Goal: Task Accomplishment & Management: Complete application form

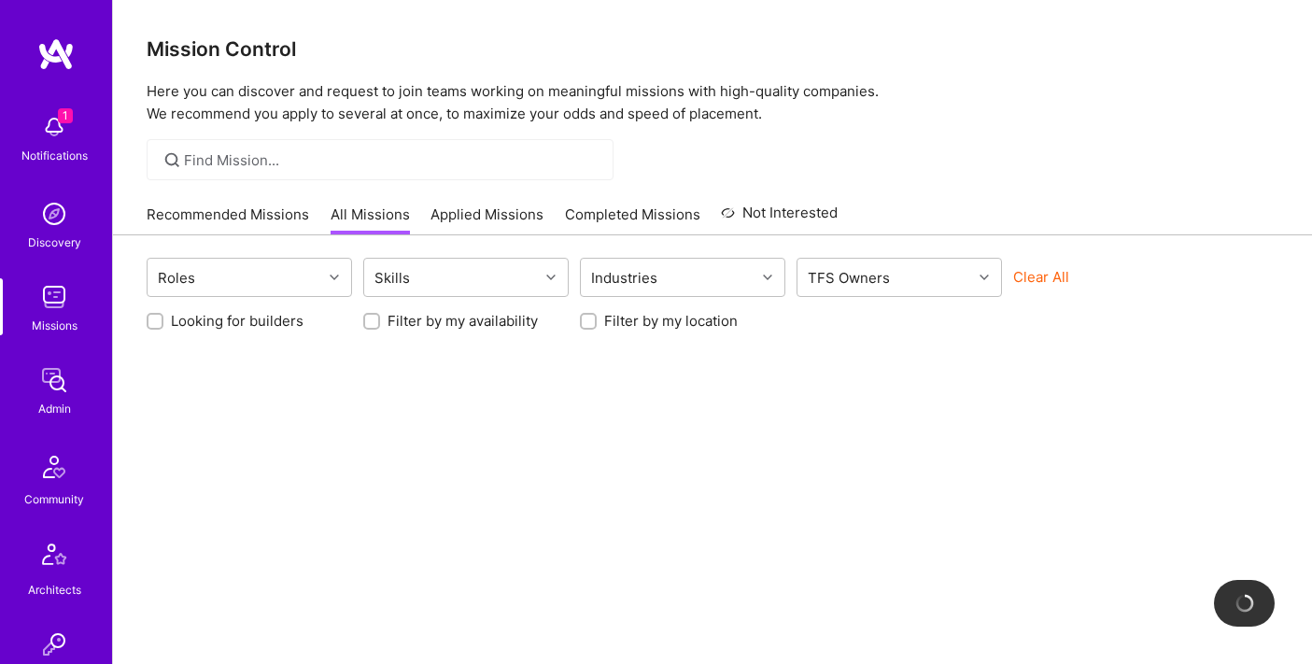
click at [52, 298] on img at bounding box center [53, 296] width 37 height 37
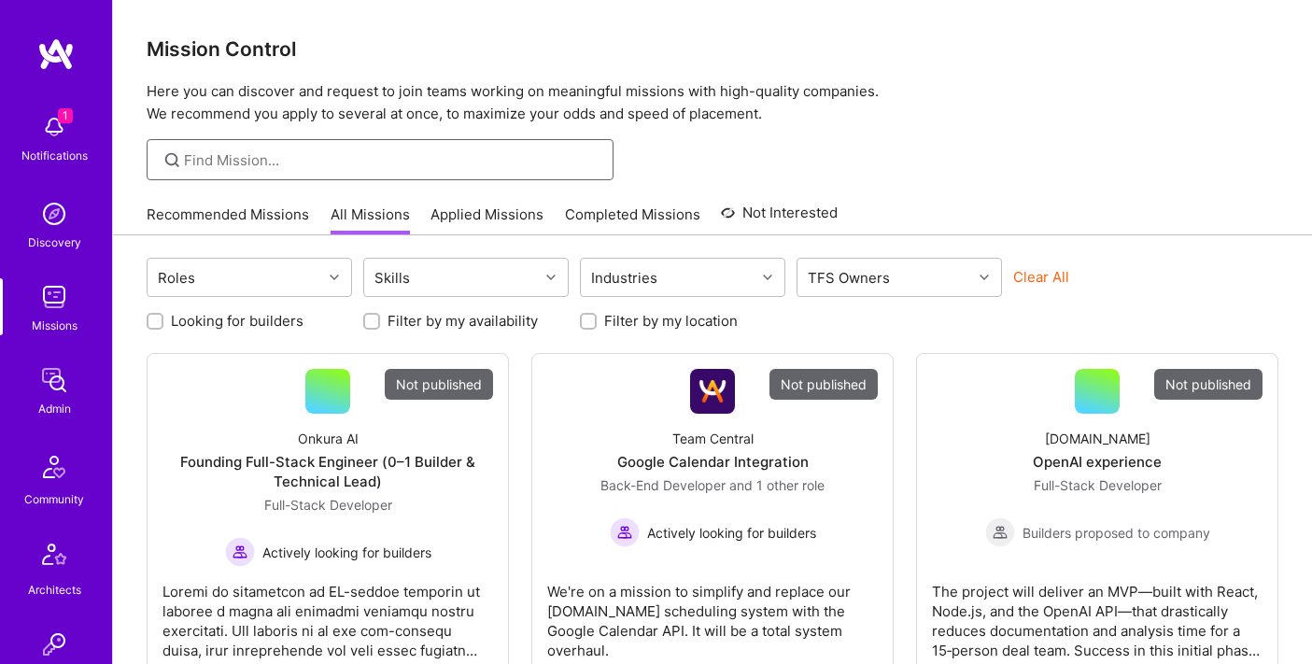
click at [294, 162] on input at bounding box center [391, 160] width 415 height 20
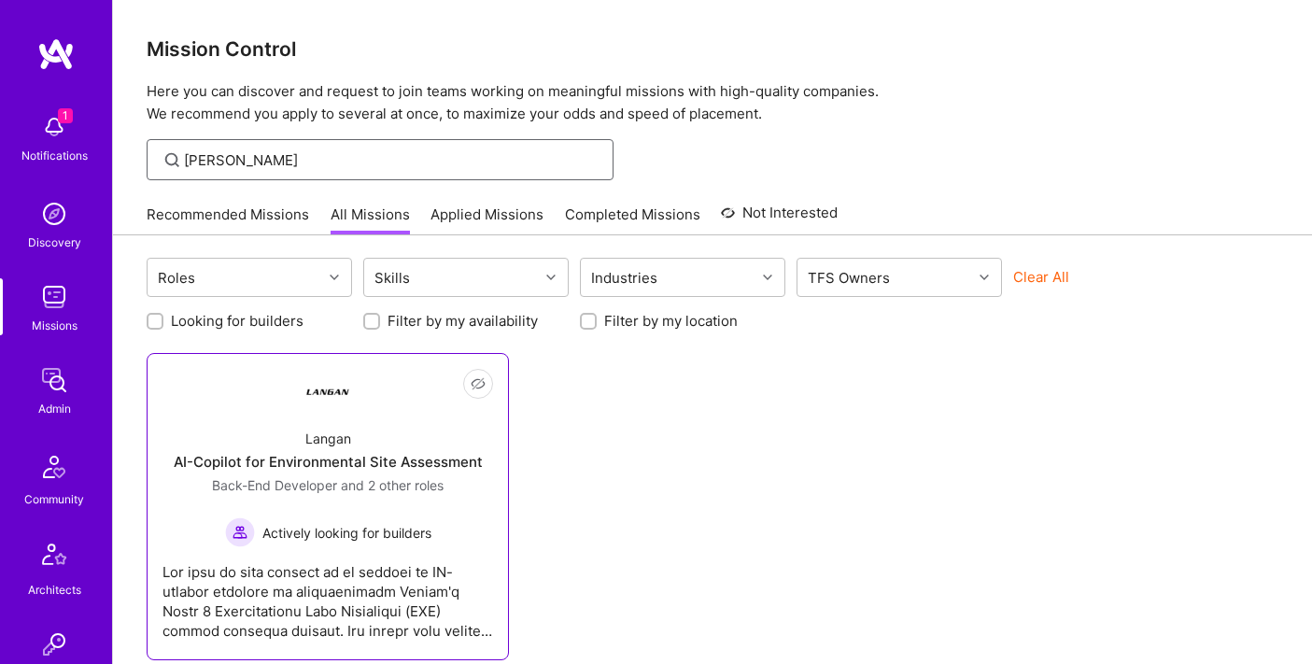
type input "[PERSON_NAME]"
click at [308, 415] on div "[PERSON_NAME]-Copilot for Environmental Site Assessment Back-End Developer and …" at bounding box center [327, 481] width 330 height 134
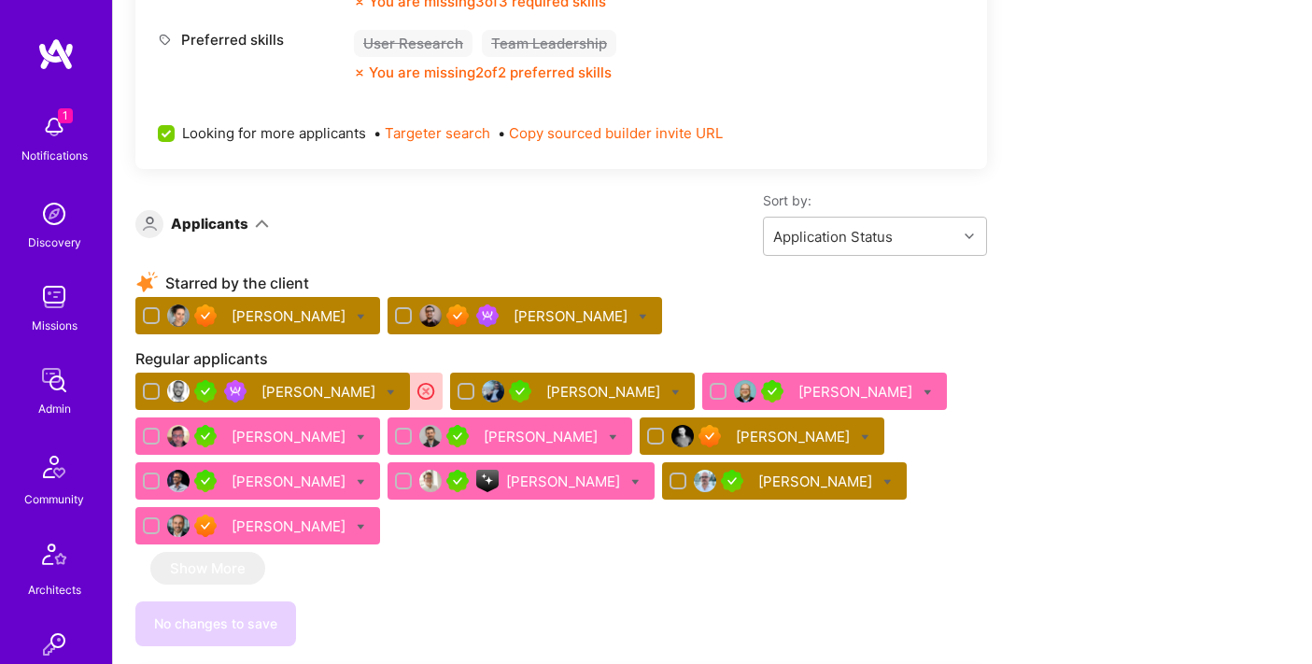
scroll to position [3510, 0]
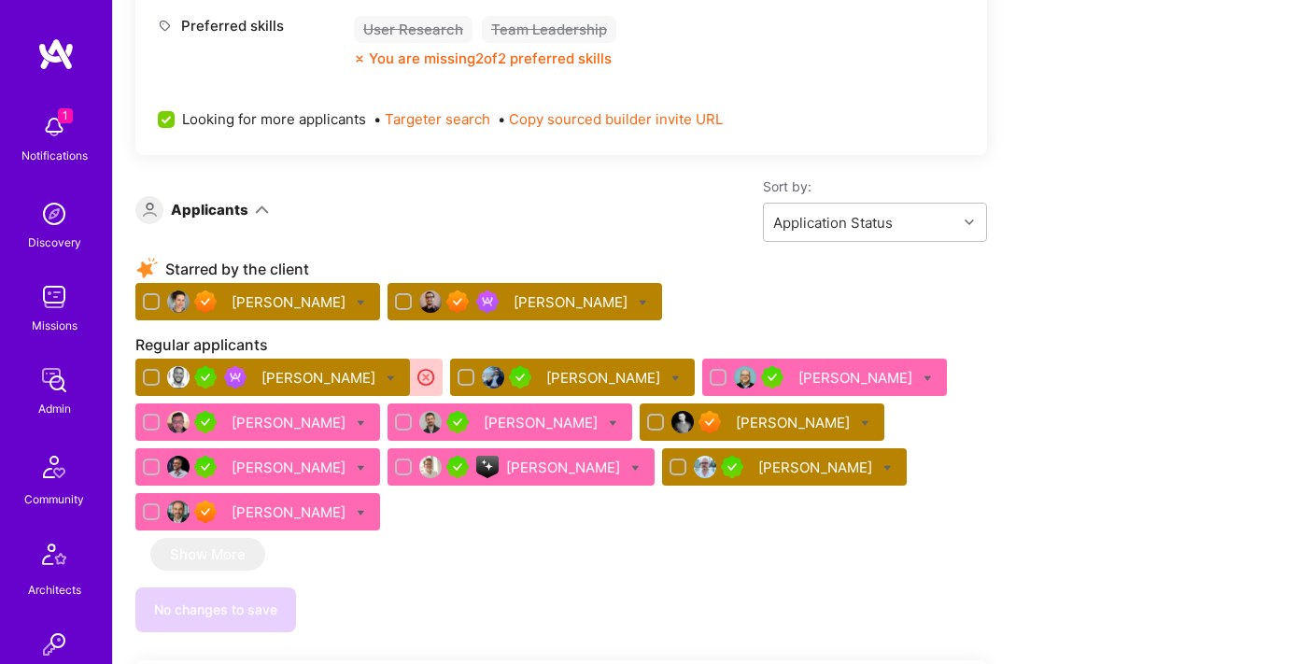
click at [485, 312] on div "[PERSON_NAME]" at bounding box center [524, 301] width 274 height 37
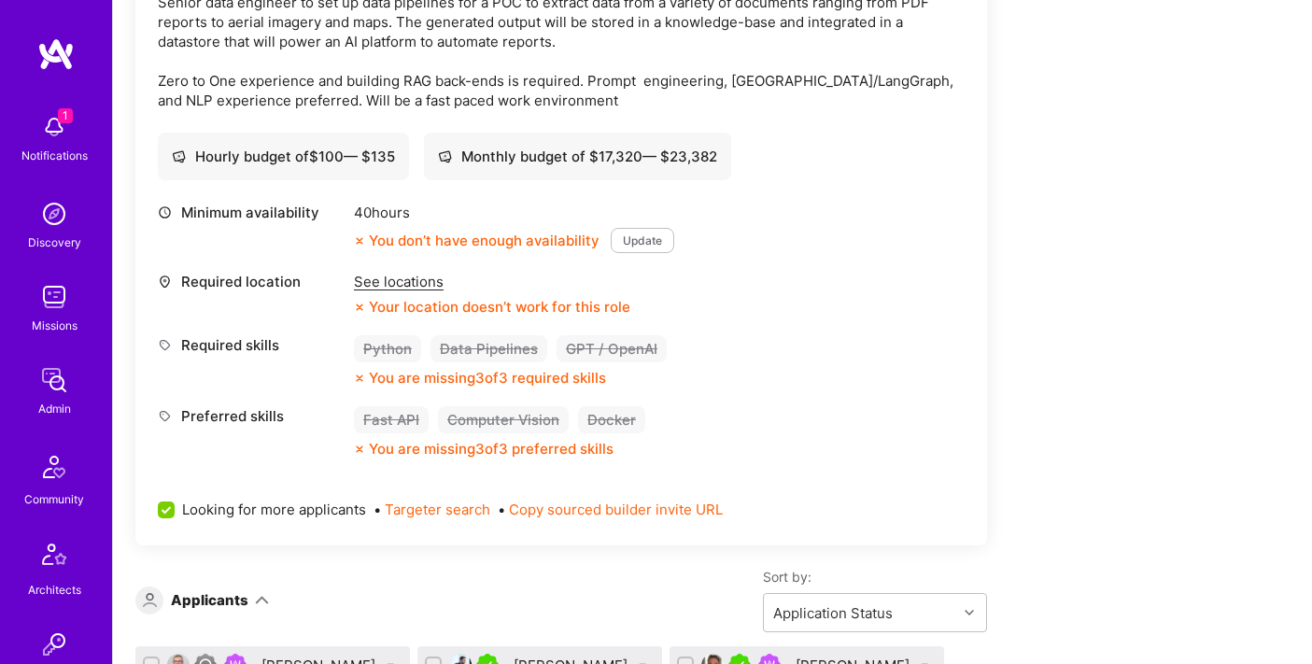
scroll to position [0, 0]
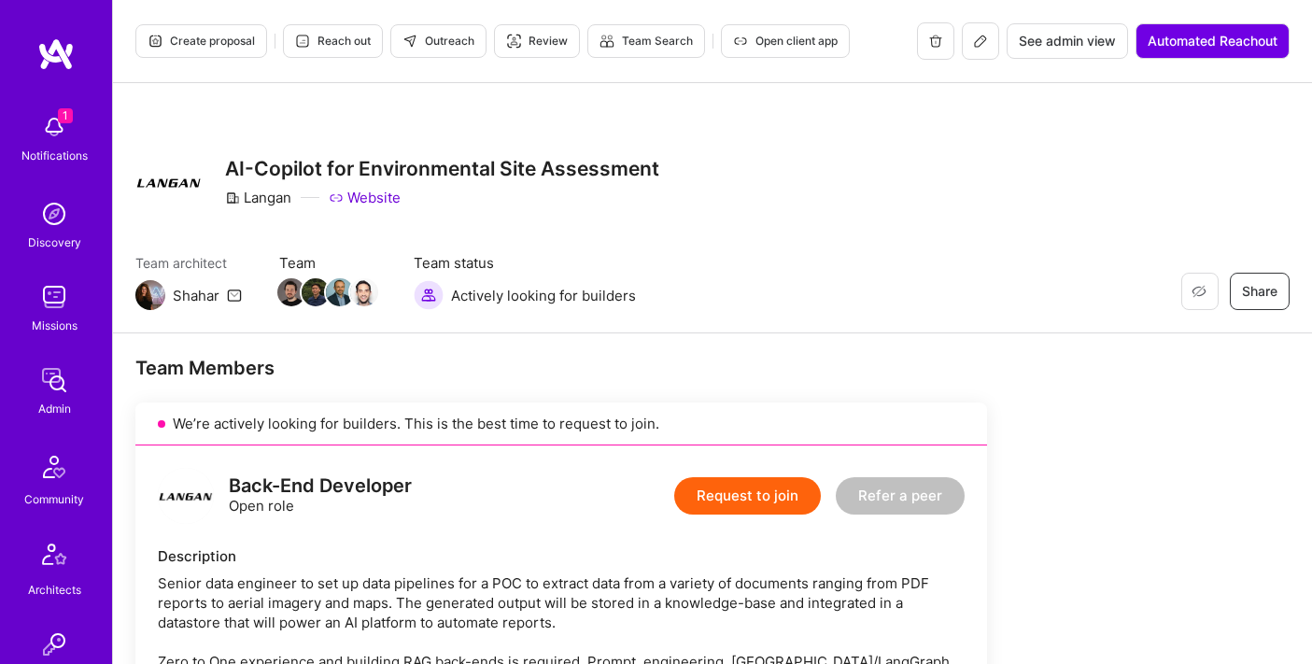
click at [982, 43] on icon at bounding box center [980, 41] width 15 height 15
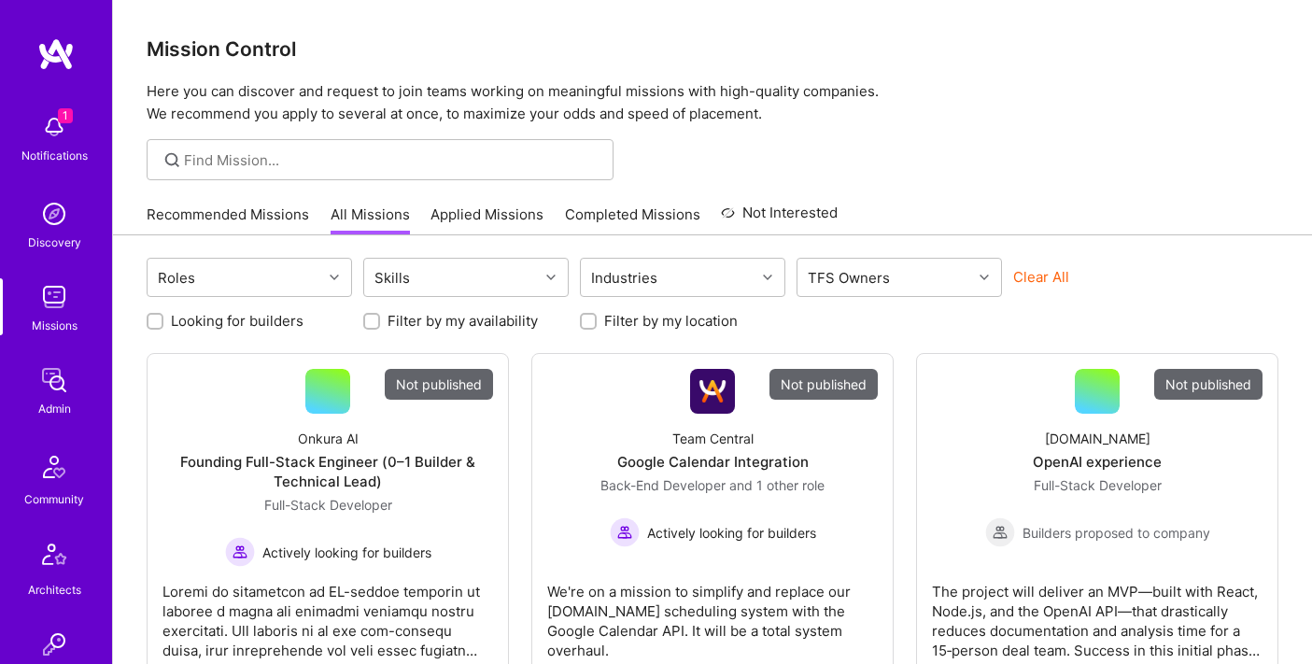
click at [62, 303] on img at bounding box center [53, 296] width 37 height 37
click at [350, 158] on input at bounding box center [391, 160] width 415 height 20
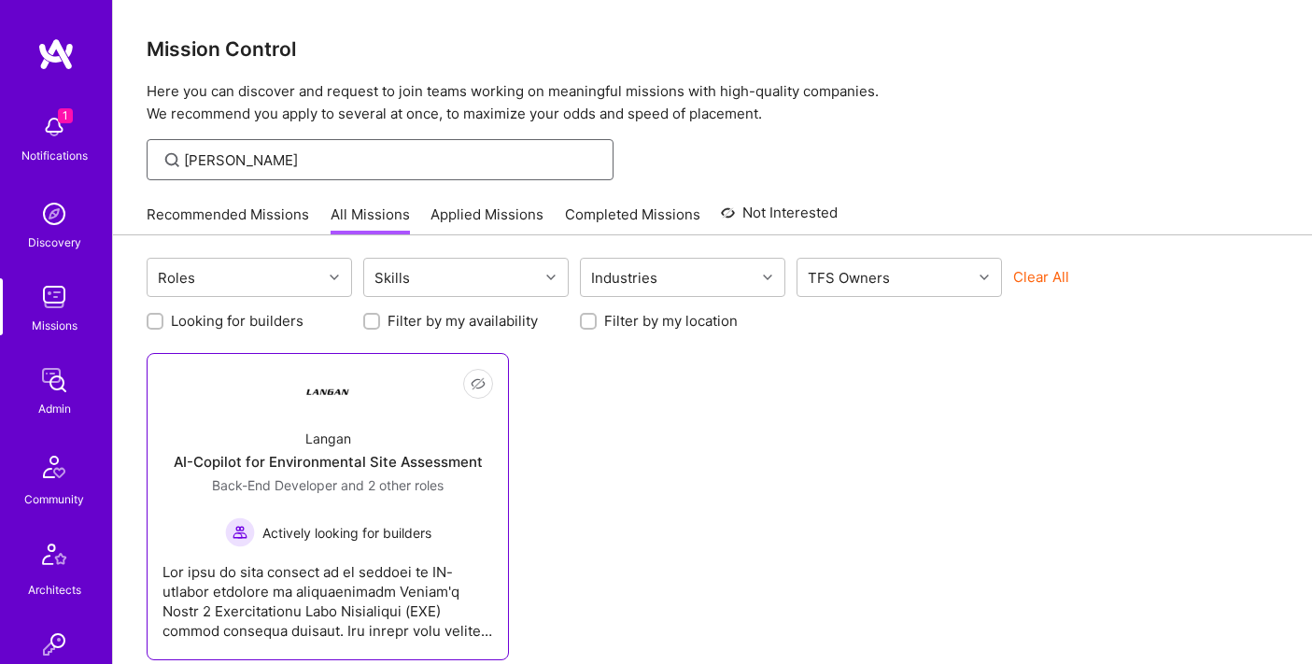
type input "langan"
click at [244, 430] on div "Langan AI-Copilot for Environmental Site Assessment Back-End Developer and 2 ot…" at bounding box center [327, 481] width 330 height 134
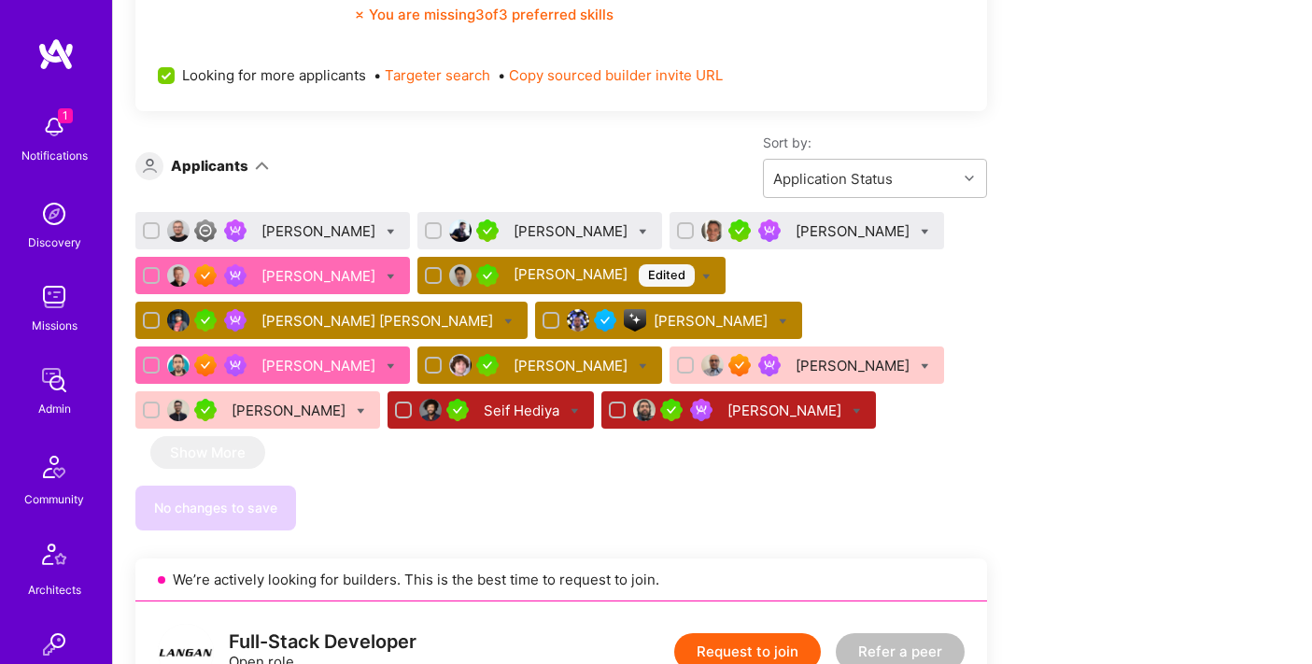
scroll to position [1018, 0]
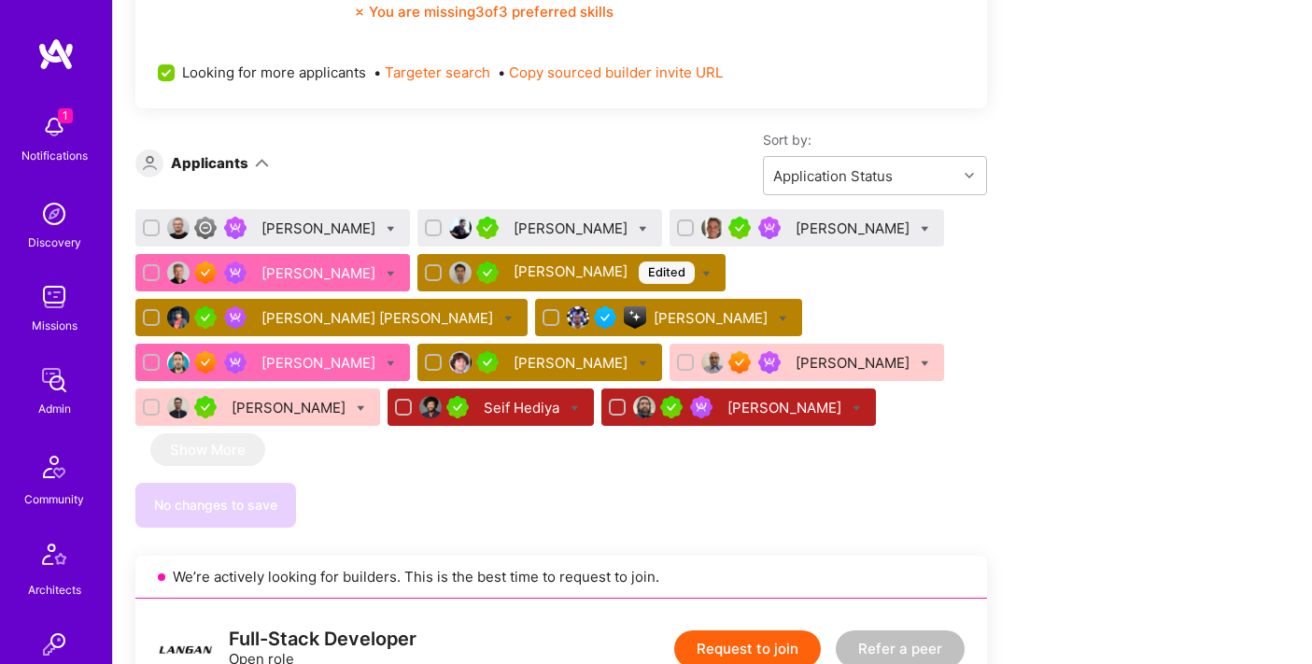
click at [446, 327] on div "[PERSON_NAME] [PERSON_NAME]" at bounding box center [331, 317] width 392 height 37
click at [415, 322] on div "[PERSON_NAME] [PERSON_NAME]" at bounding box center [378, 318] width 235 height 20
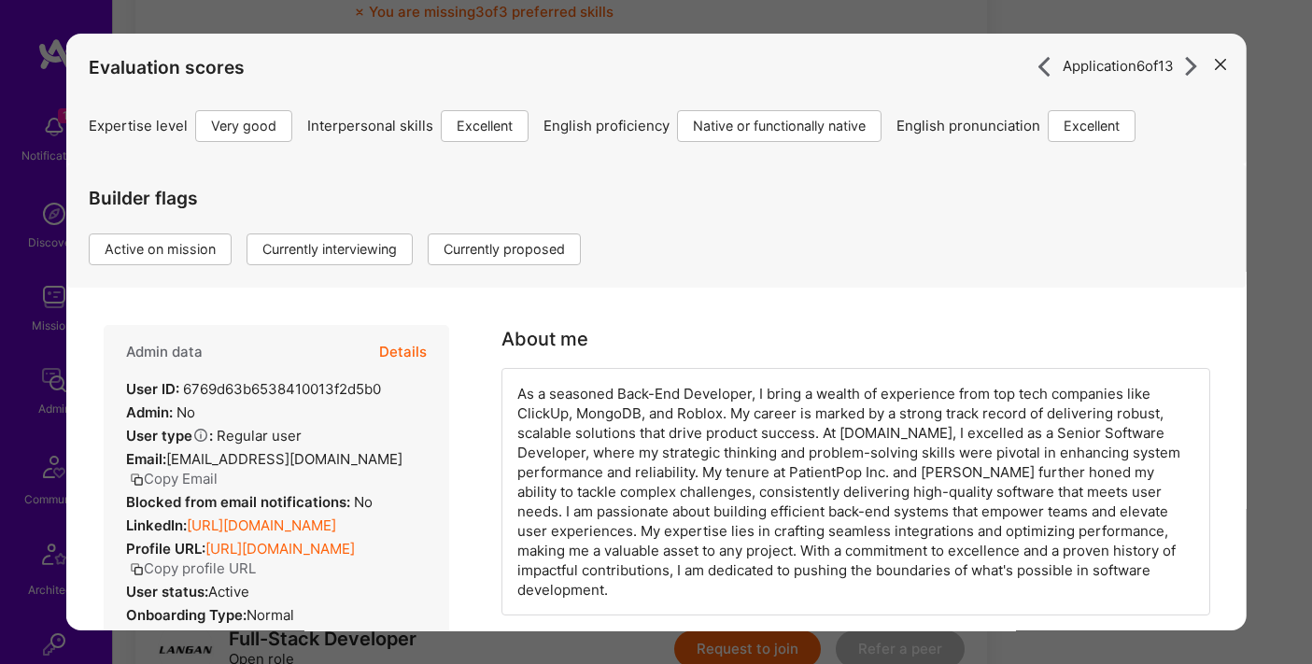
click at [401, 335] on button "Details" at bounding box center [402, 352] width 48 height 54
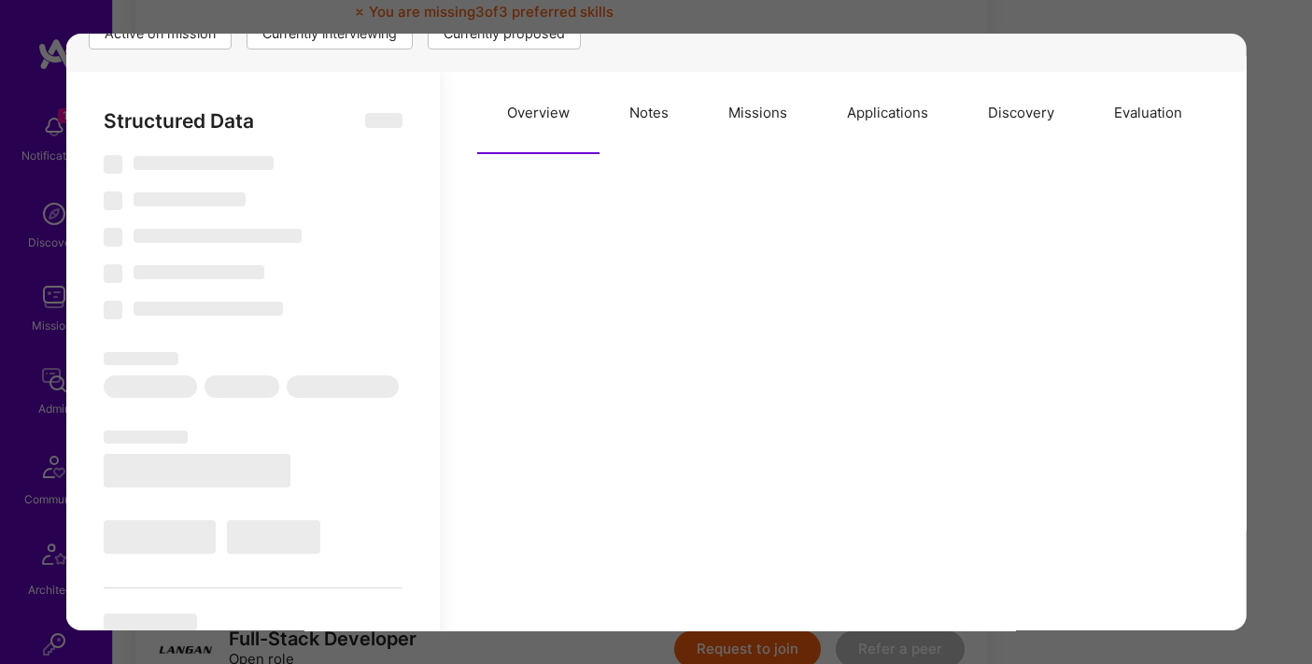
scroll to position [259, 0]
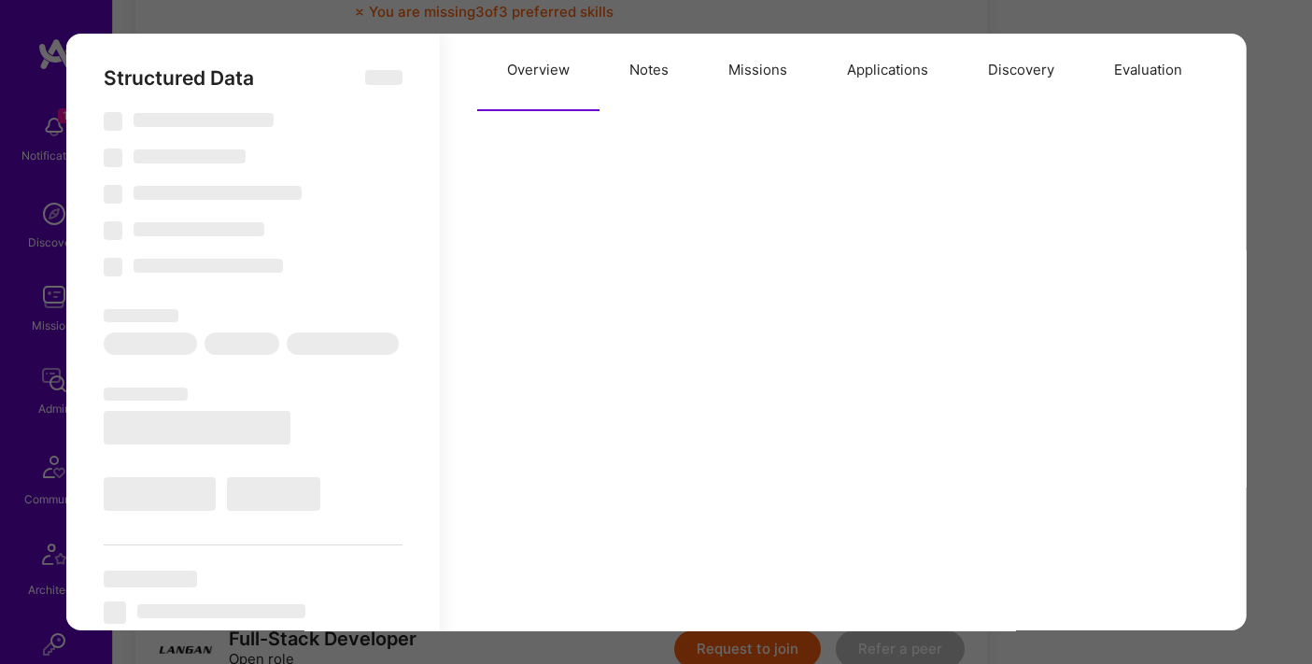
click at [884, 79] on button "Applications" at bounding box center [886, 70] width 141 height 82
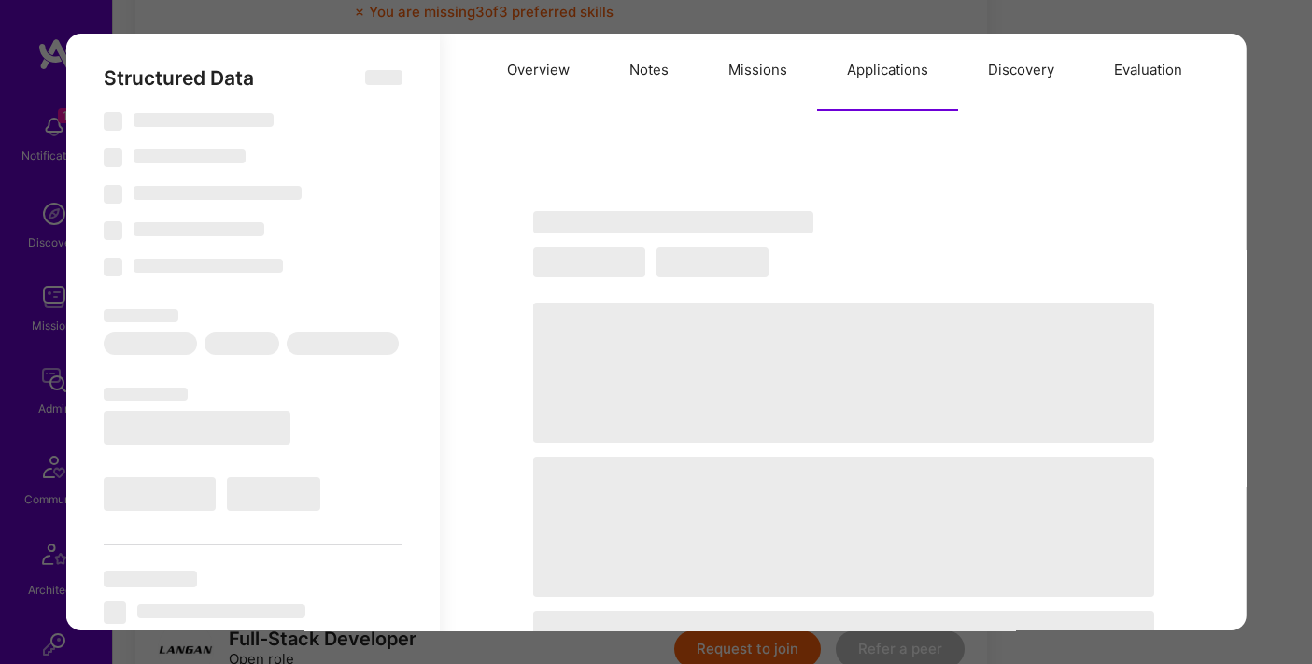
select select "Right Now"
select select "5"
select select "7"
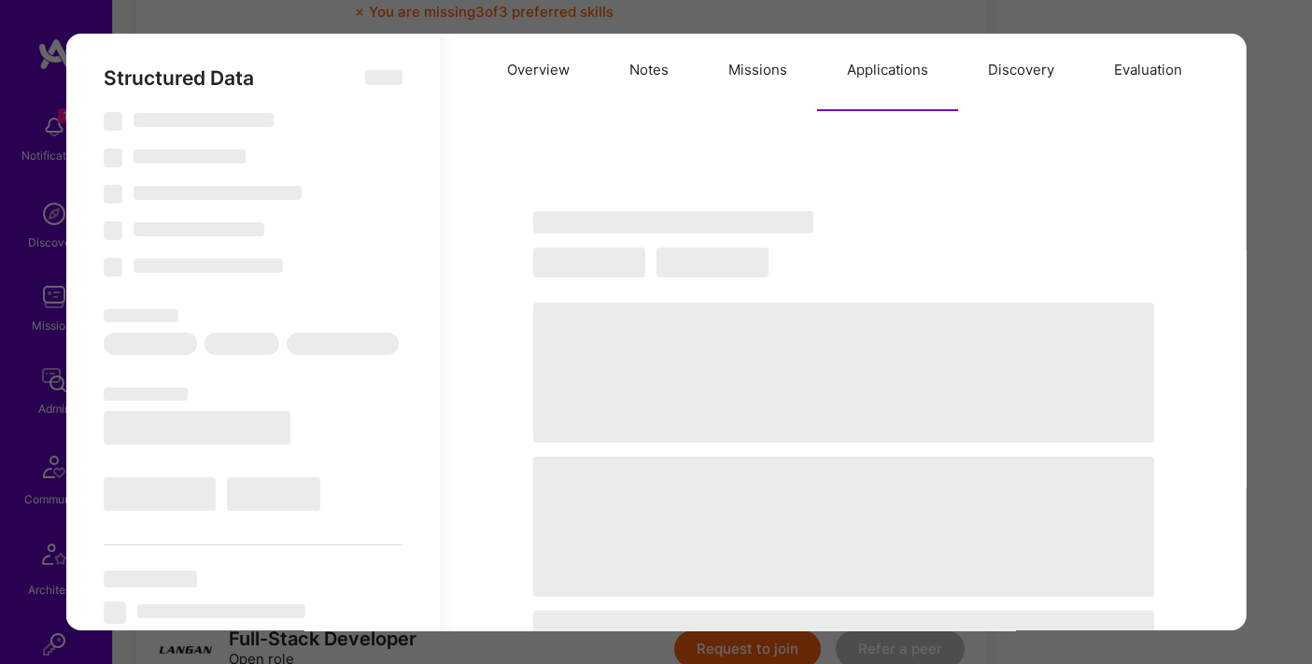
select select "US"
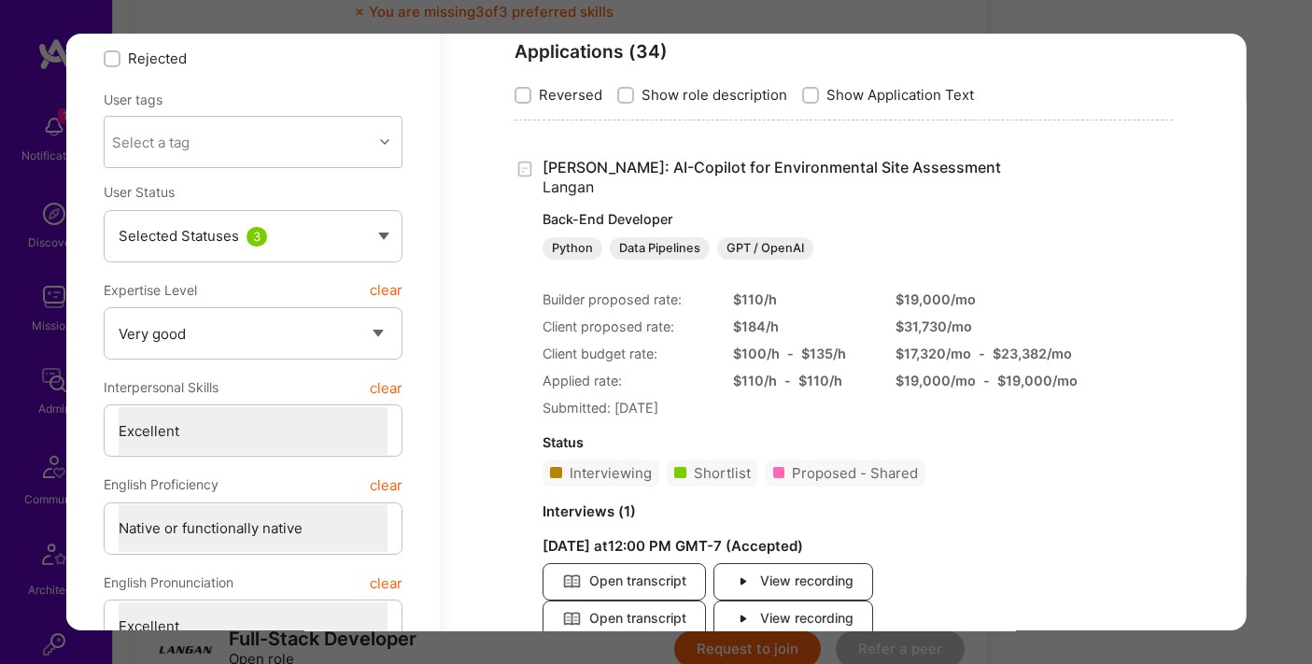
scroll to position [410, 0]
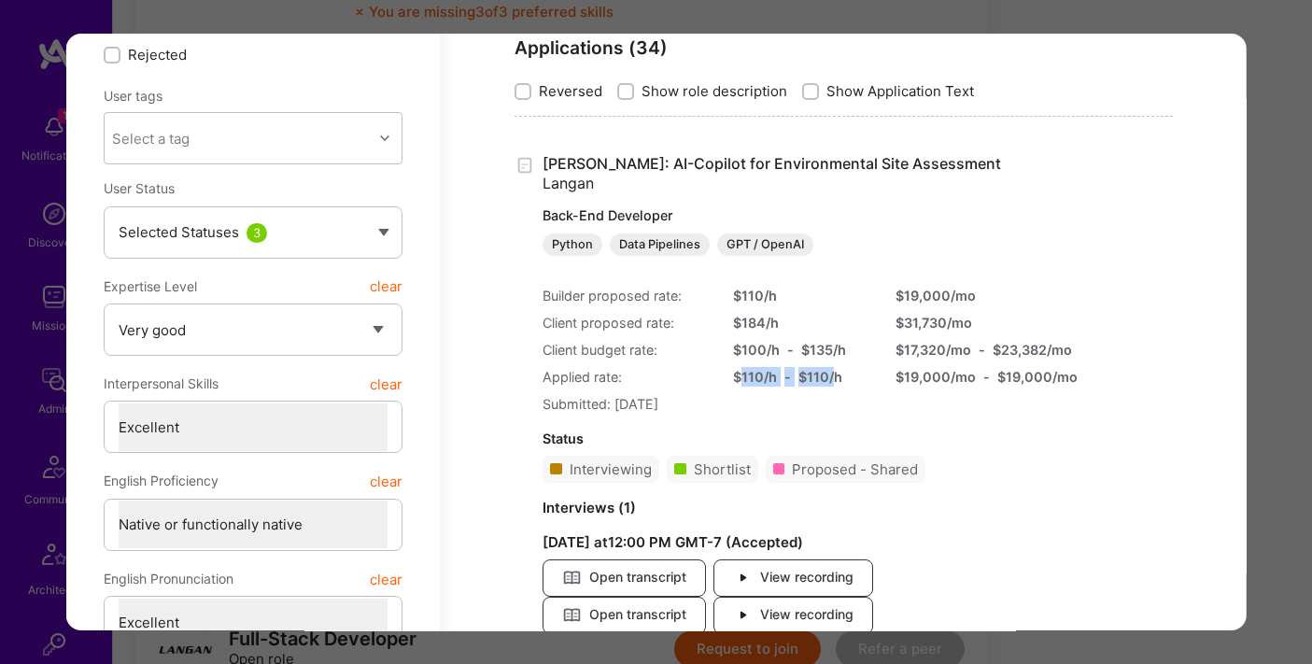
drag, startPoint x: 740, startPoint y: 377, endPoint x: 835, endPoint y: 372, distance: 94.5
click at [835, 372] on div "$ 110 /h - $ 110 /h" at bounding box center [802, 376] width 140 height 20
click at [850, 374] on div "$ 110 /h - $ 110 /h" at bounding box center [802, 376] width 140 height 20
drag, startPoint x: 839, startPoint y: 380, endPoint x: 741, endPoint y: 376, distance: 98.1
click at [741, 376] on div "$ 110 /h - $ 110 /h" at bounding box center [802, 376] width 140 height 20
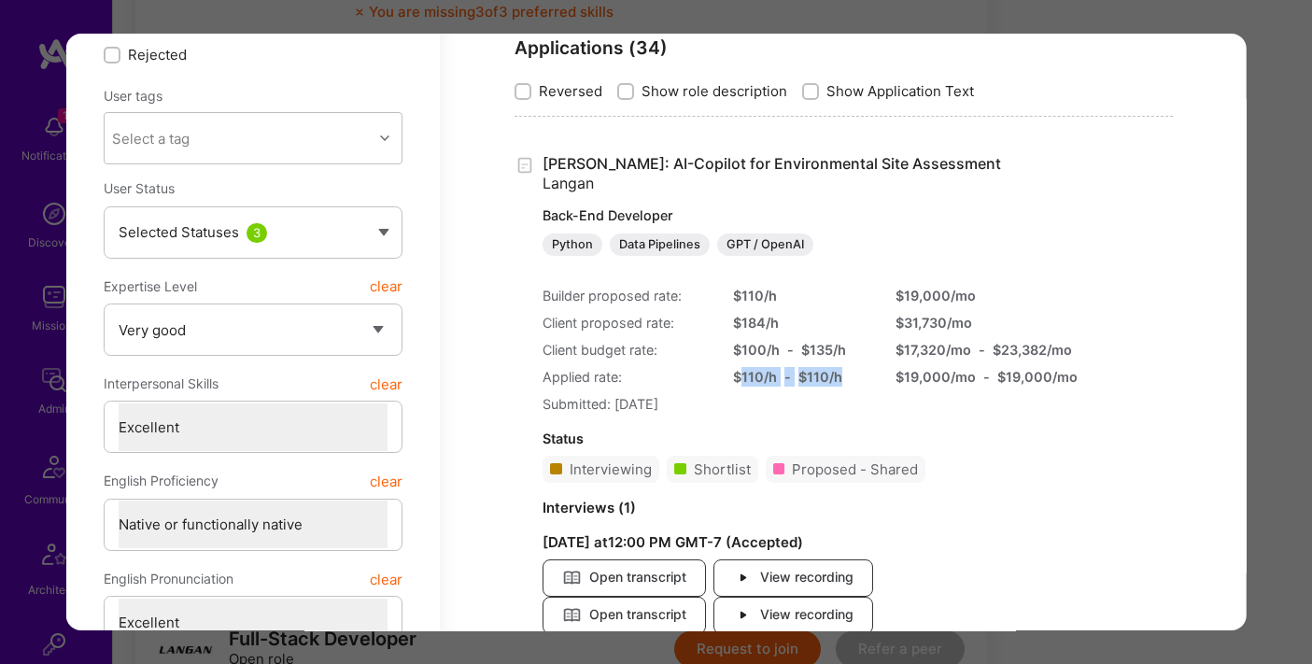
click at [741, 376] on div "$ 110 /h" at bounding box center [754, 376] width 44 height 20
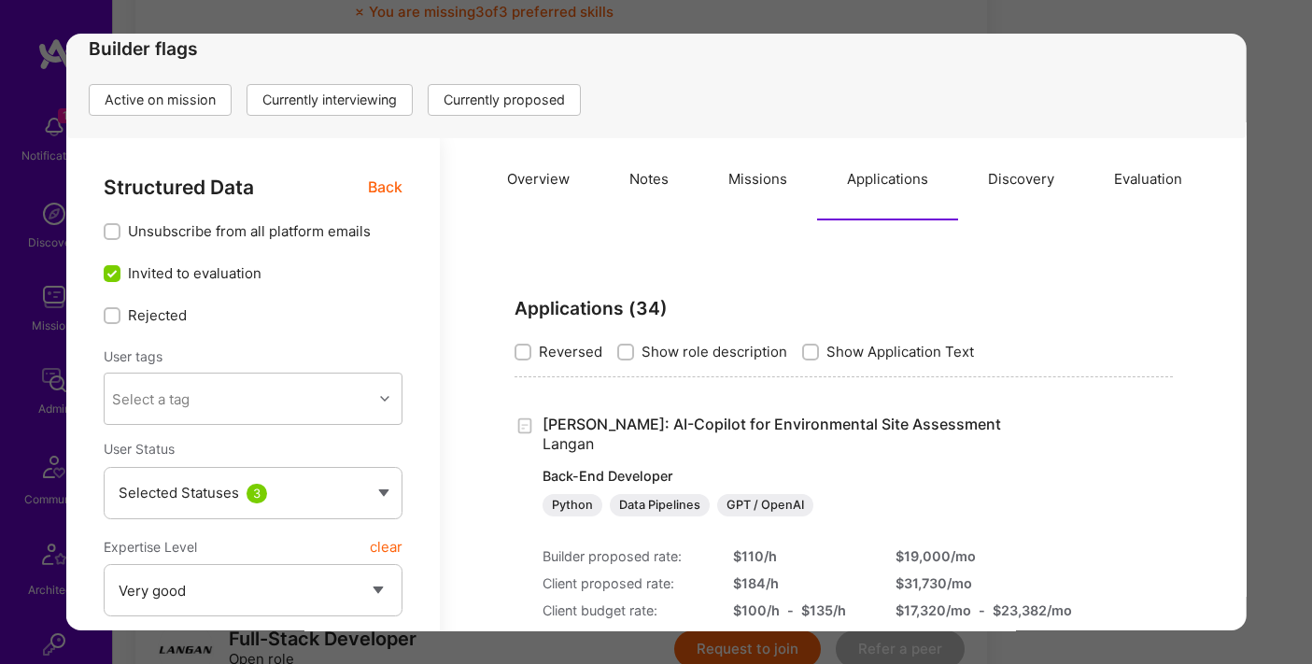
scroll to position [0, 0]
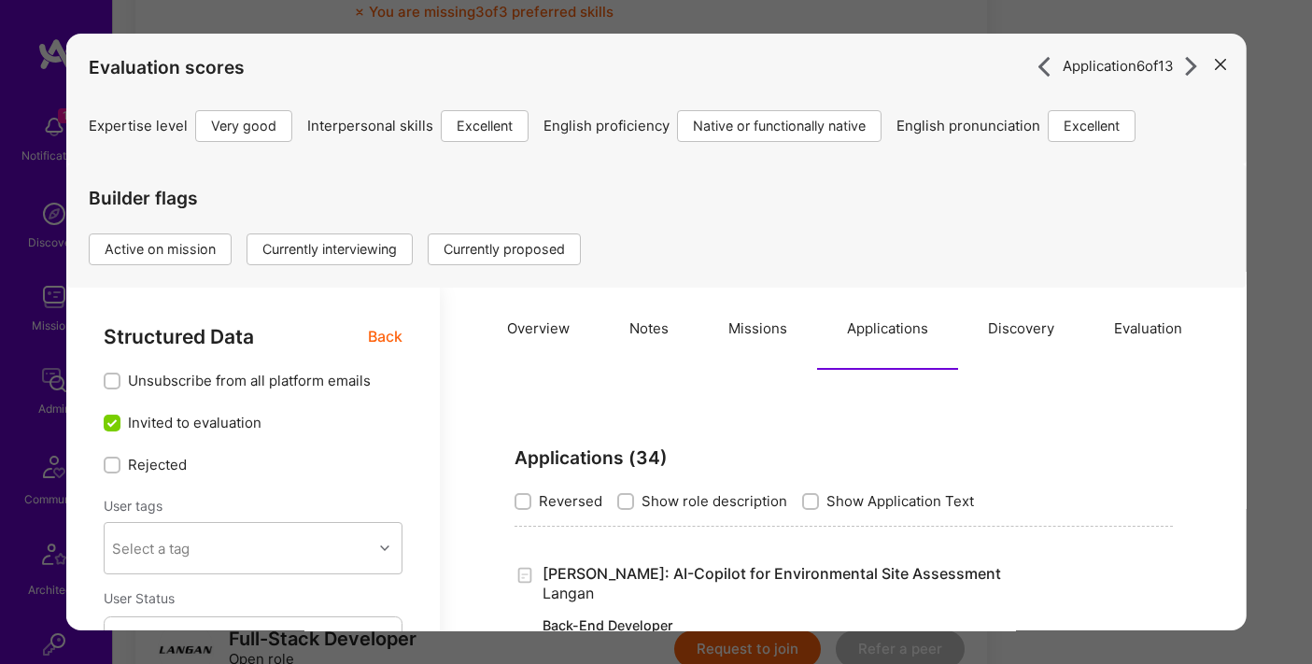
click at [1230, 60] on button "modal" at bounding box center [1220, 64] width 22 height 31
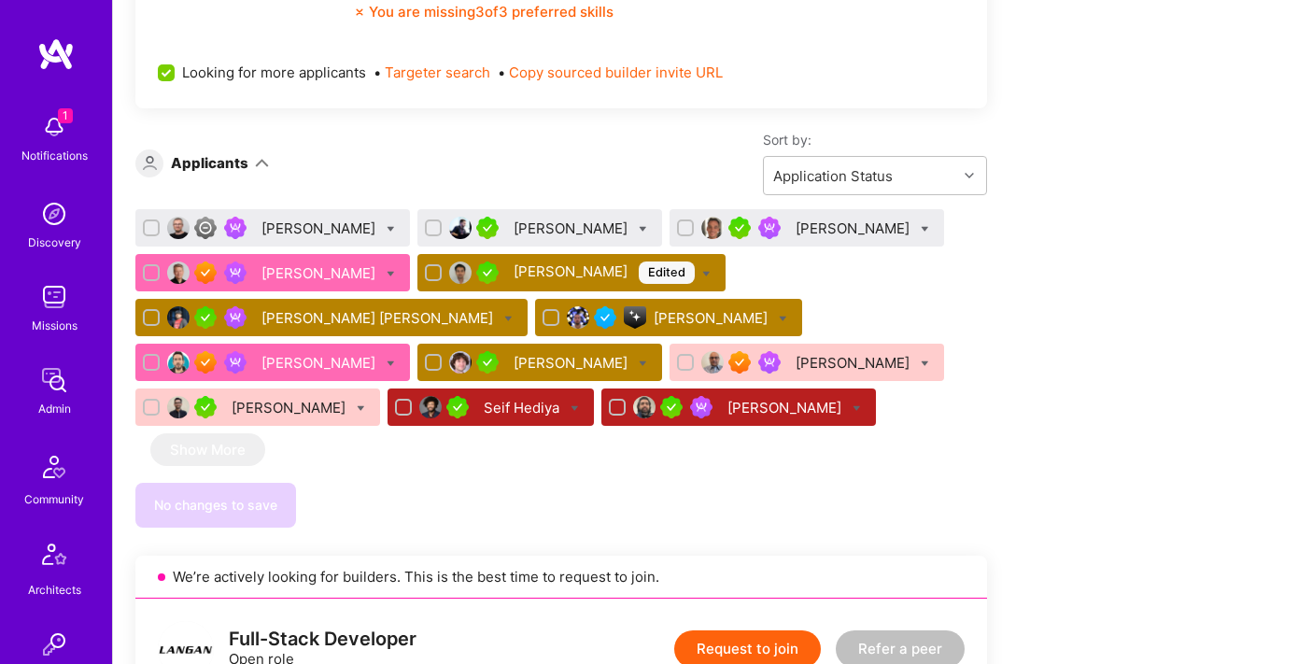
click at [704, 303] on div "[PERSON_NAME]" at bounding box center [668, 317] width 267 height 37
click at [697, 322] on div "[PERSON_NAME]" at bounding box center [713, 318] width 118 height 20
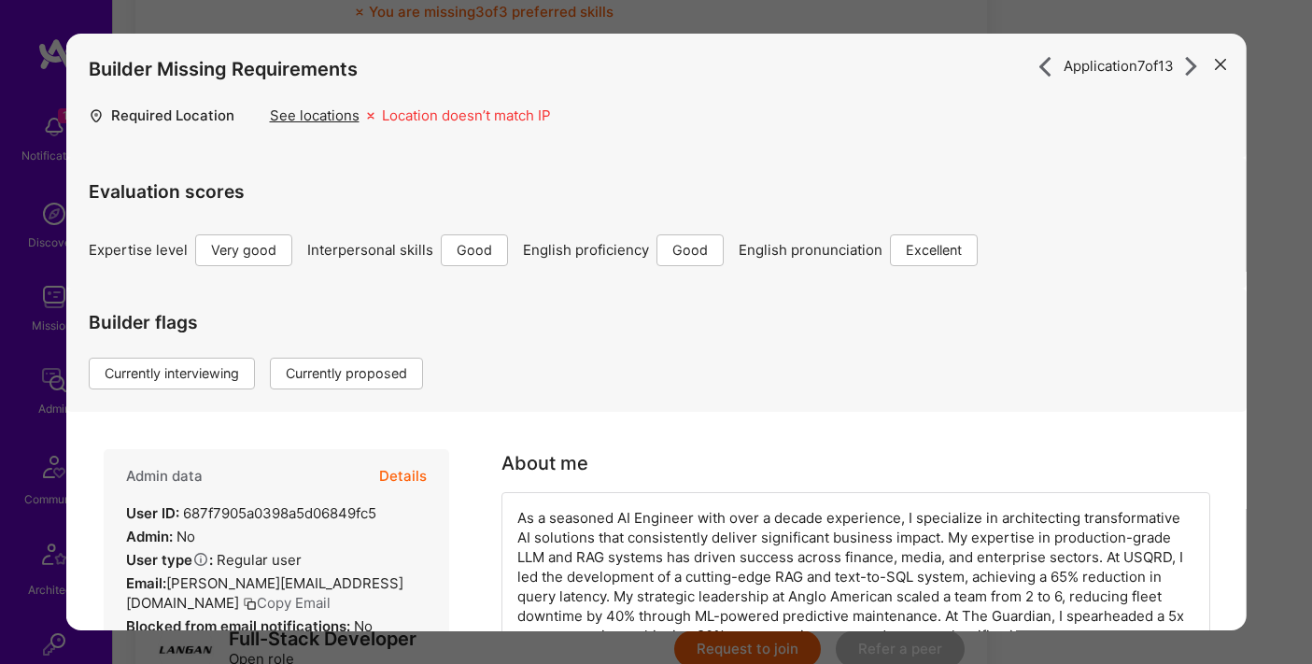
click at [403, 466] on button "Details" at bounding box center [402, 476] width 48 height 54
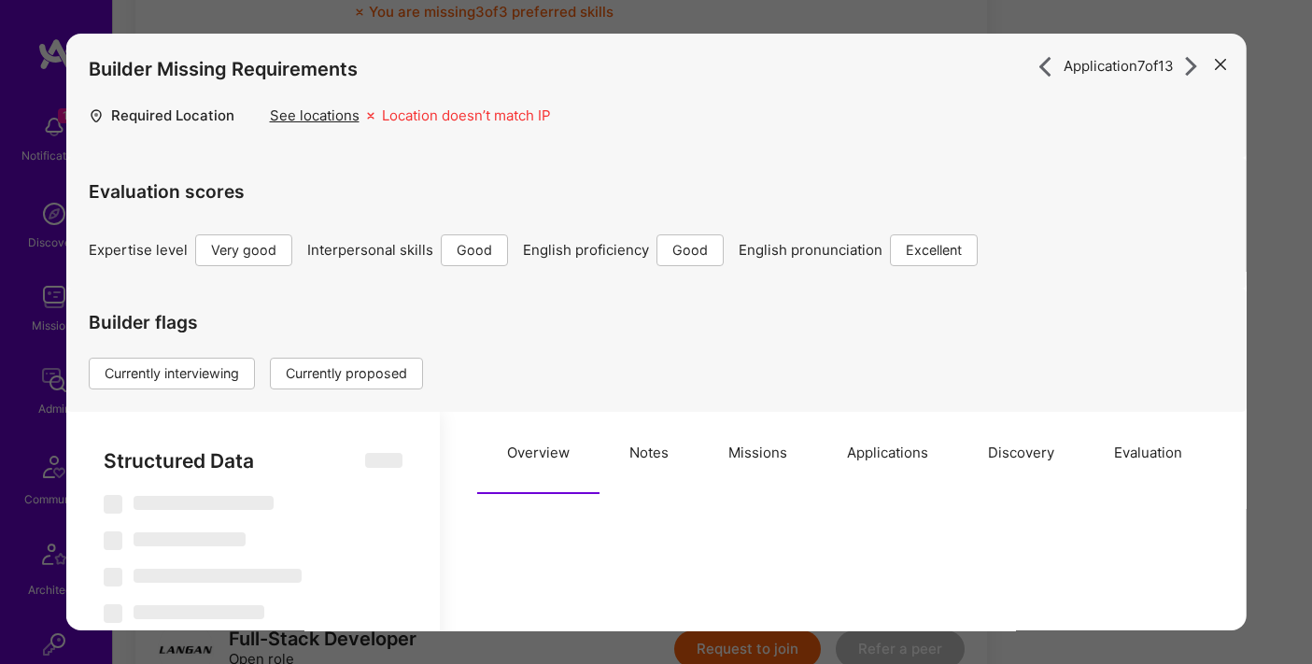
click at [879, 451] on button "Applications" at bounding box center [886, 453] width 141 height 82
type textarea "x"
select select "Right Now"
select select "5"
select select "4"
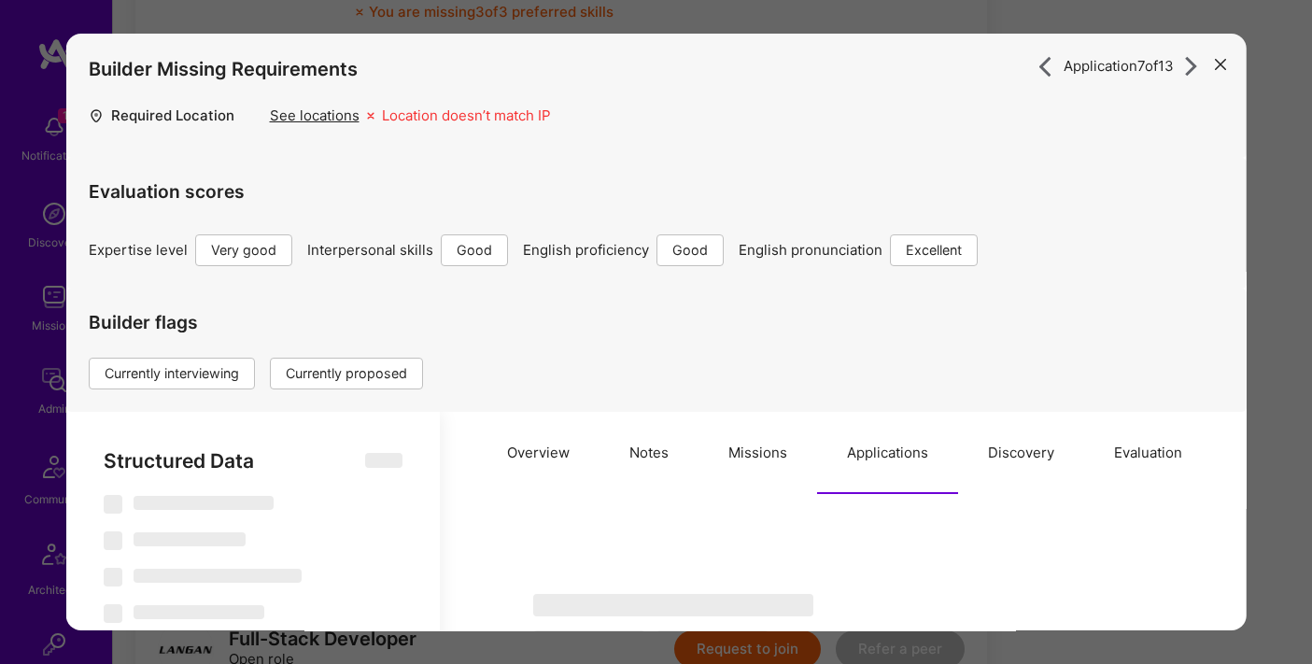
select select "6"
select select "7"
select select "GB"
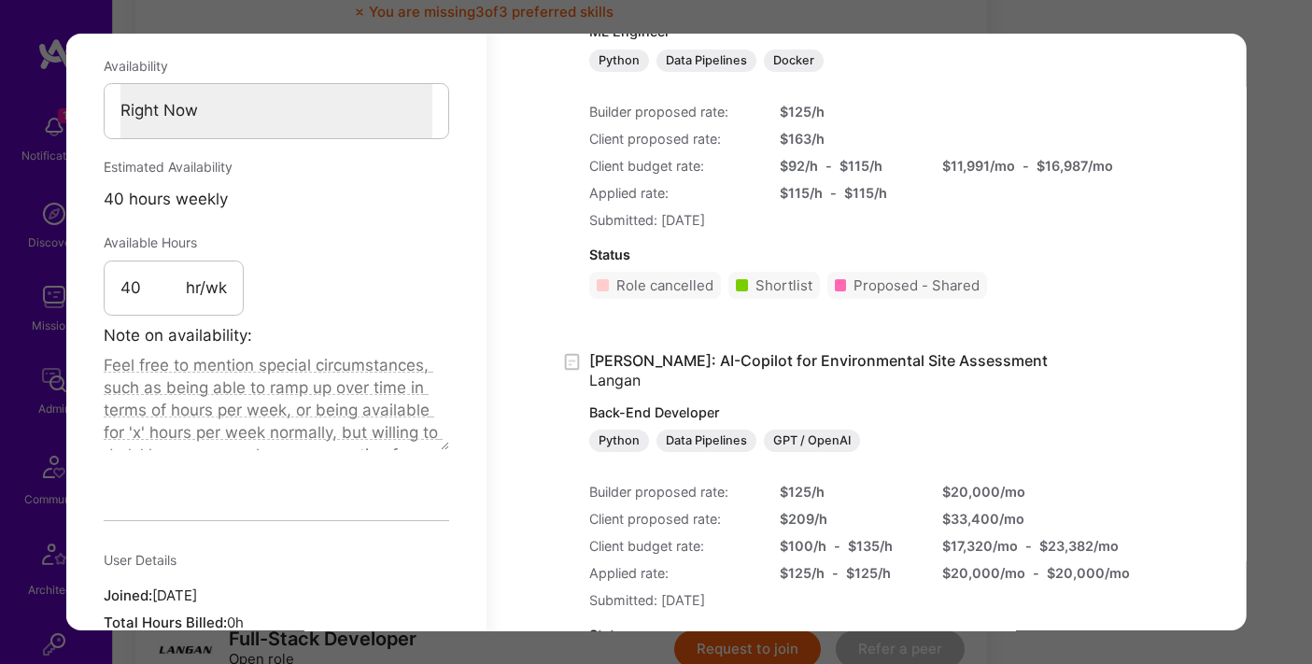
scroll to position [1522, 0]
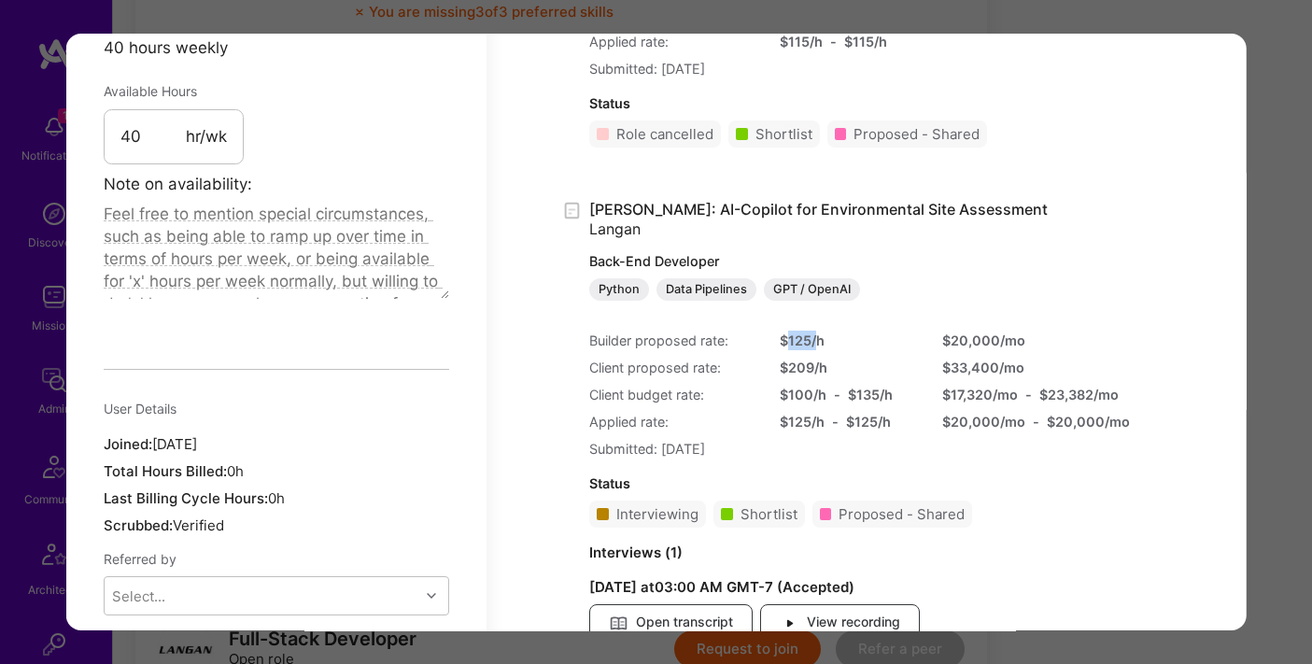
drag, startPoint x: 784, startPoint y: 337, endPoint x: 819, endPoint y: 337, distance: 34.5
click at [819, 337] on div "$ 125 /h" at bounding box center [849, 340] width 140 height 20
click at [1255, 93] on div "Application 7 of 13 Builder Missing Requirements Required Location See location…" at bounding box center [656, 332] width 1312 height 664
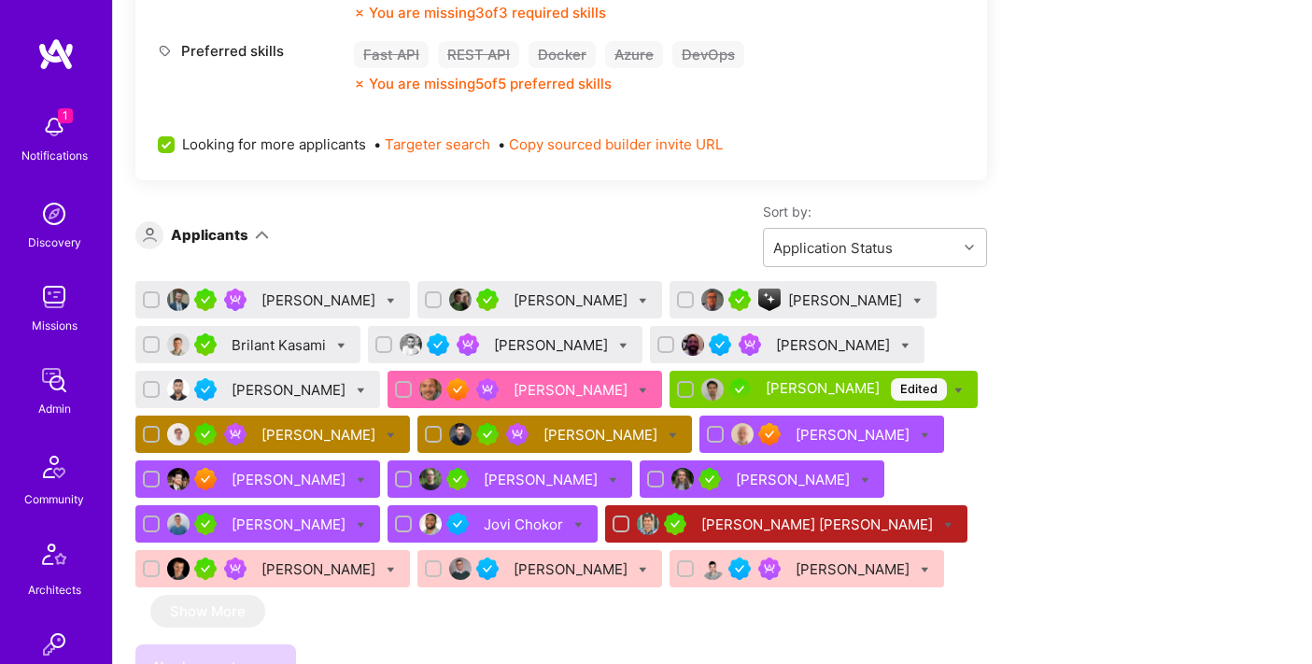
scroll to position [2127, 0]
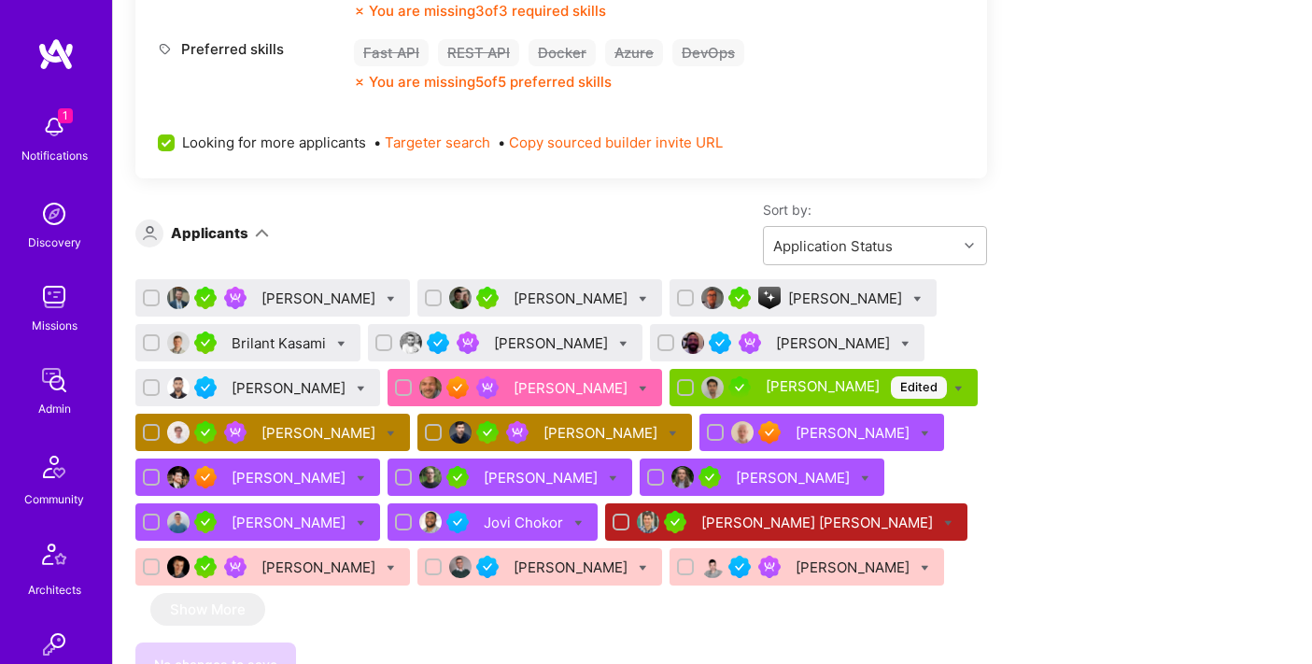
click at [316, 433] on div "[PERSON_NAME]" at bounding box center [320, 433] width 118 height 20
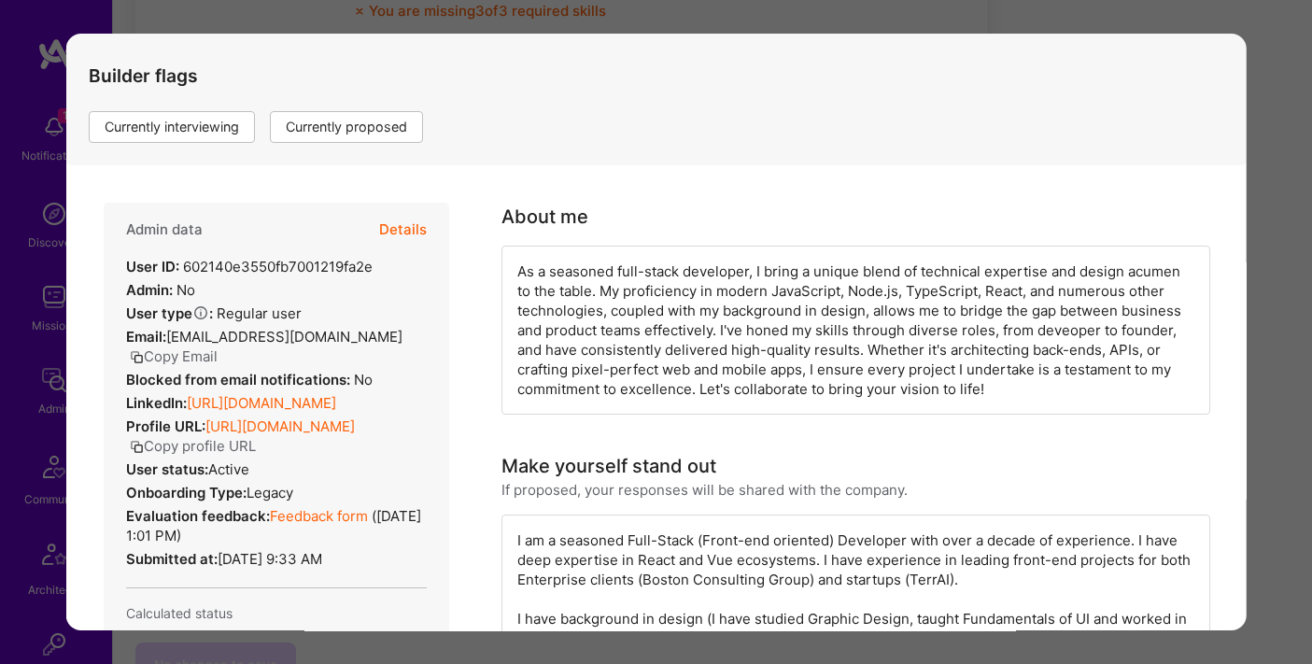
scroll to position [247, 0]
click at [396, 233] on button "Details" at bounding box center [402, 229] width 48 height 54
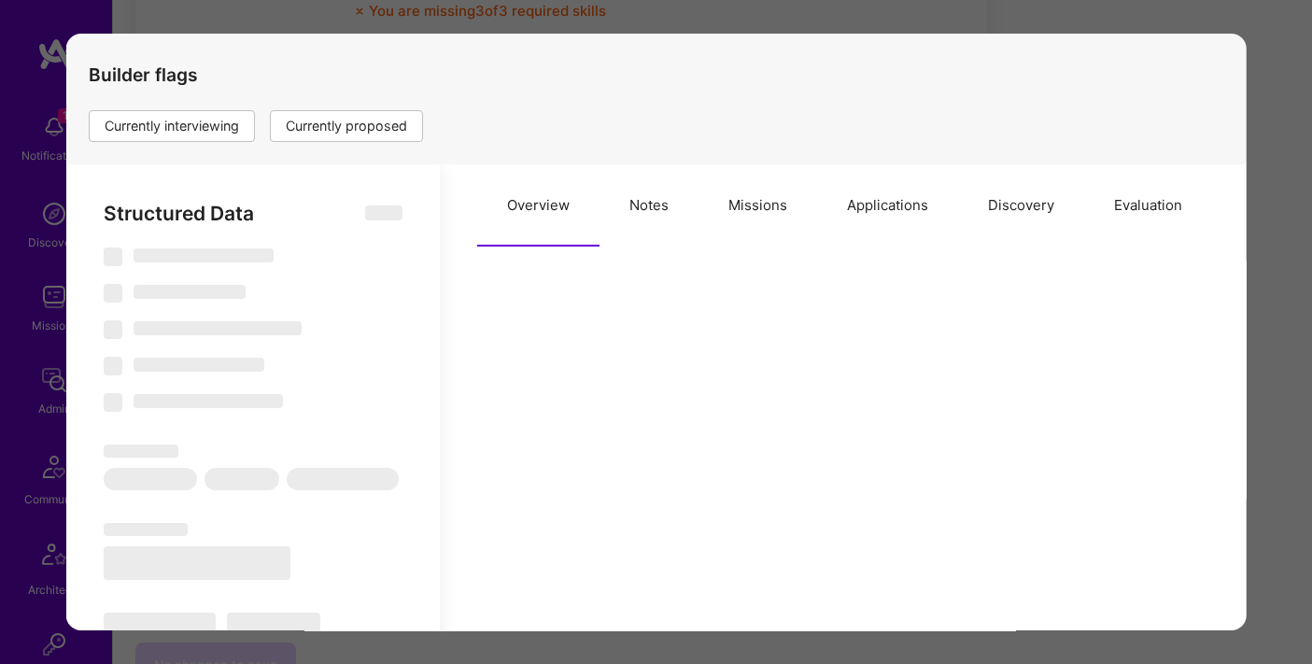
click at [910, 204] on button "Applications" at bounding box center [886, 205] width 141 height 82
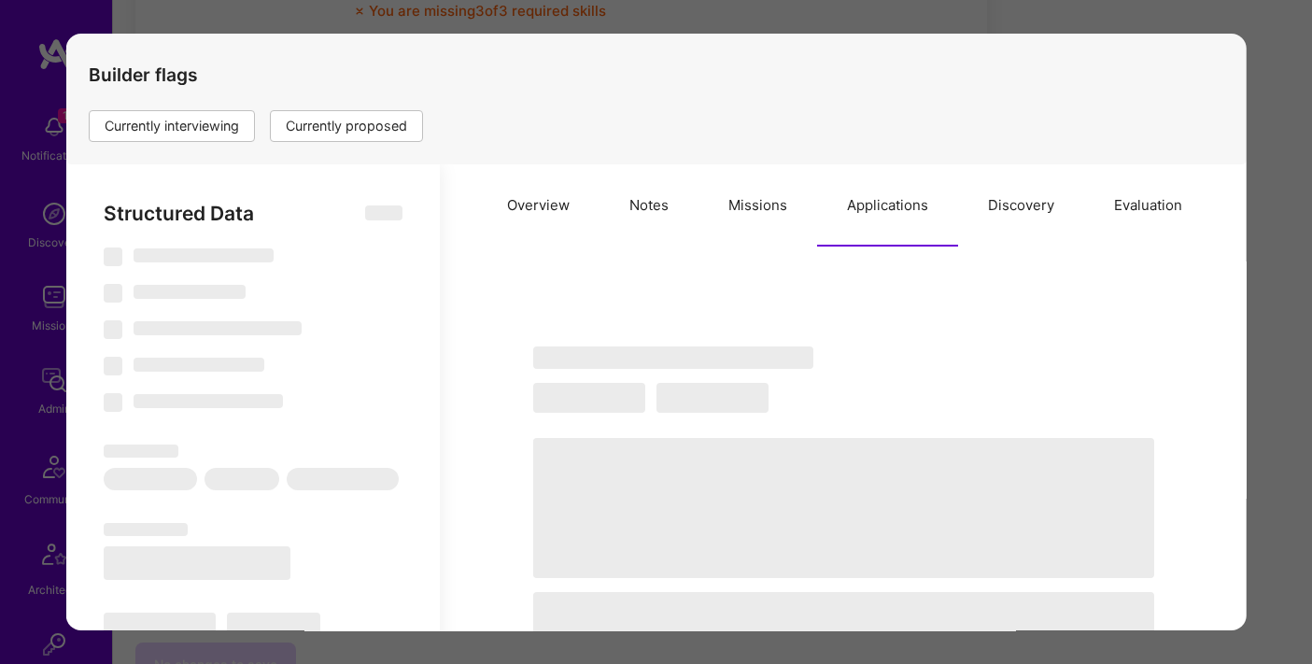
type textarea "x"
select select "Right Now"
select select "5"
select select "4"
select select "7"
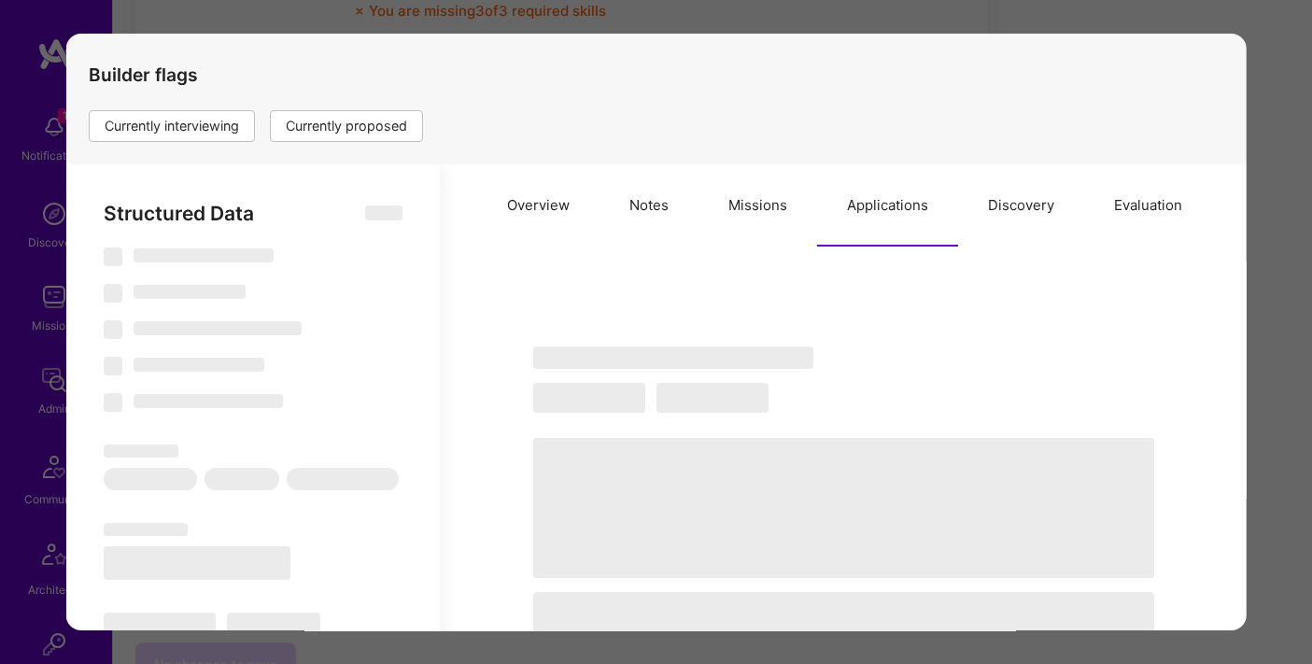
select select "7"
select select "PL"
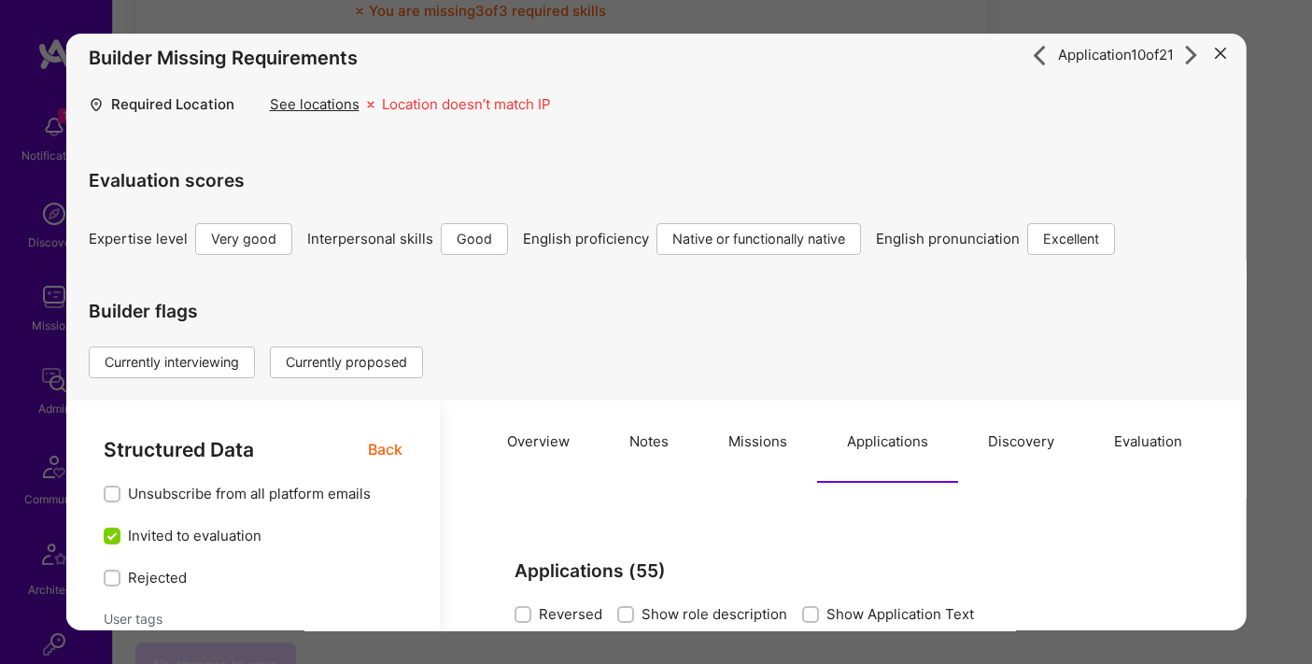
scroll to position [0, 0]
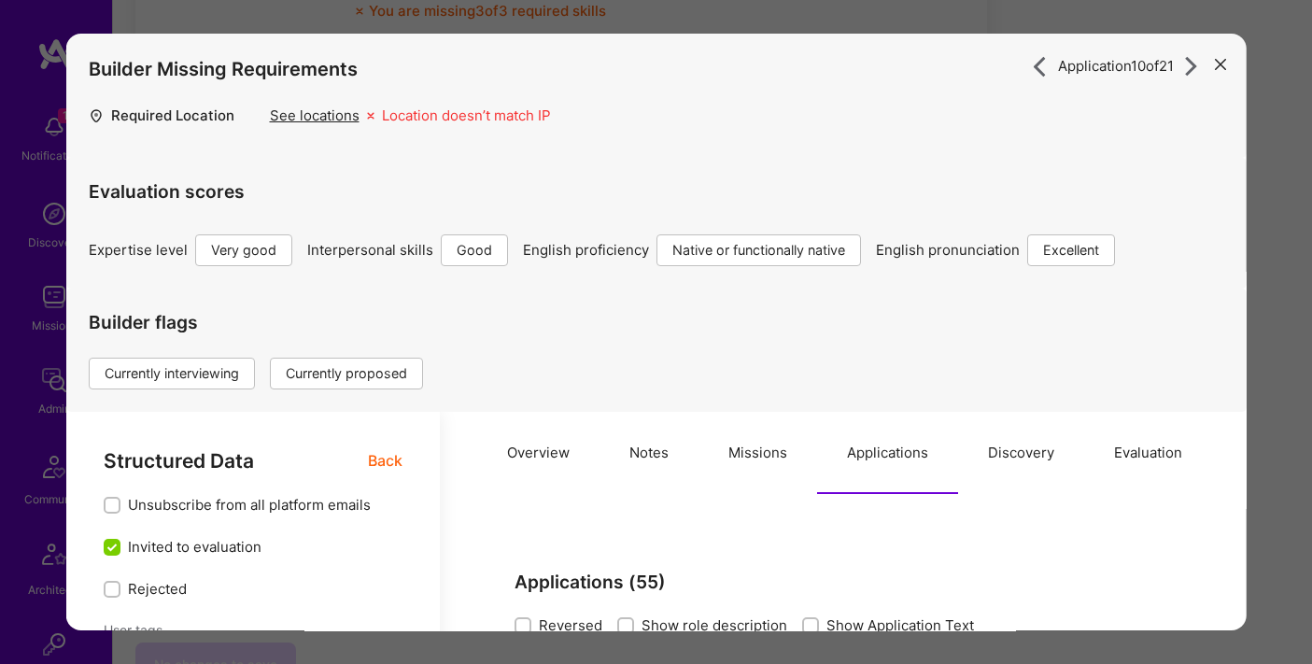
click at [951, 16] on div "Application 10 of 21 Builder Missing Requirements Required Location See locatio…" at bounding box center [656, 332] width 1312 height 664
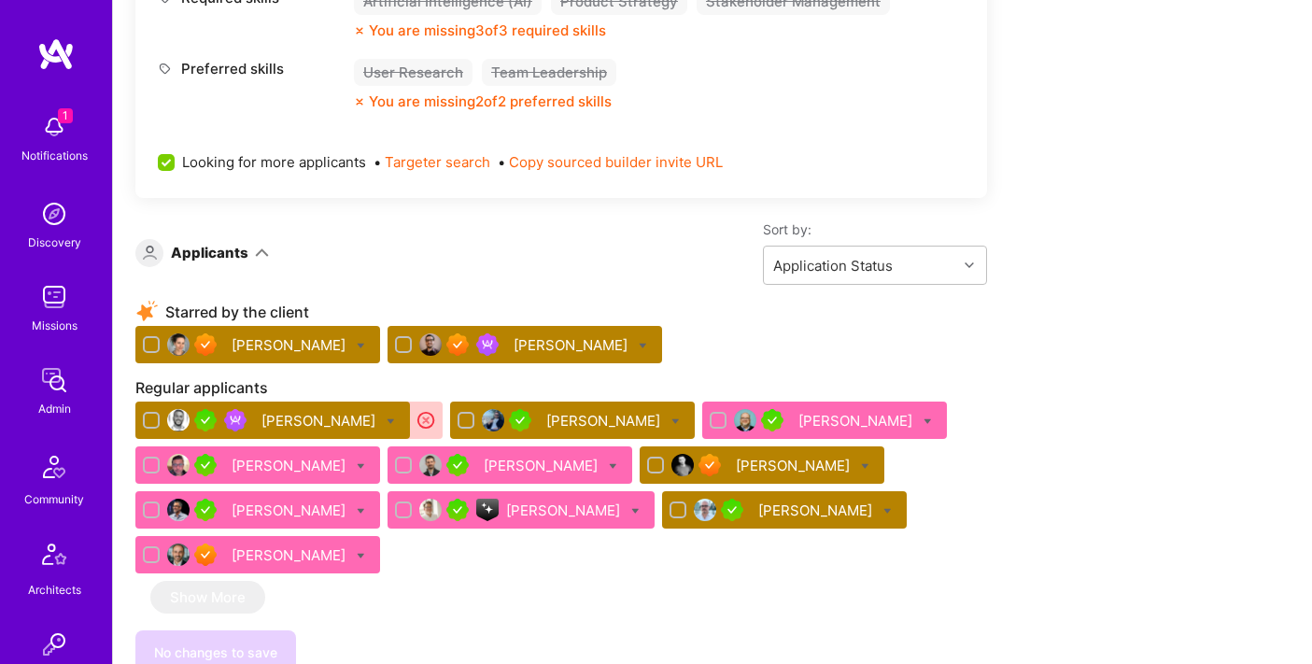
scroll to position [3492, 0]
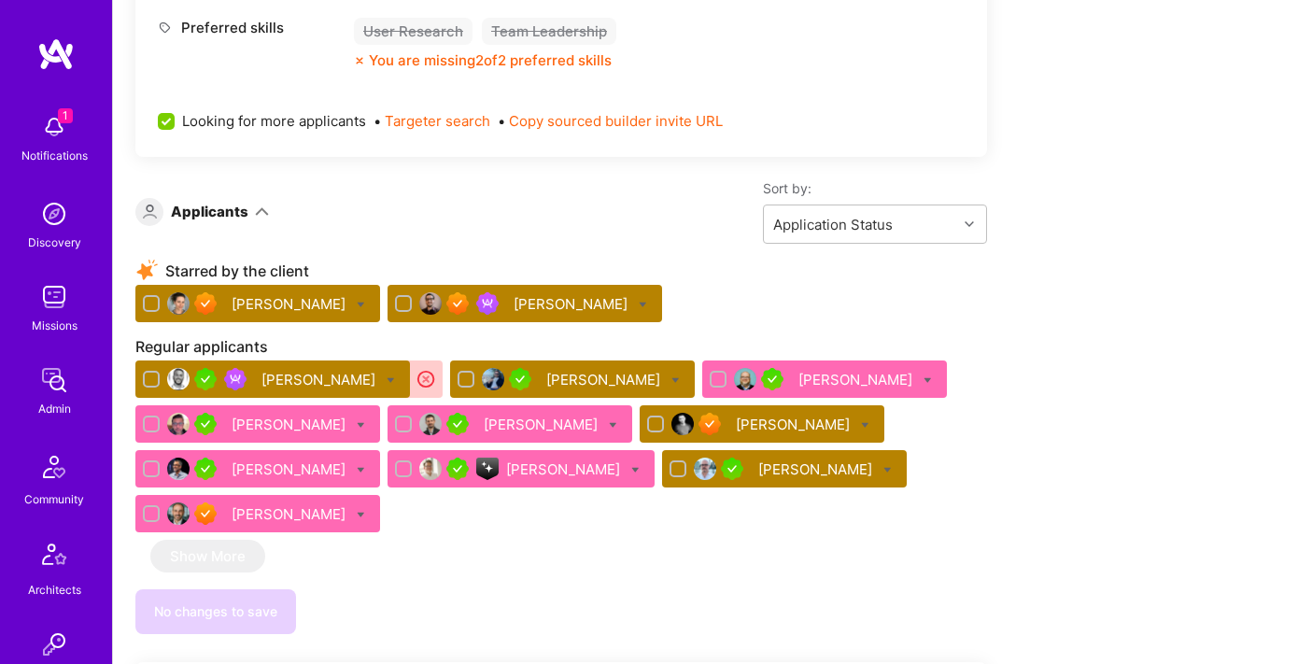
click at [546, 373] on div "[PERSON_NAME]" at bounding box center [605, 380] width 118 height 20
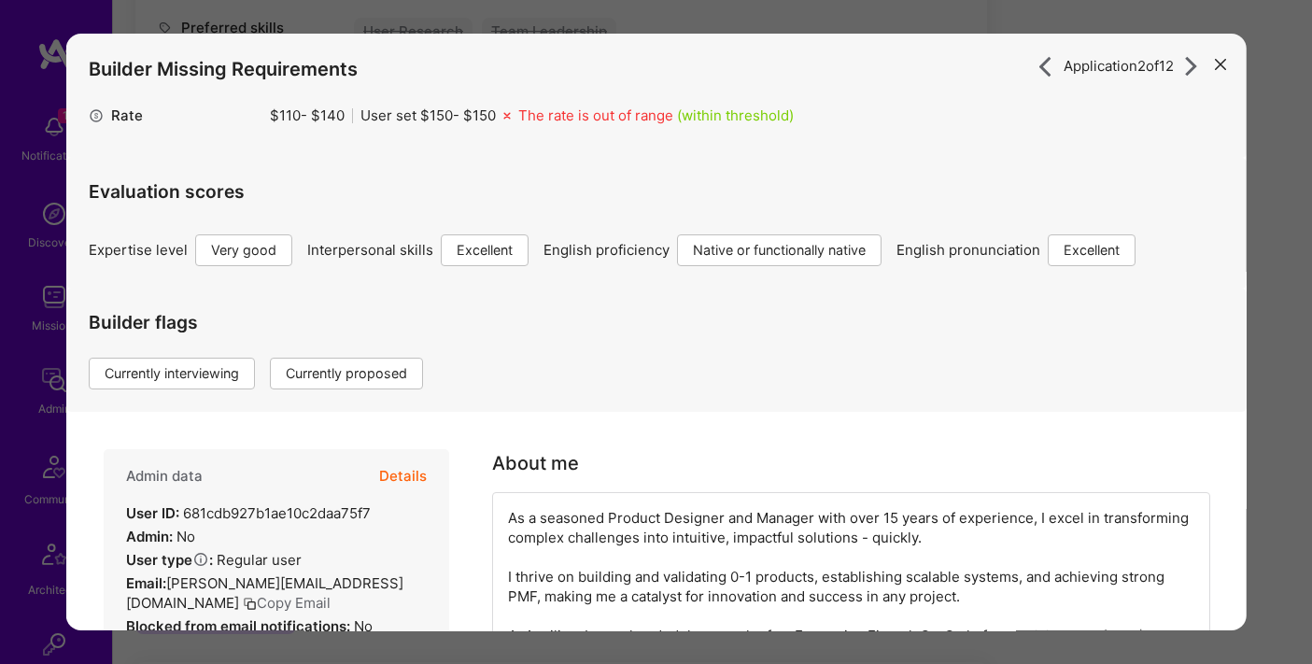
click at [408, 471] on button "Details" at bounding box center [402, 476] width 48 height 54
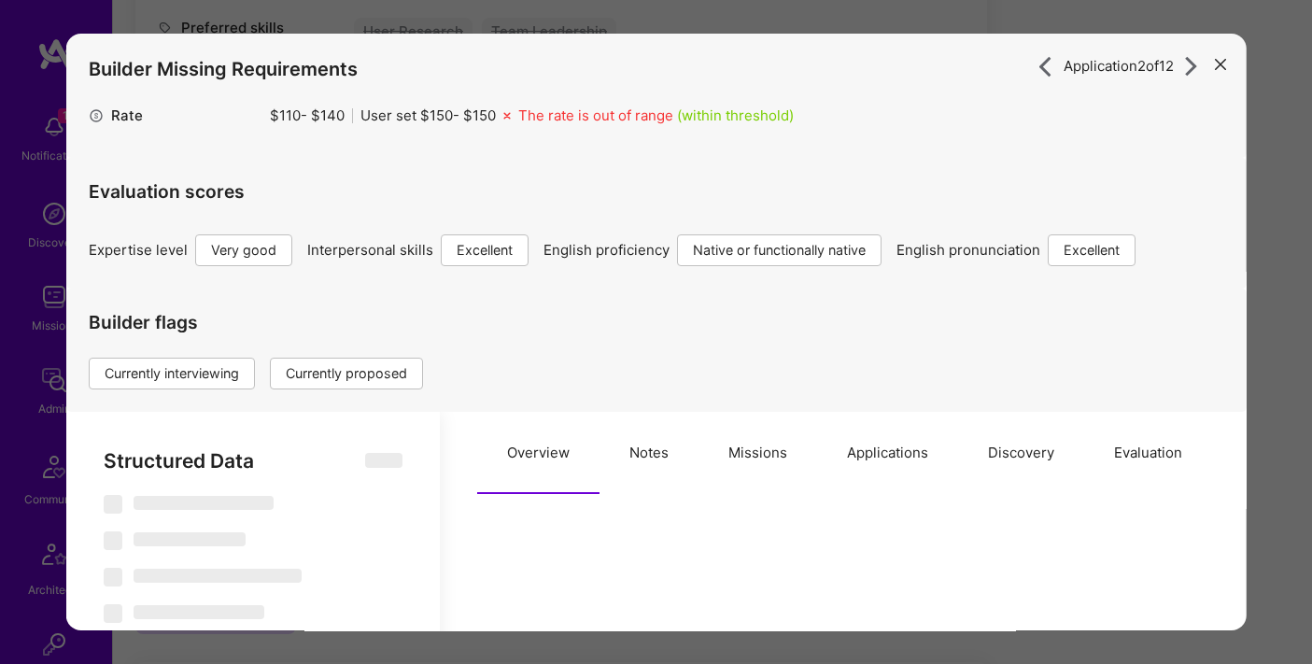
type textarea "x"
select select "Right Now"
select select "5"
select select "7"
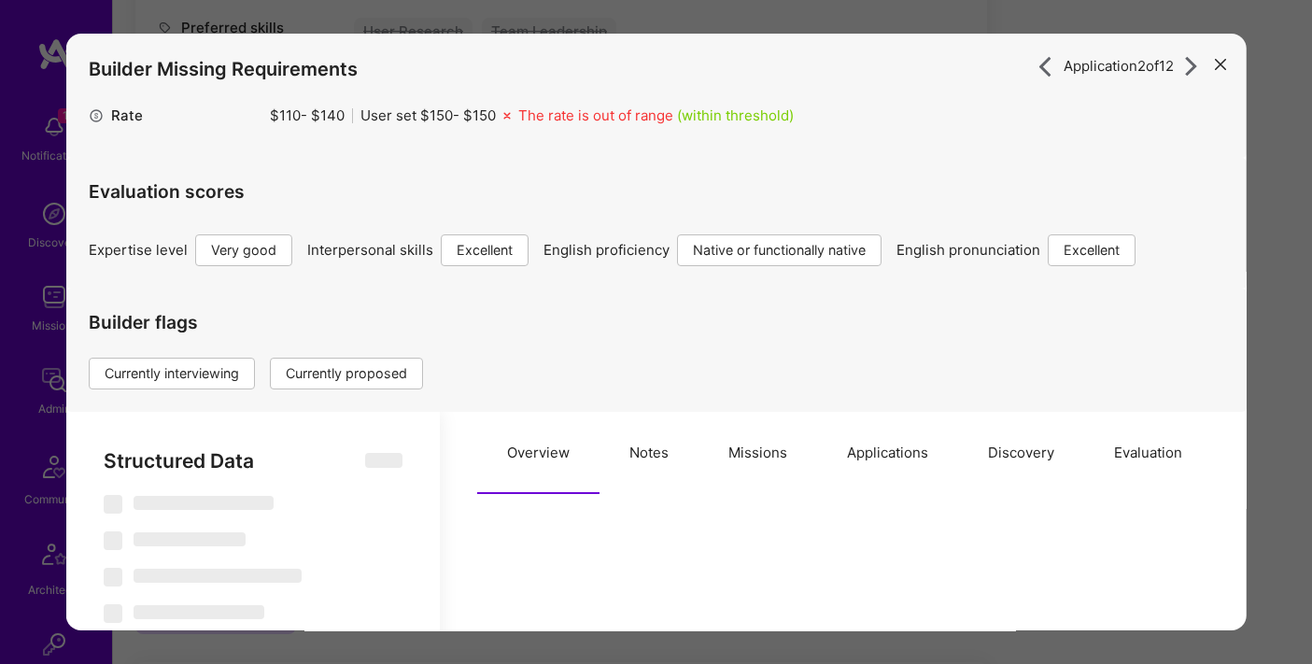
select select "7"
select select "US"
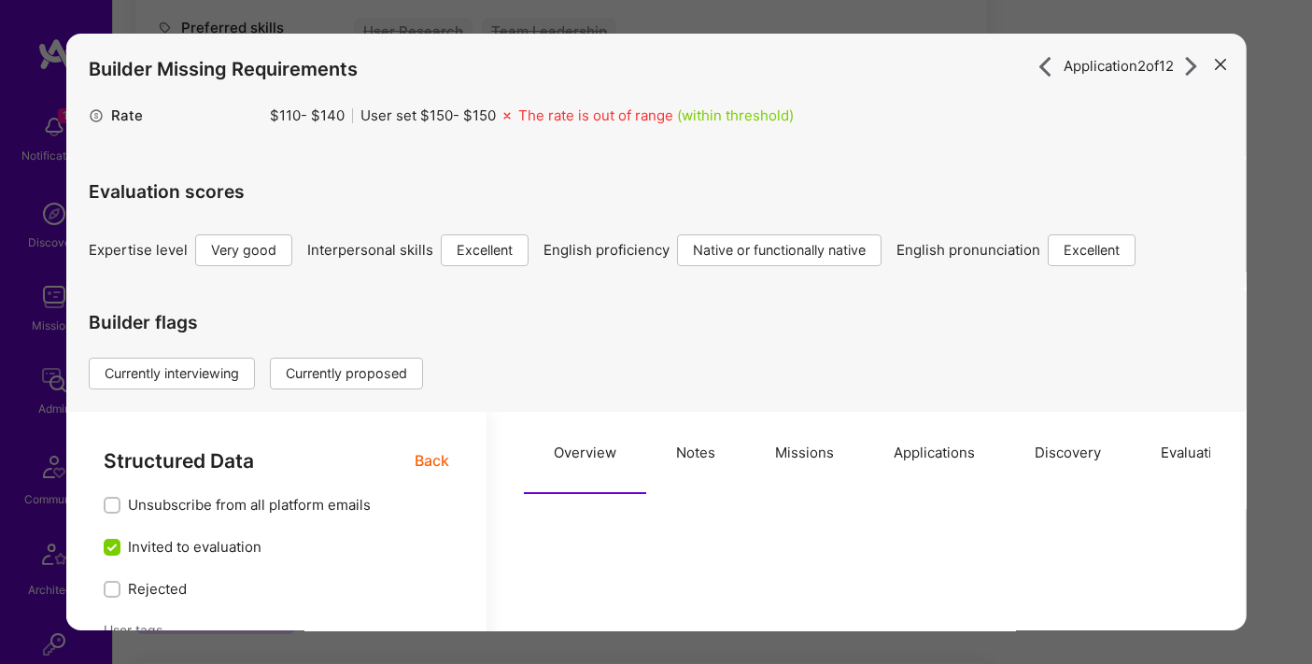
click at [886, 452] on button "Applications" at bounding box center [933, 453] width 141 height 82
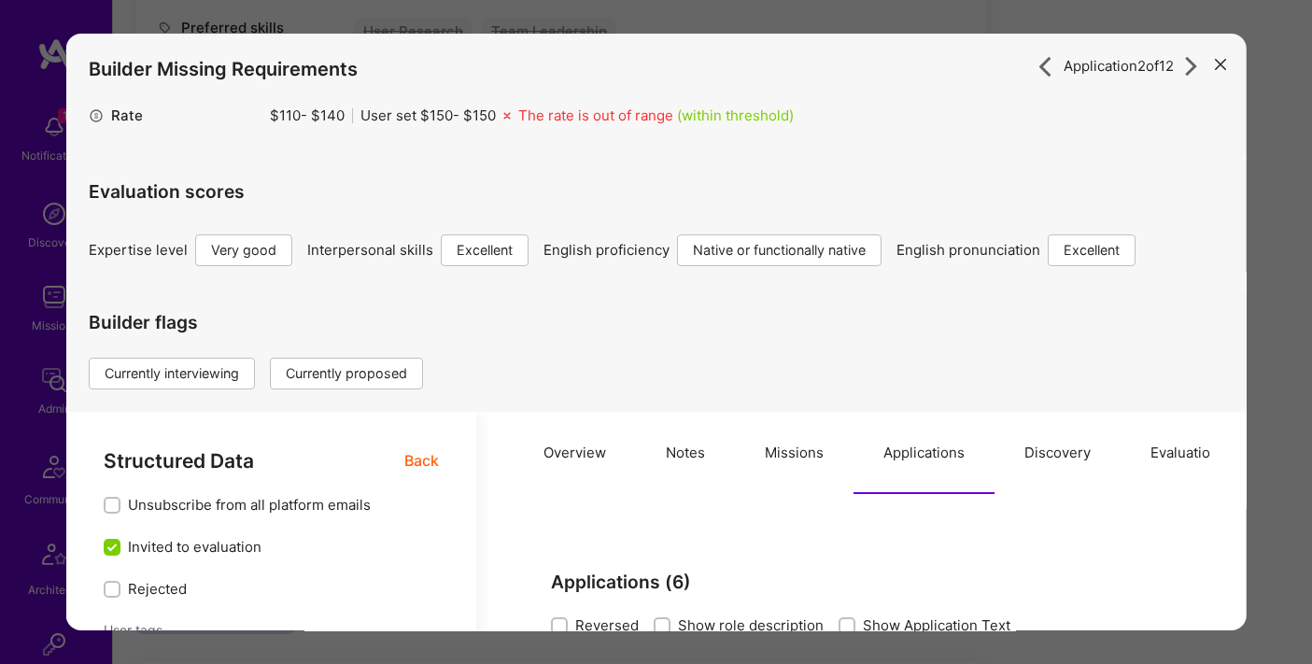
click at [680, 20] on div "Application 2 of 12 Builder Missing Requirements Rate $ 110 - $ 140 User set $ …" at bounding box center [656, 332] width 1312 height 664
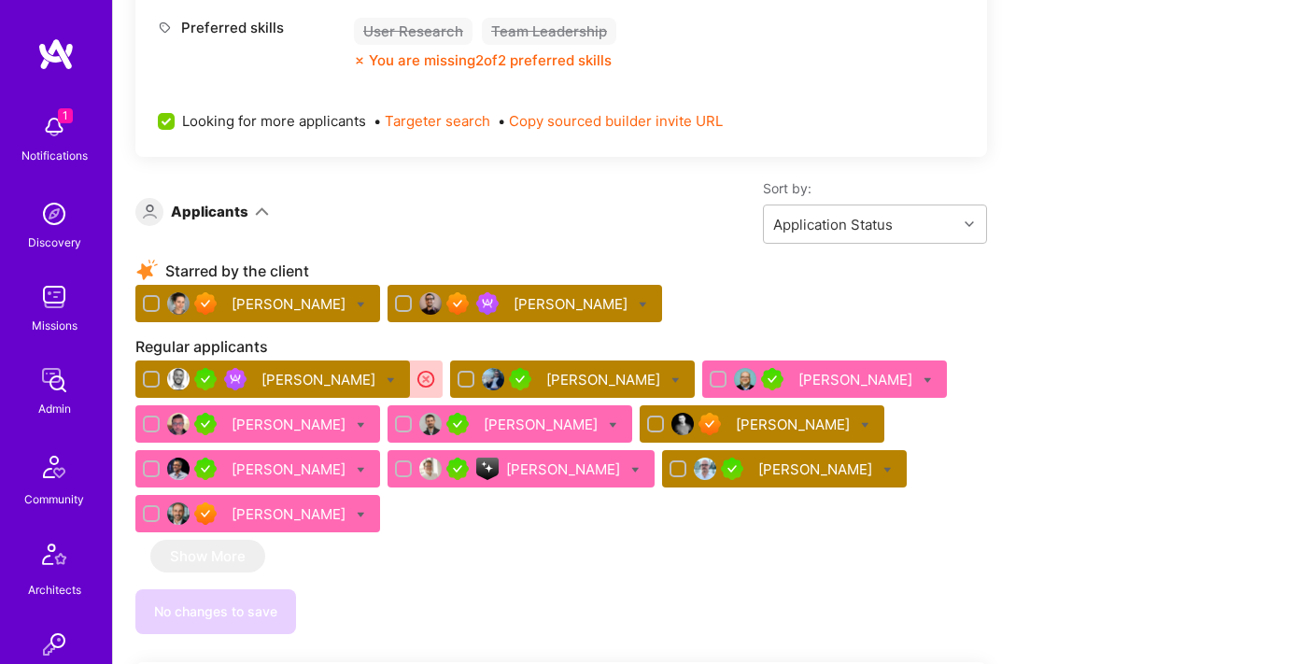
click at [260, 299] on div "[PERSON_NAME]" at bounding box center [291, 304] width 118 height 20
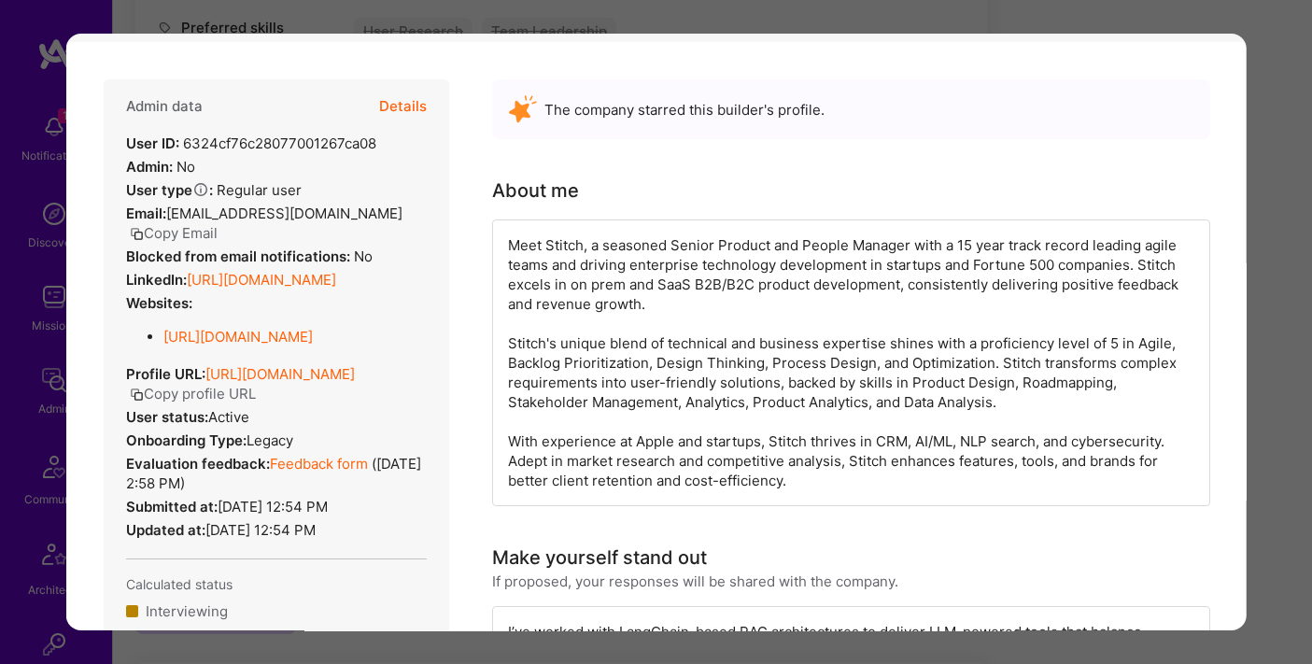
scroll to position [246, 0]
click at [402, 110] on button "Details" at bounding box center [402, 105] width 48 height 54
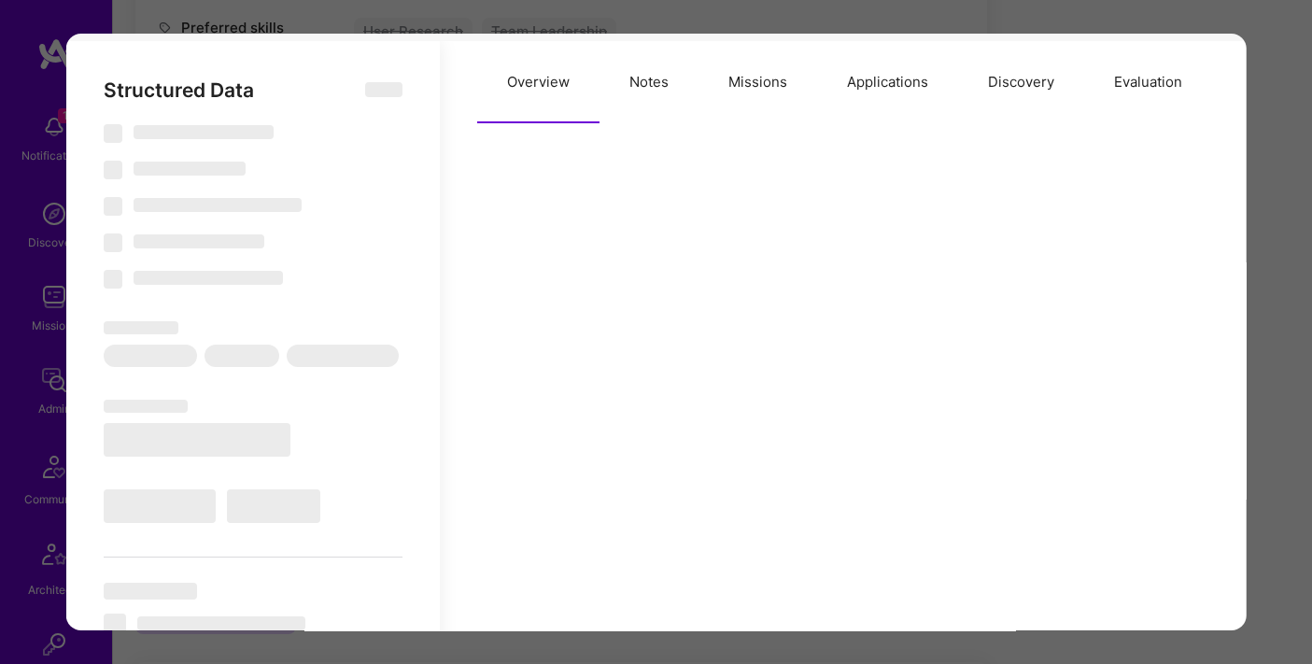
type textarea "x"
select select "Right Now"
select select "7"
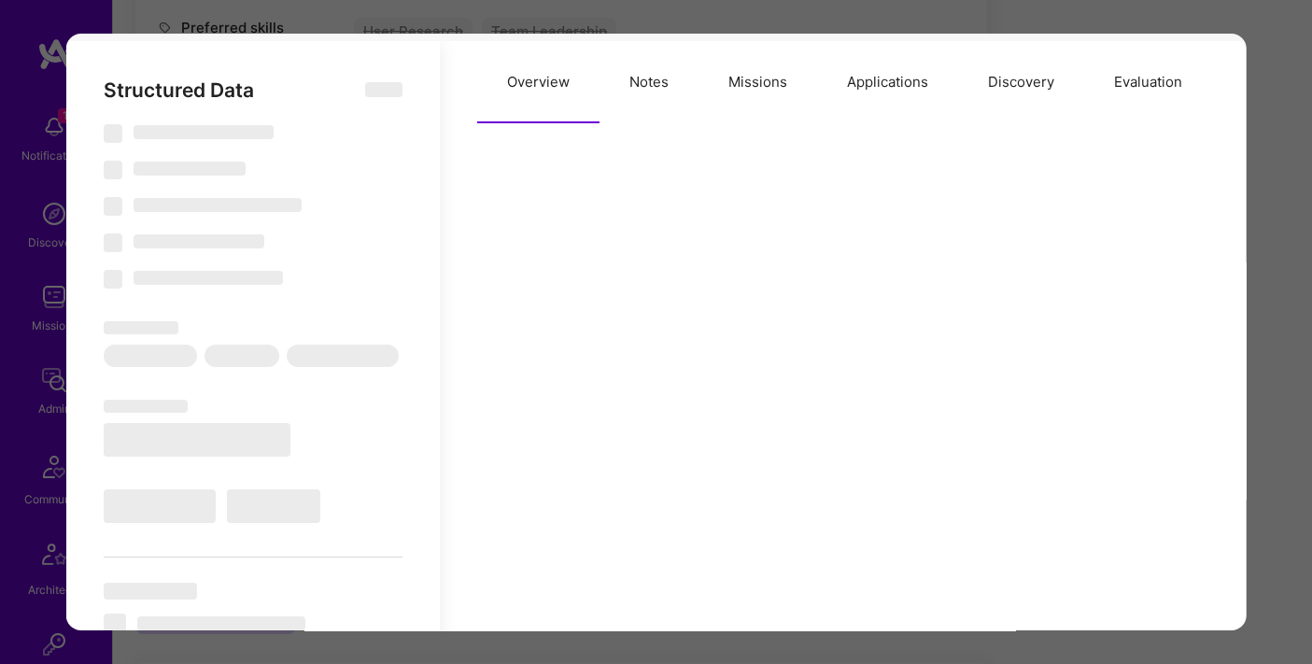
select select "7"
select select "US"
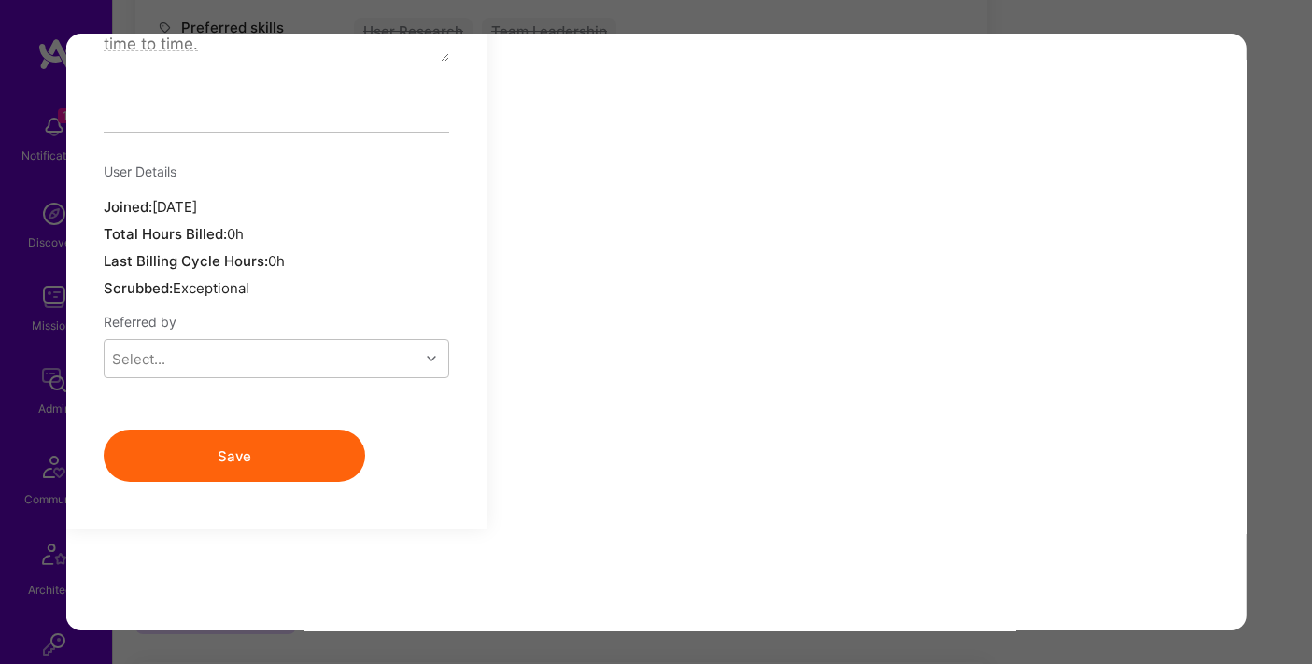
scroll to position [1636, 0]
click at [1297, 59] on div "Application 6 of 12 Evaluation scores Expertise level Superstar Interpersonal s…" at bounding box center [656, 332] width 1312 height 664
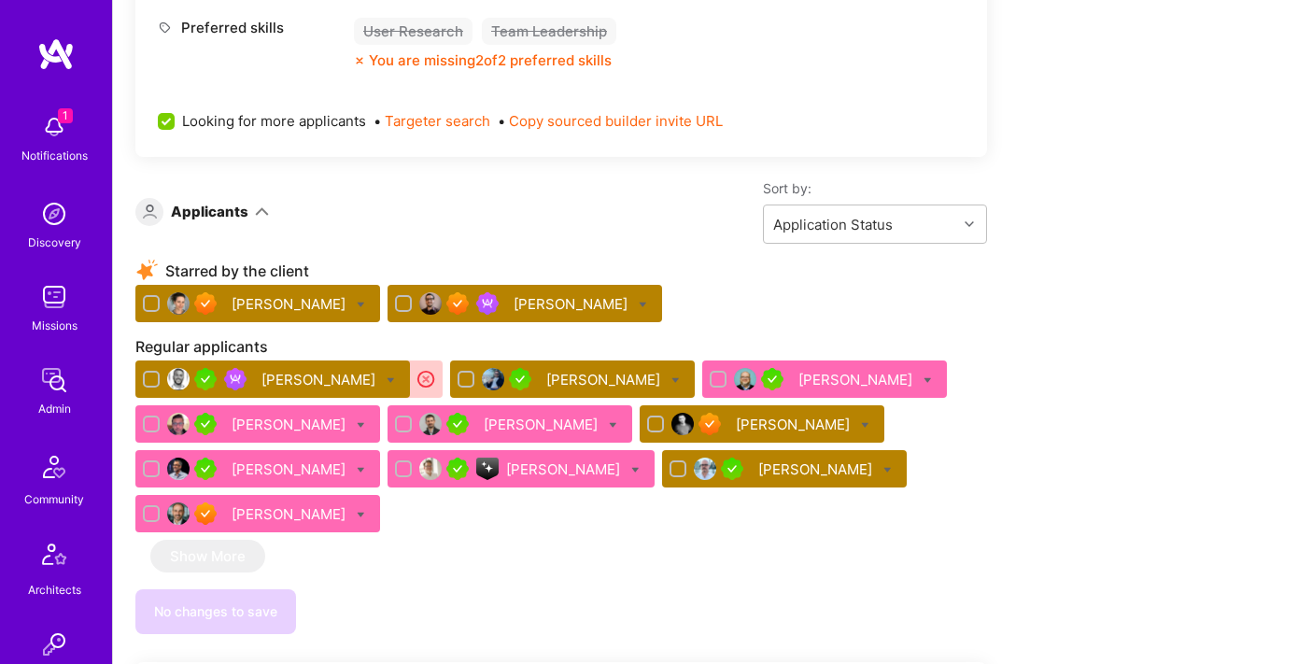
click at [492, 291] on div "[PERSON_NAME]" at bounding box center [524, 303] width 274 height 37
click at [513, 297] on div "[PERSON_NAME]" at bounding box center [572, 304] width 118 height 20
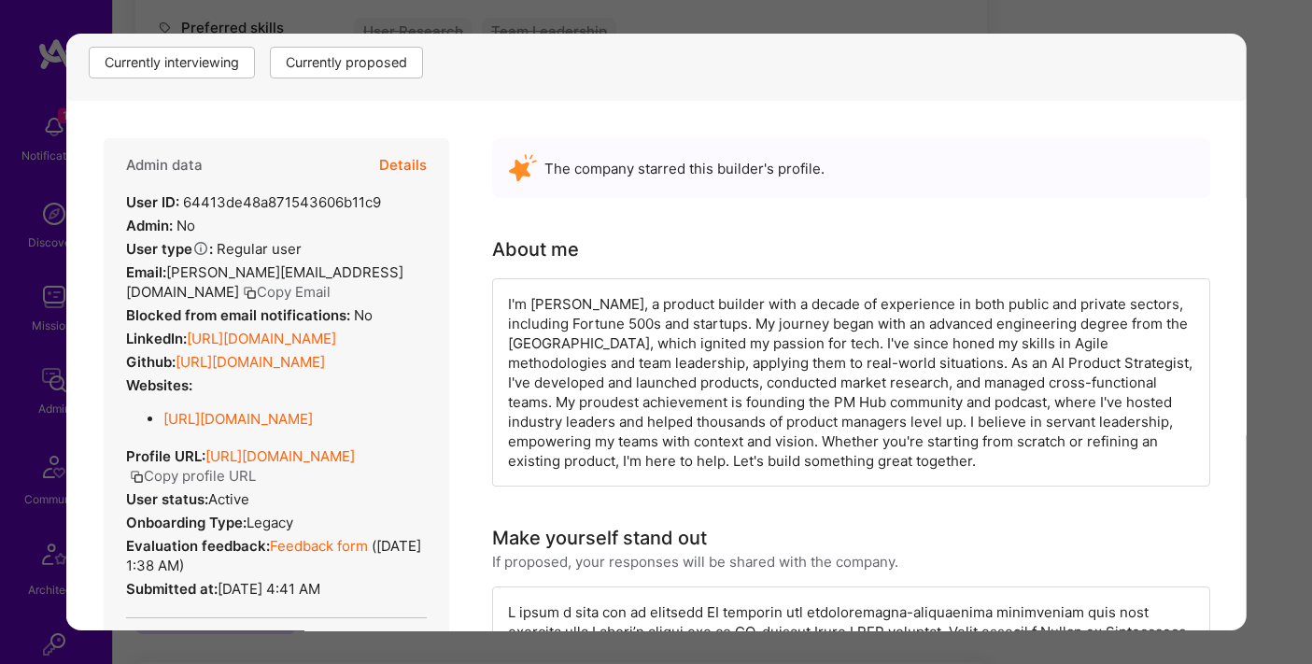
scroll to position [309, 0]
click at [396, 170] on button "Details" at bounding box center [402, 167] width 48 height 54
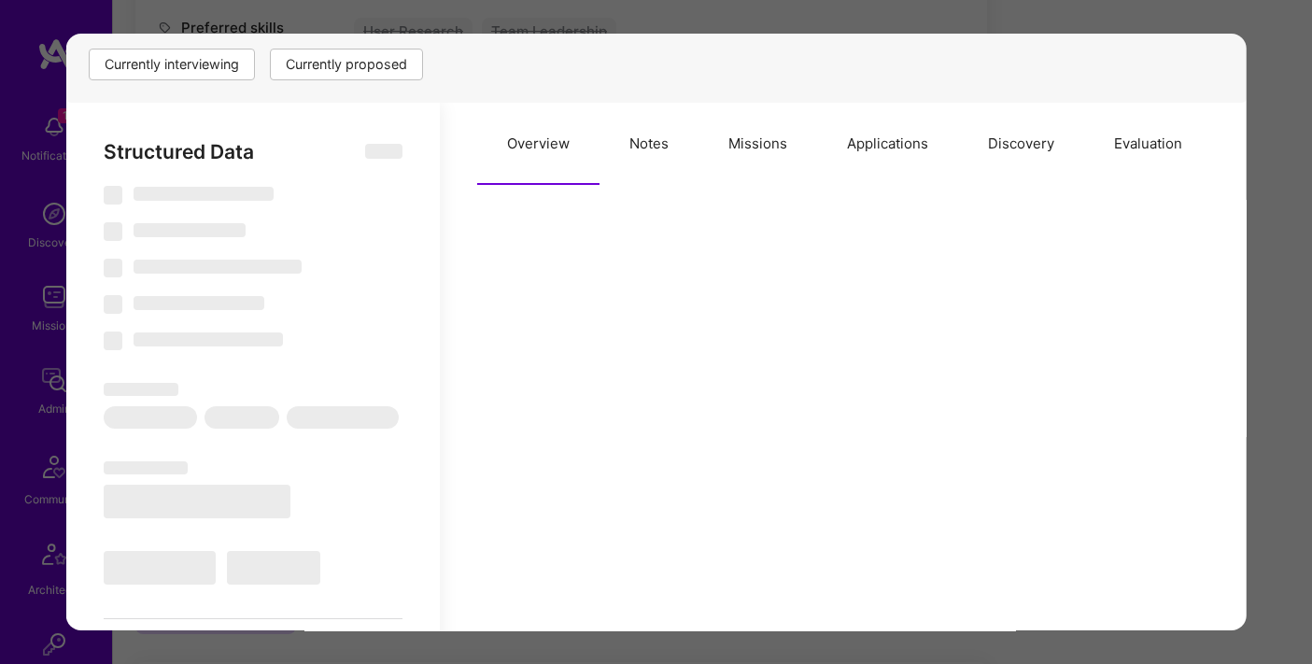
type textarea "x"
select select "Right Now"
select select "7"
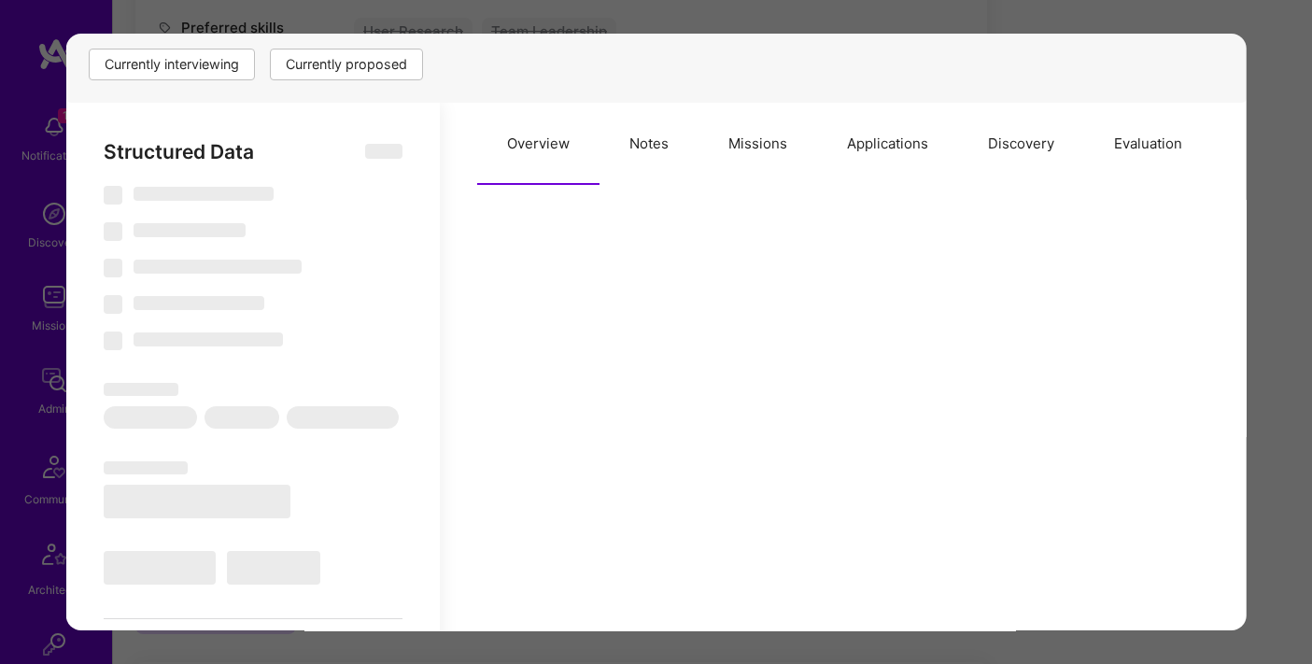
select select "7"
select select "US"
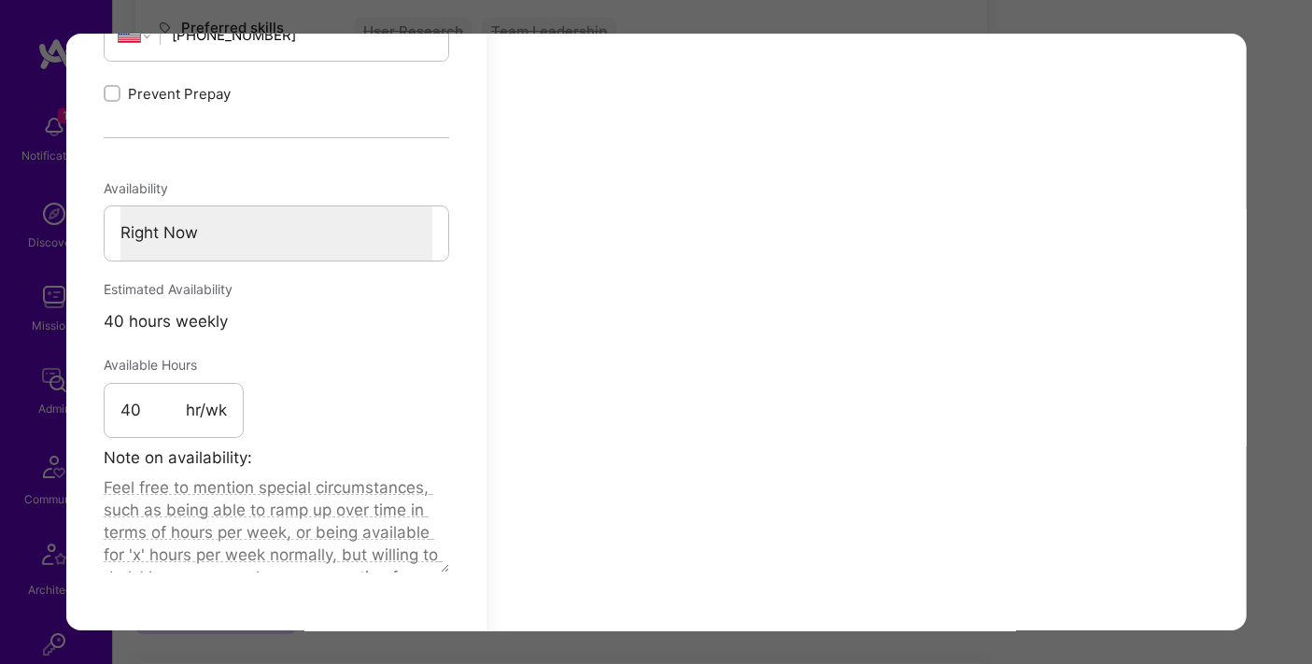
scroll to position [0, 0]
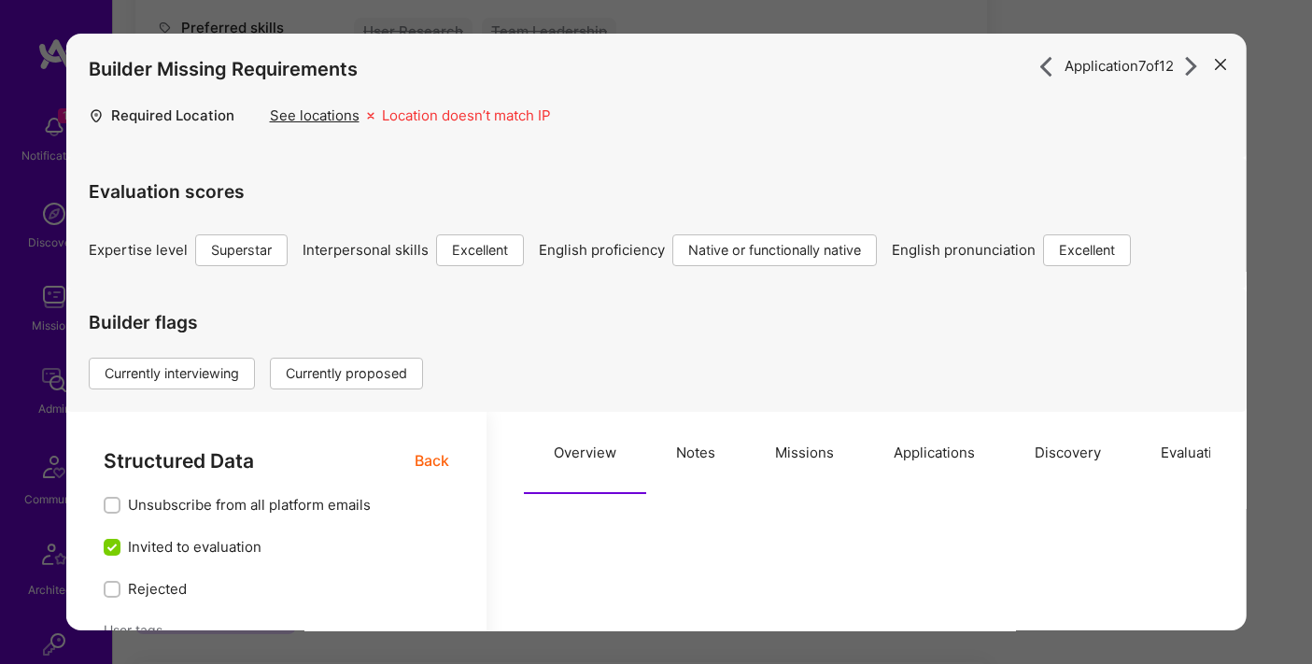
click at [935, 458] on button "Applications" at bounding box center [933, 453] width 141 height 82
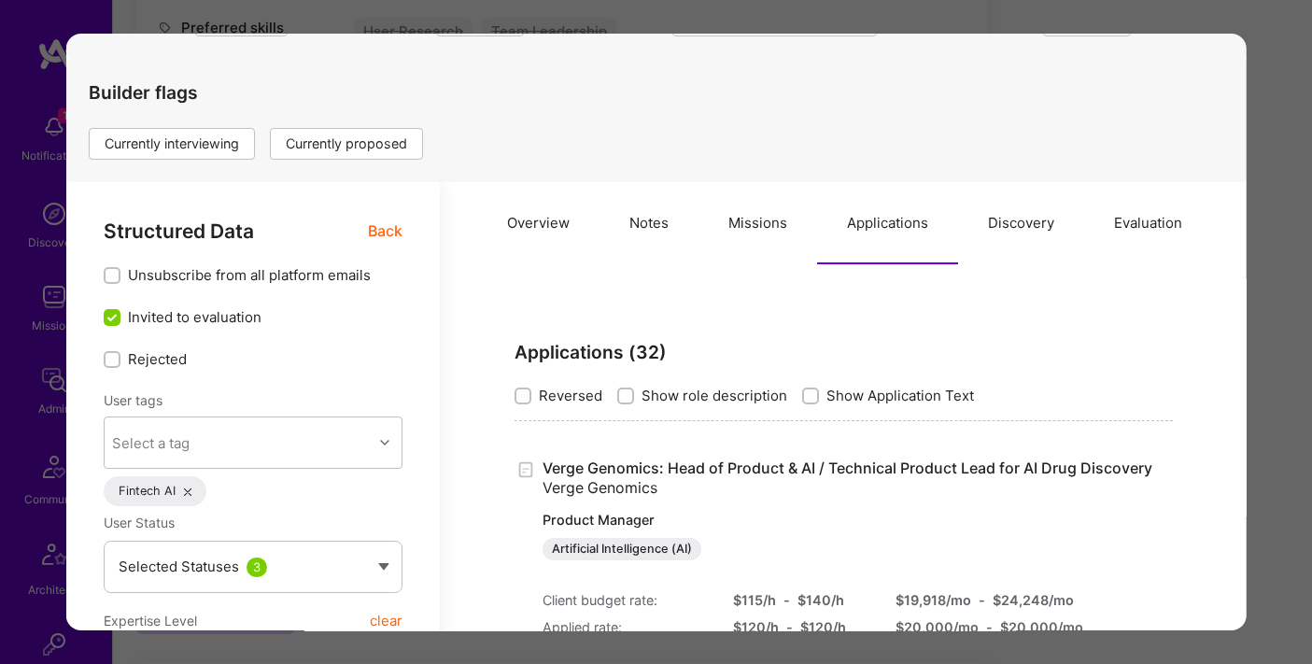
scroll to position [104, 0]
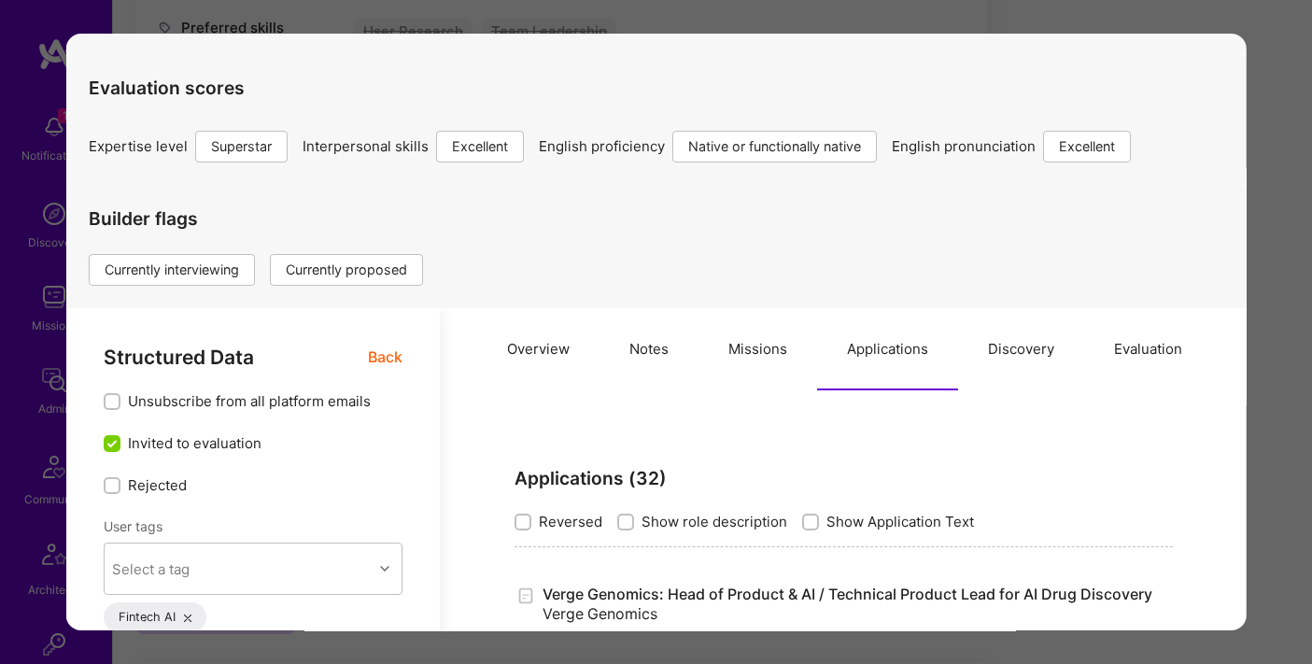
click at [757, 331] on button "Missions" at bounding box center [757, 349] width 119 height 82
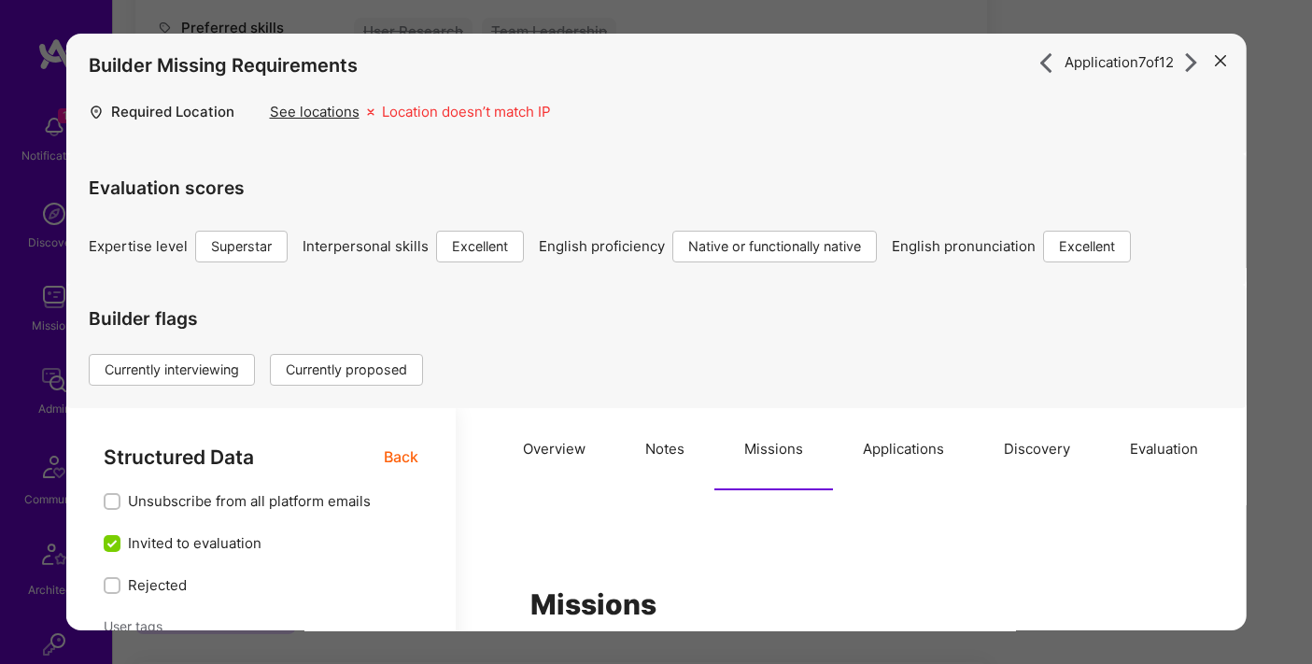
scroll to position [0, 0]
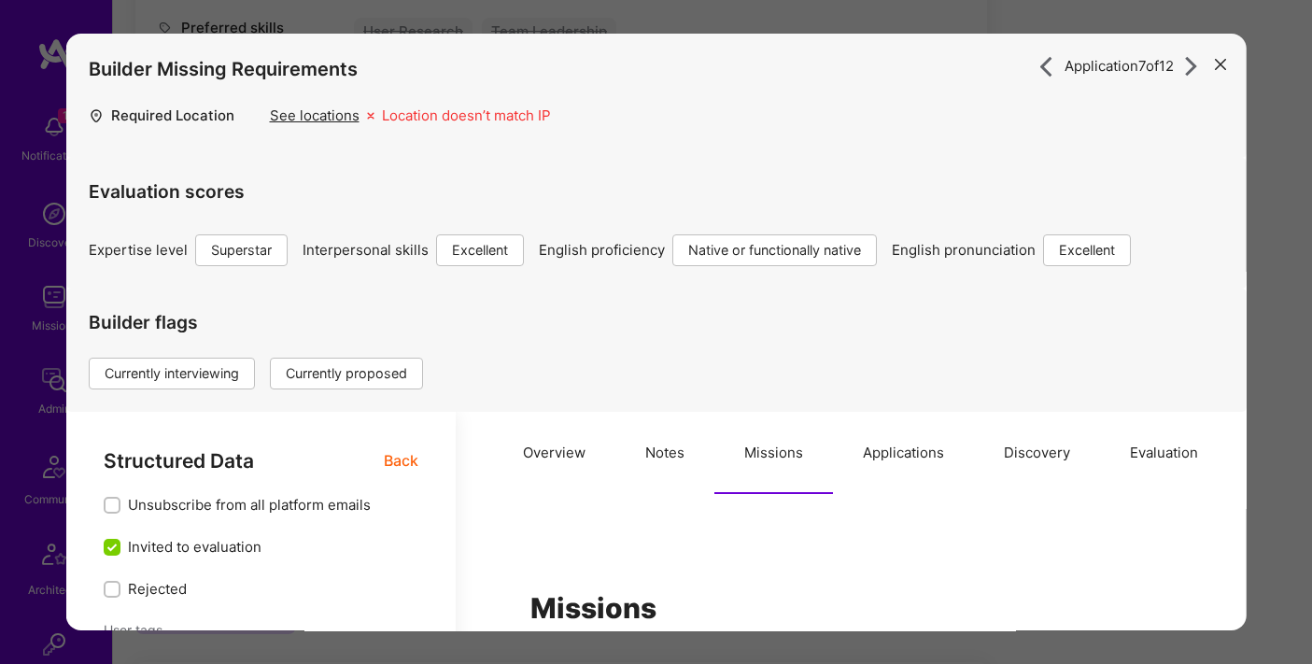
click at [536, 446] on button "Overview" at bounding box center [553, 453] width 122 height 82
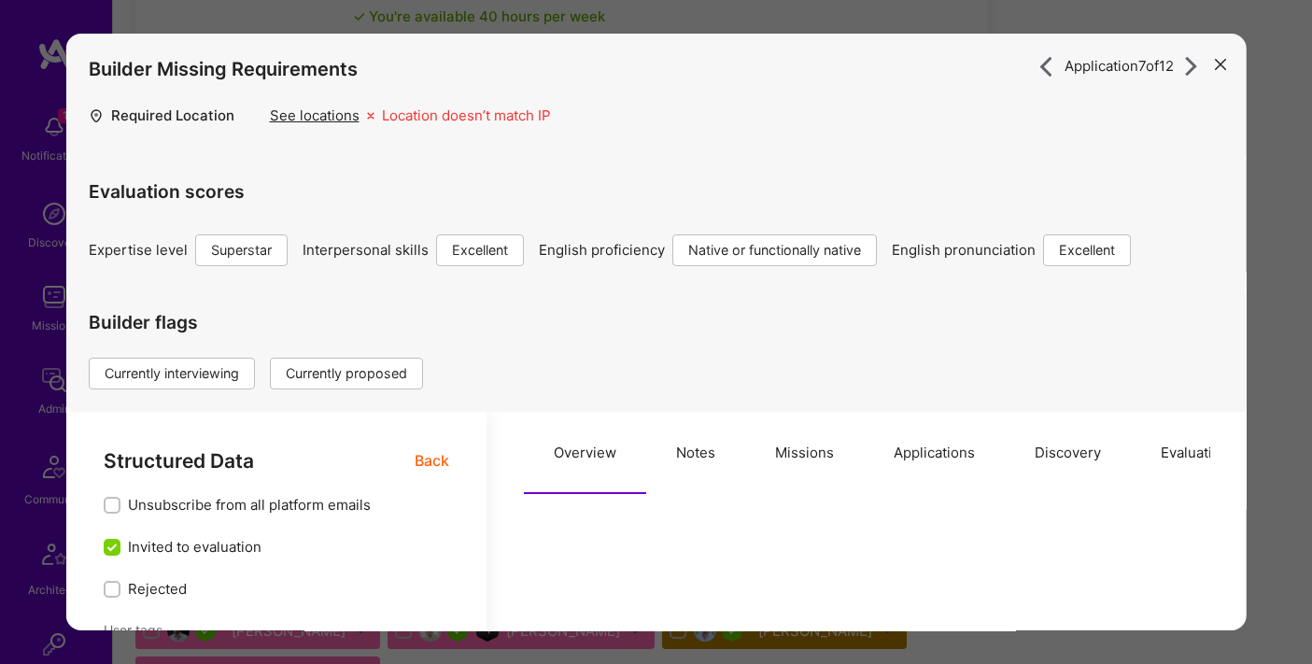
scroll to position [2777, 0]
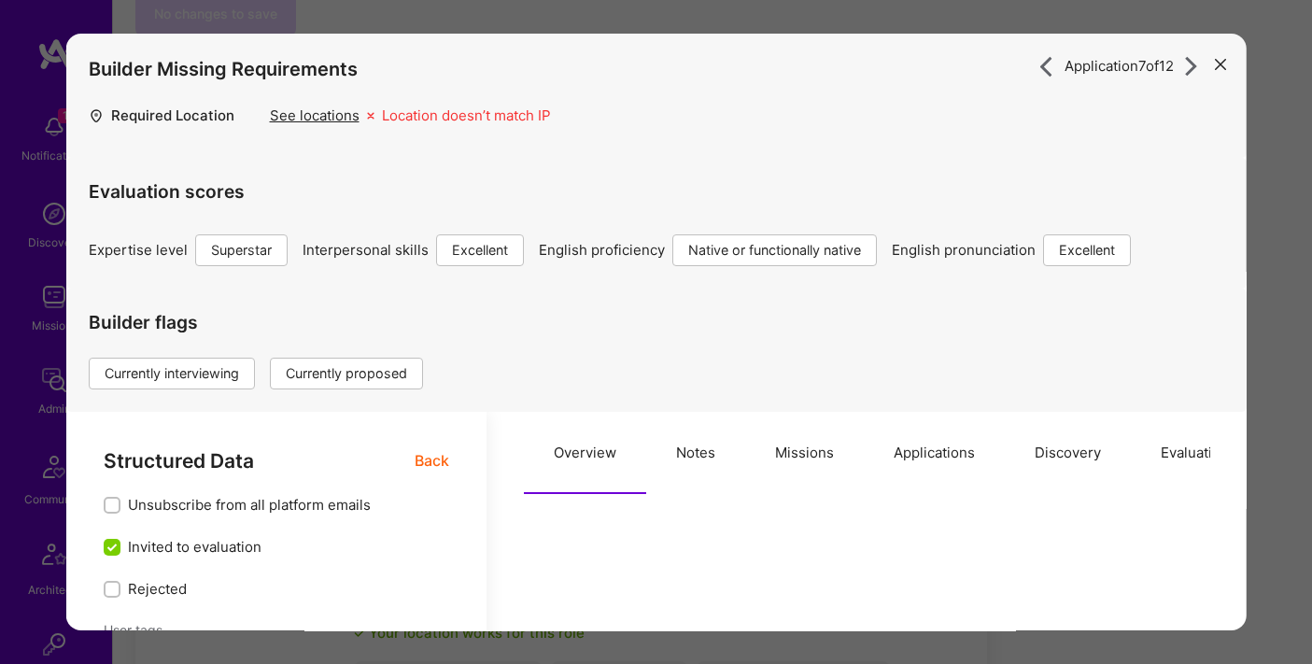
click at [1220, 65] on icon "modal" at bounding box center [1220, 64] width 11 height 11
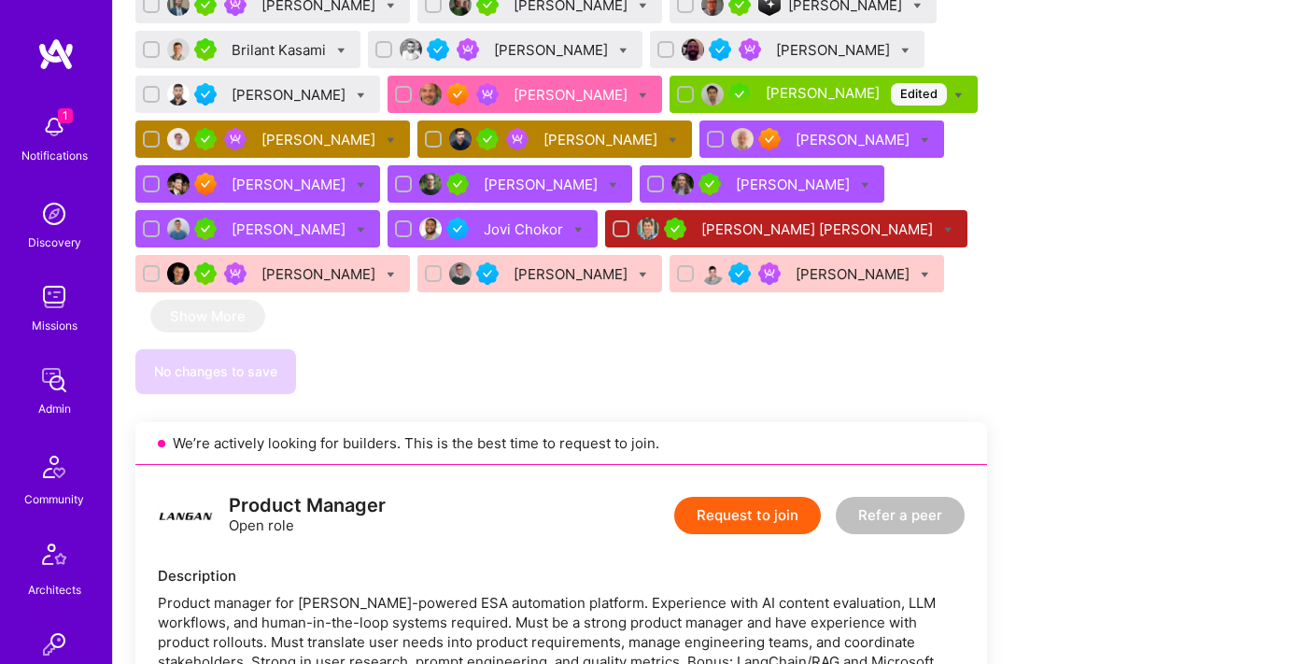
scroll to position [2225, 0]
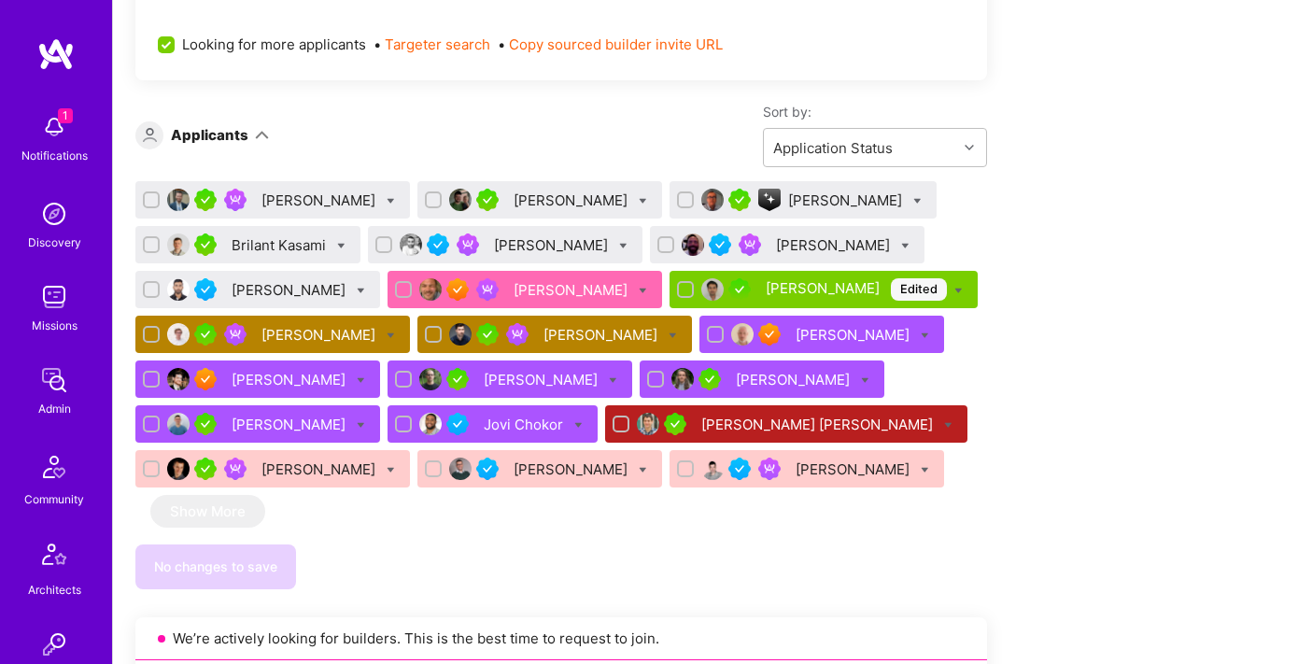
click at [295, 326] on div "[PERSON_NAME]" at bounding box center [320, 335] width 118 height 20
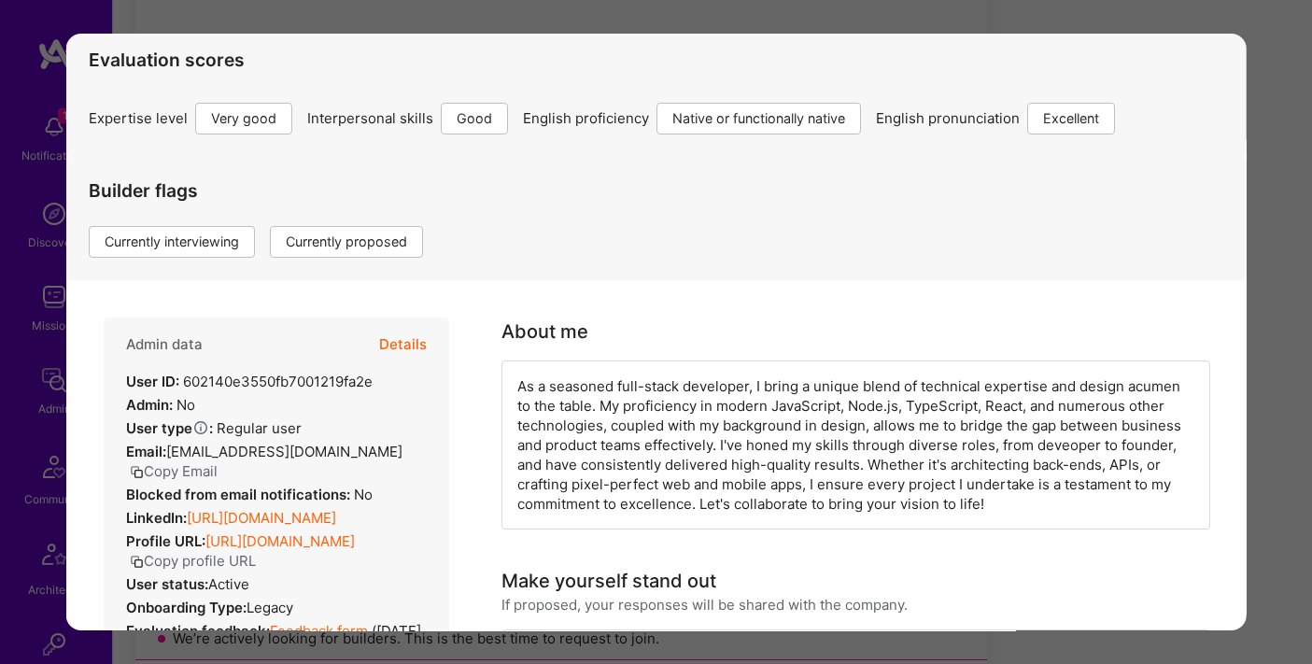
scroll to position [172, 0]
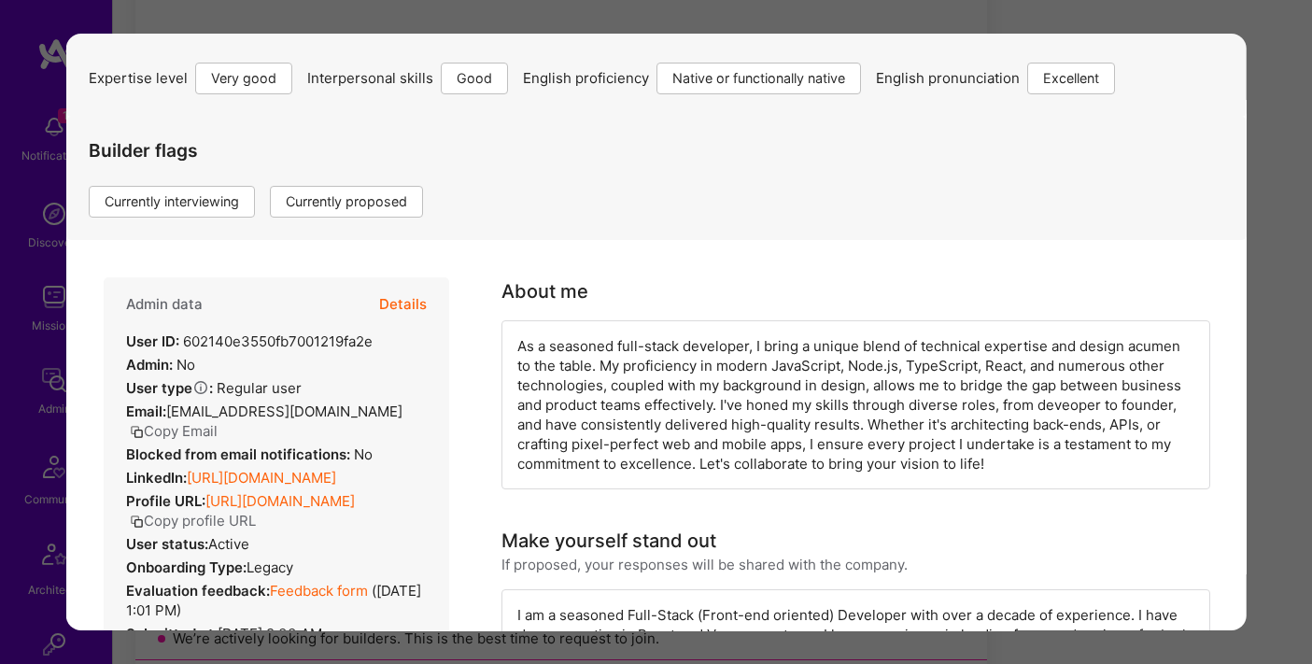
click at [217, 421] on button "Copy Email" at bounding box center [173, 431] width 88 height 20
click at [407, 301] on button "Details" at bounding box center [402, 304] width 48 height 54
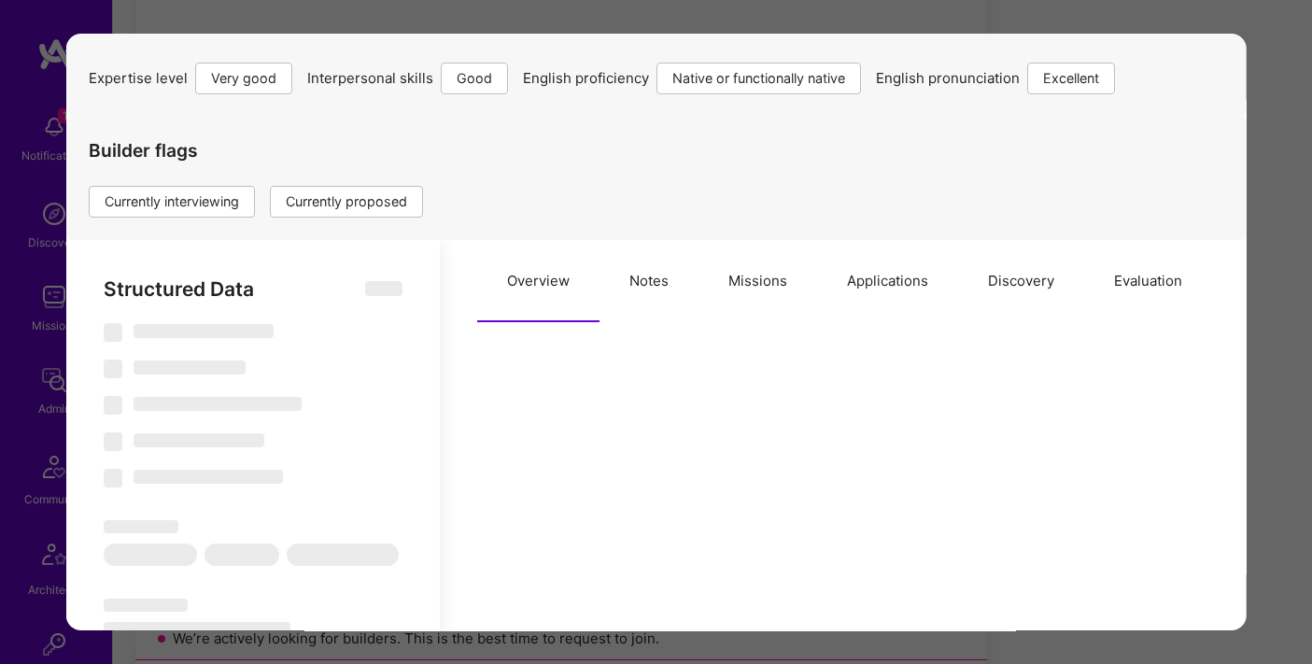
click at [855, 287] on button "Applications" at bounding box center [886, 281] width 141 height 82
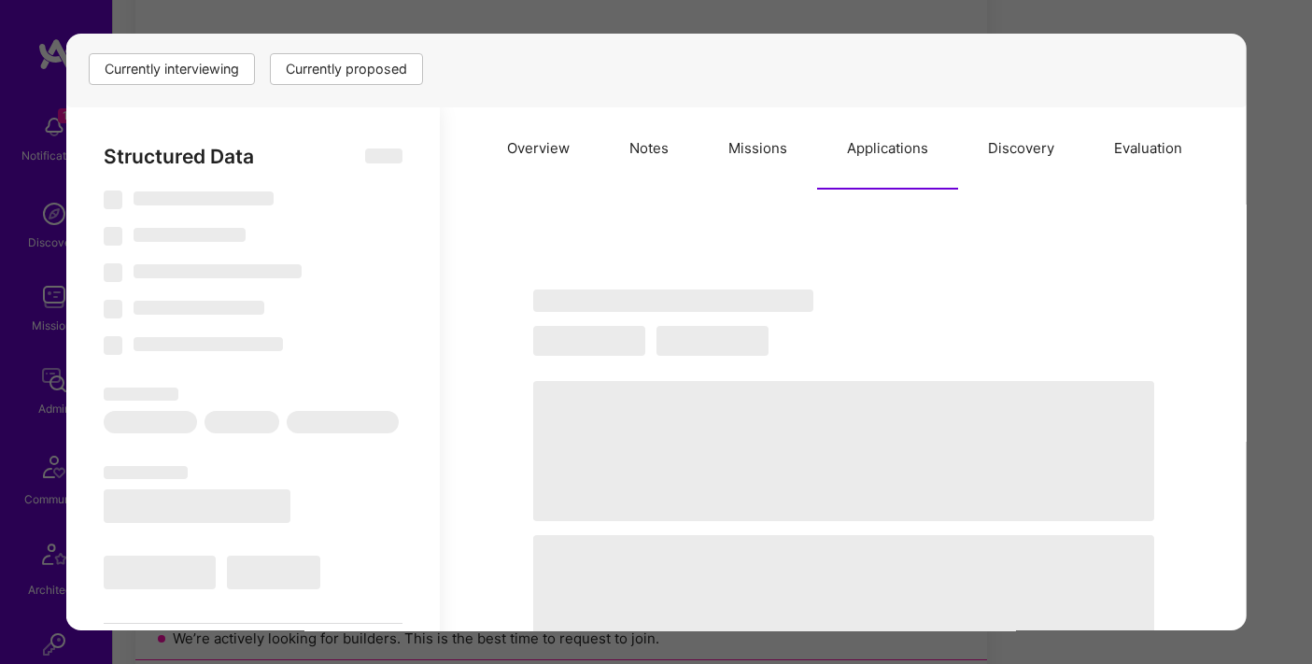
scroll to position [358, 0]
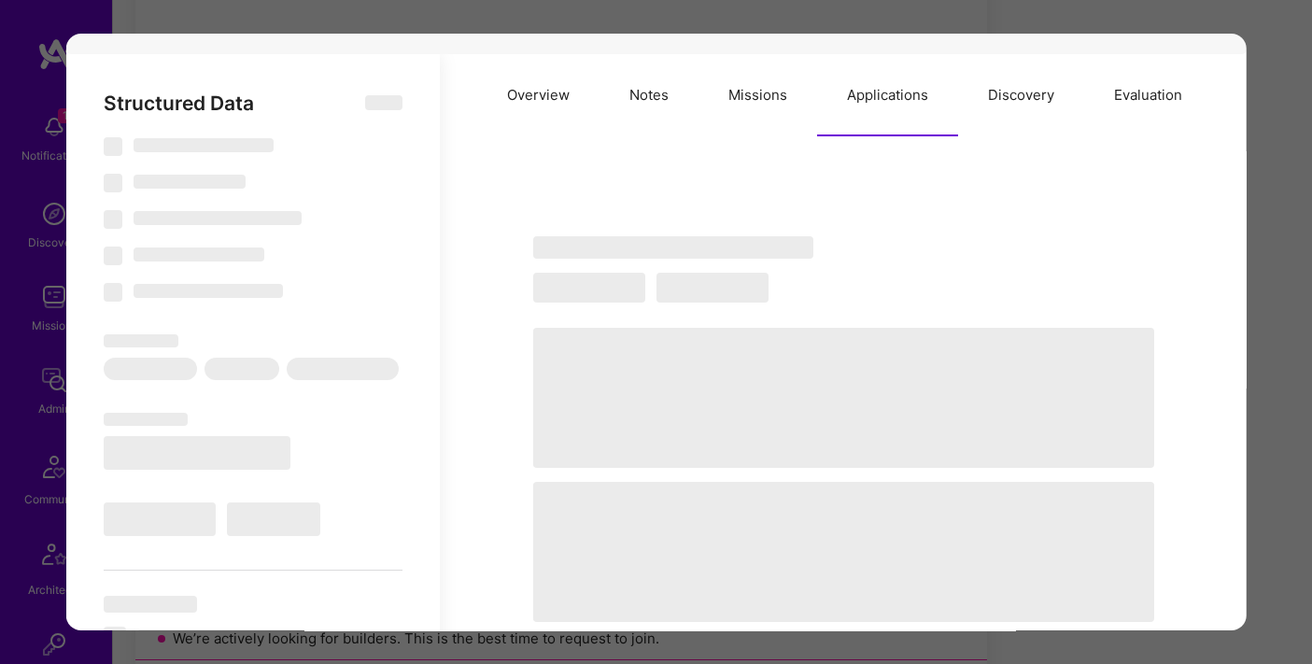
type textarea "x"
select select "Right Now"
select select "5"
select select "4"
select select "7"
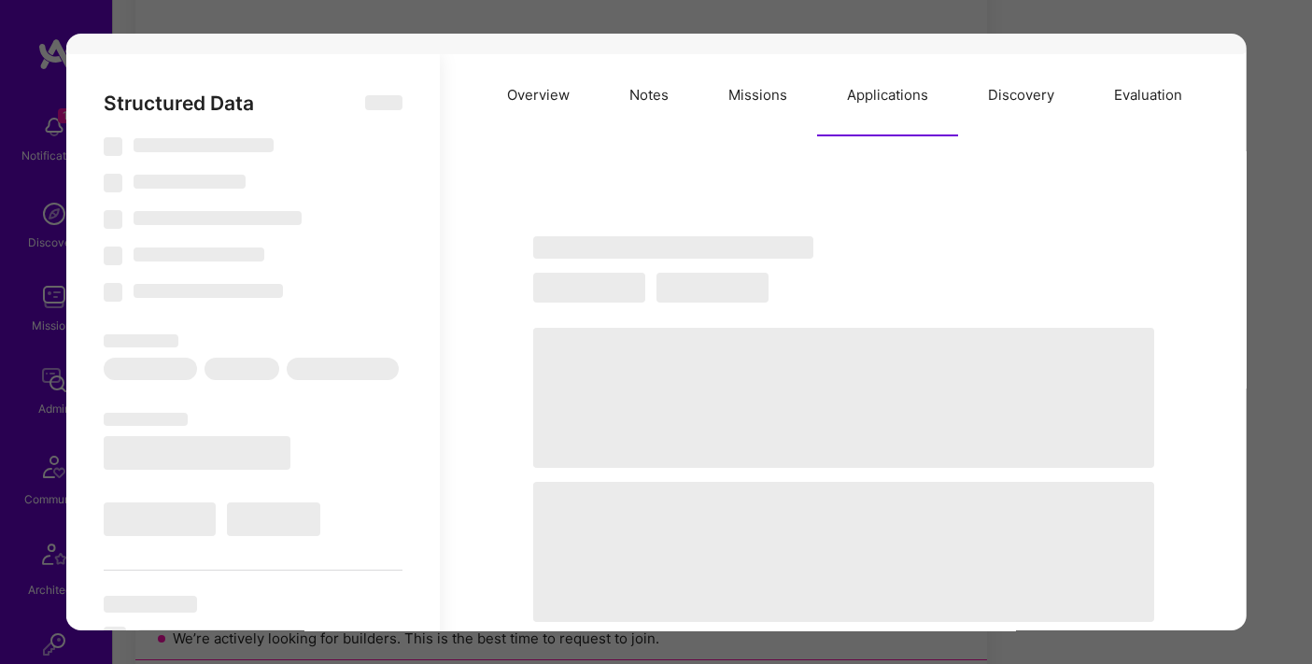
select select "7"
select select "PL"
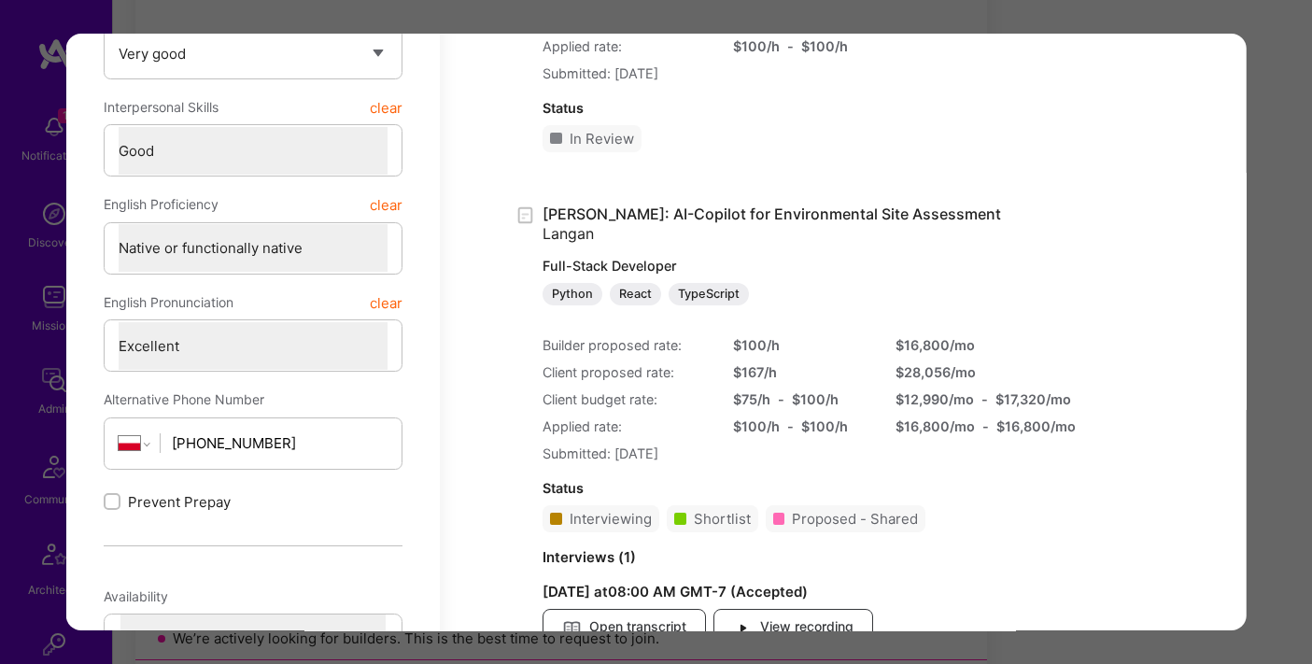
scroll to position [813, 0]
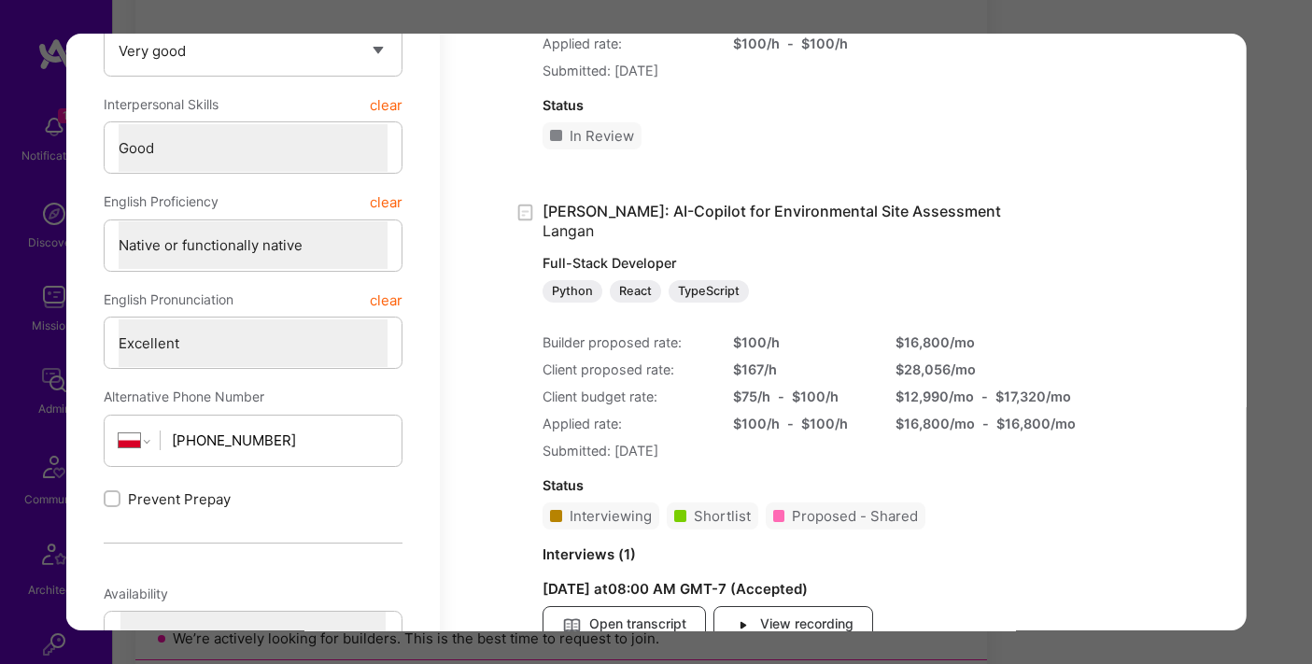
click at [1037, 12] on div "Application 10 of 21 Builder Missing Requirements Required Location See locatio…" at bounding box center [656, 332] width 1312 height 664
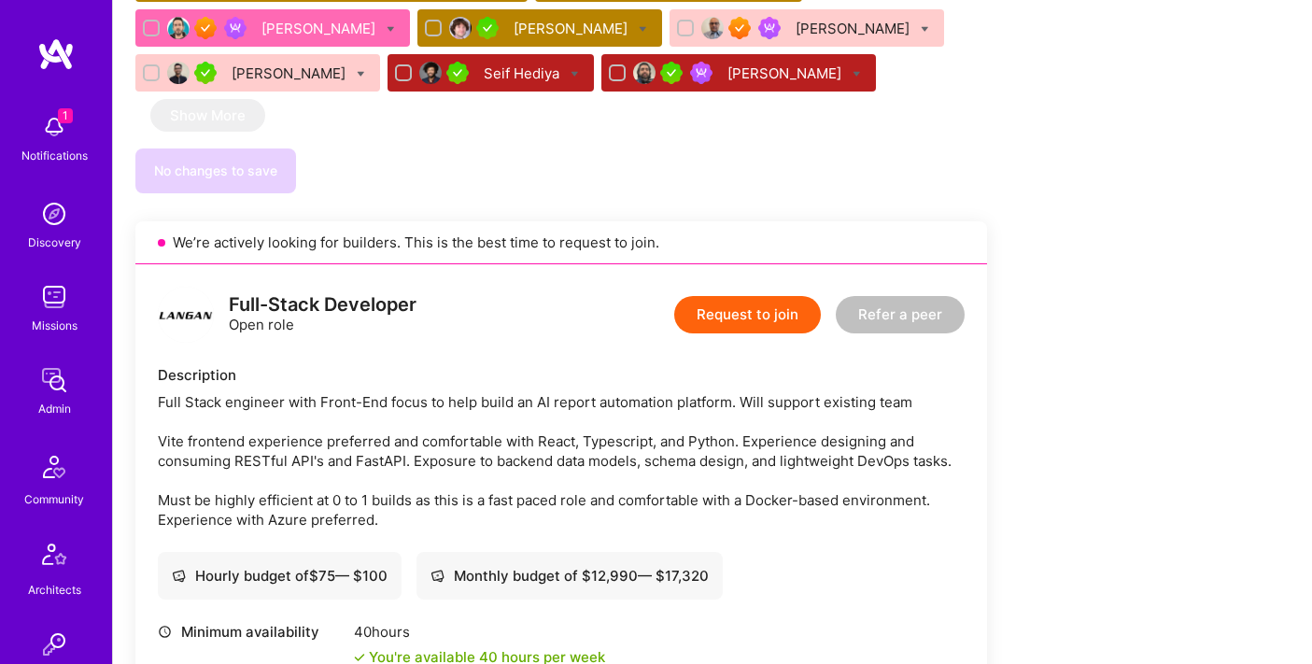
scroll to position [1042, 0]
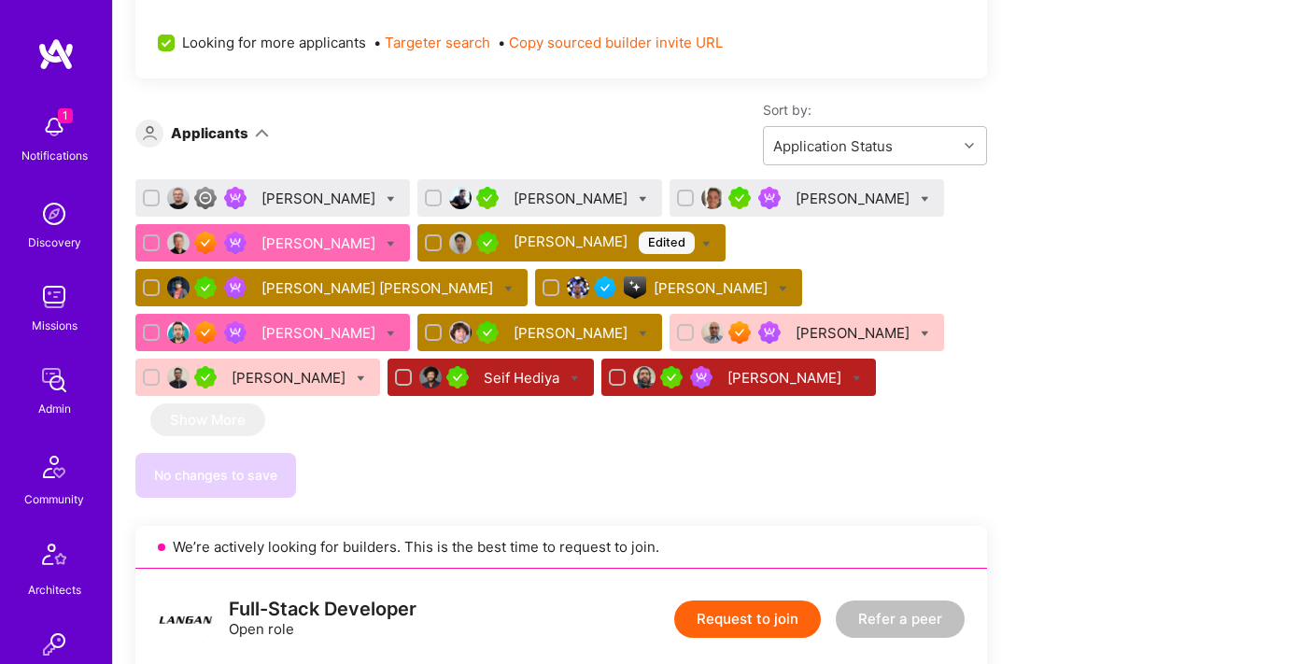
click at [405, 287] on div "[PERSON_NAME] [PERSON_NAME]" at bounding box center [378, 288] width 235 height 20
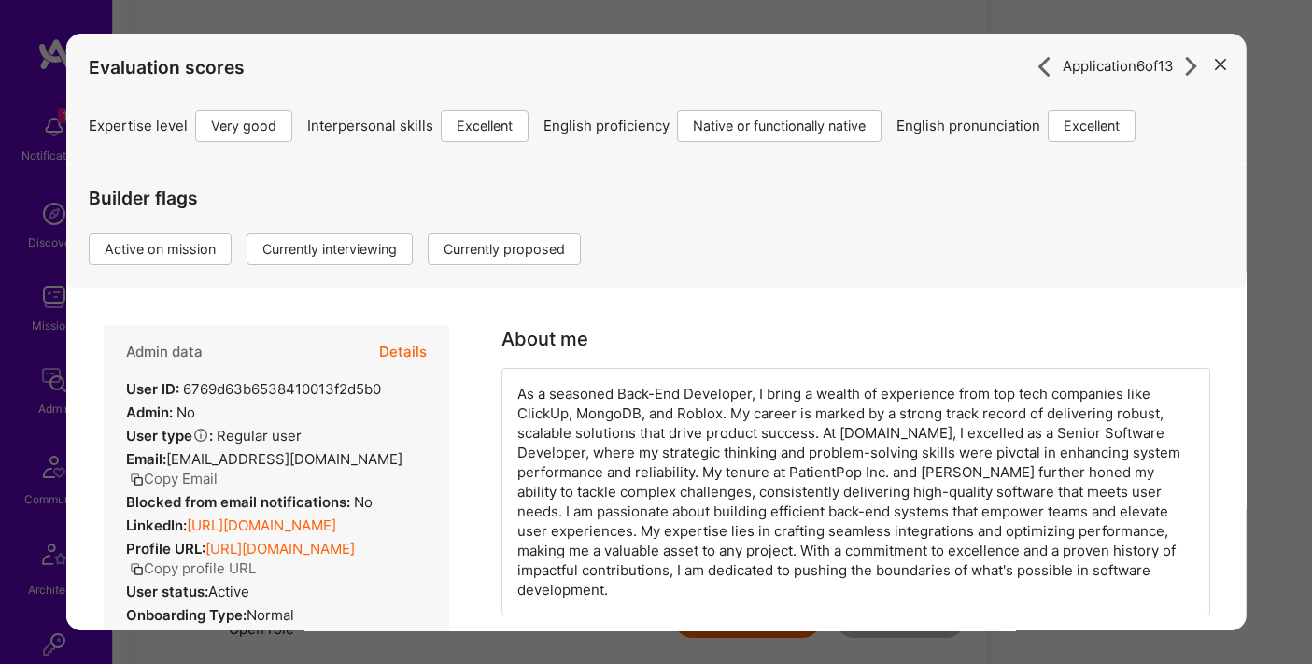
click at [187, 476] on button "Copy Email" at bounding box center [173, 479] width 88 height 20
click at [382, 345] on button "Details" at bounding box center [402, 352] width 48 height 54
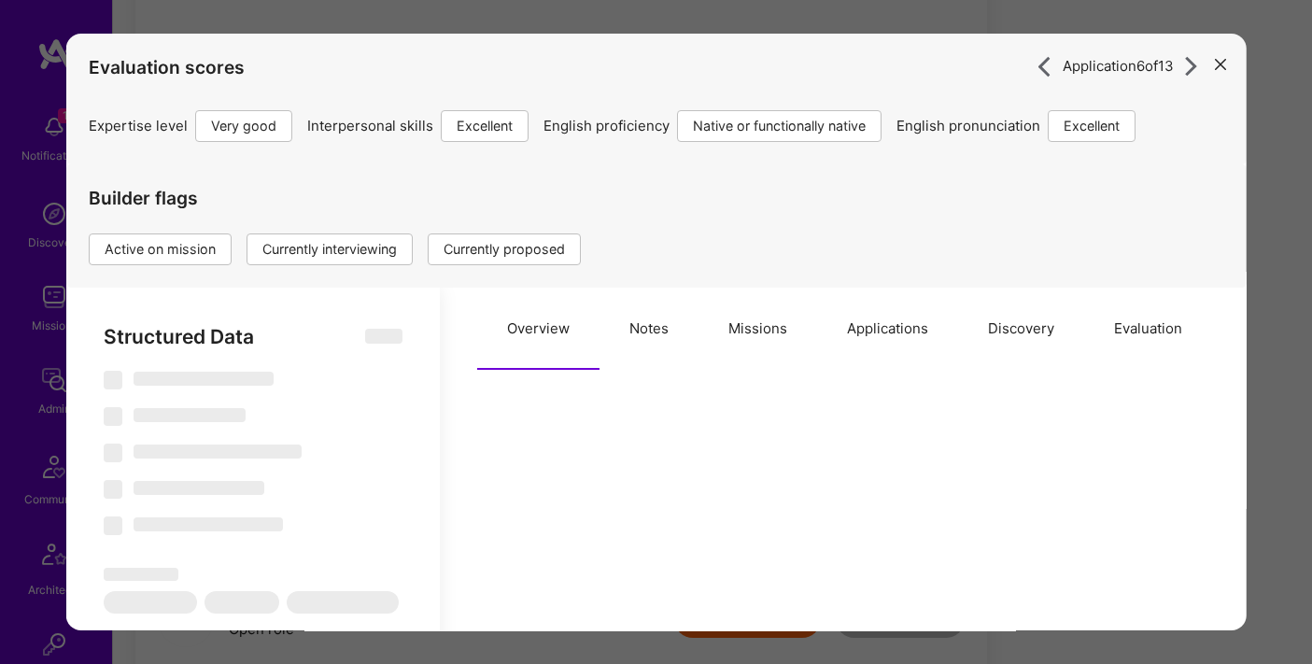
click at [879, 325] on button "Applications" at bounding box center [886, 329] width 141 height 82
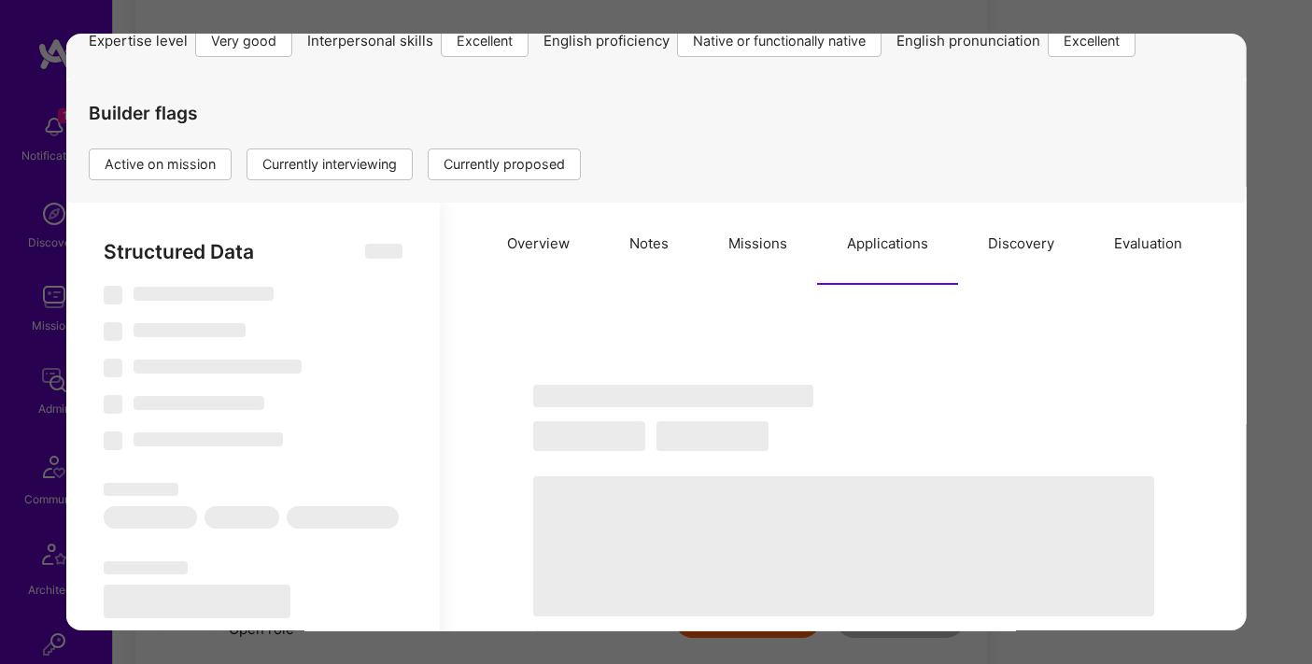
scroll to position [268, 0]
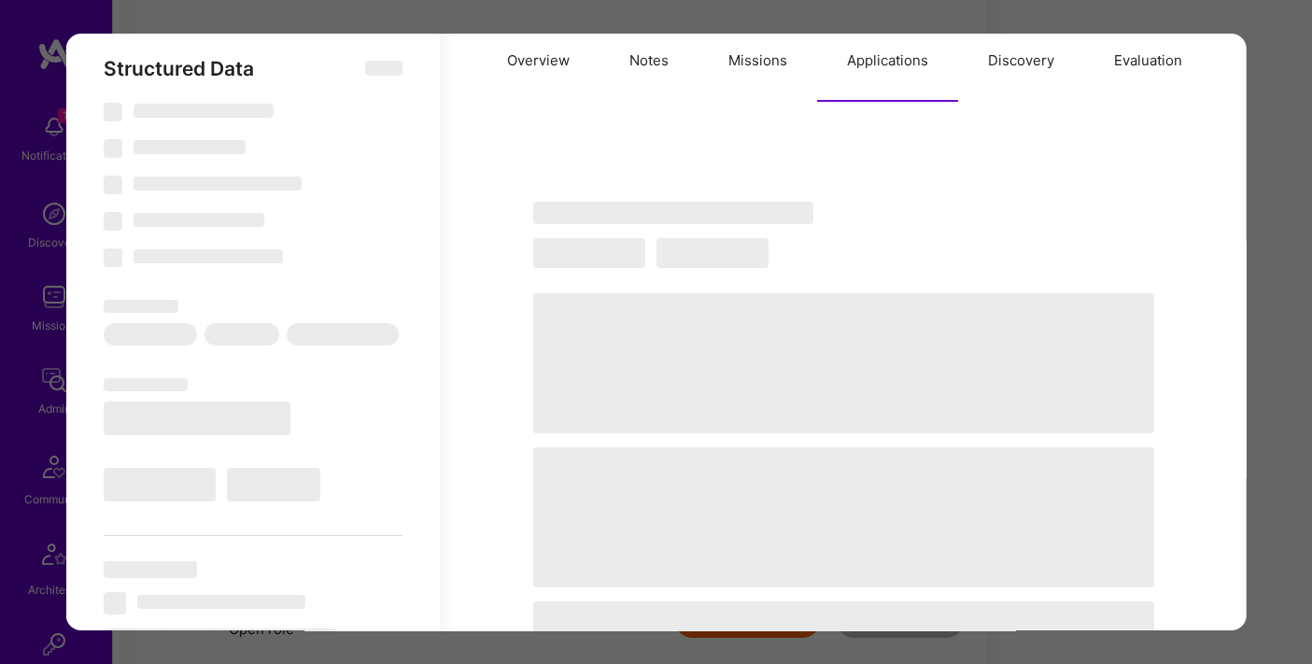
type textarea "x"
select select "Right Now"
select select "5"
select select "7"
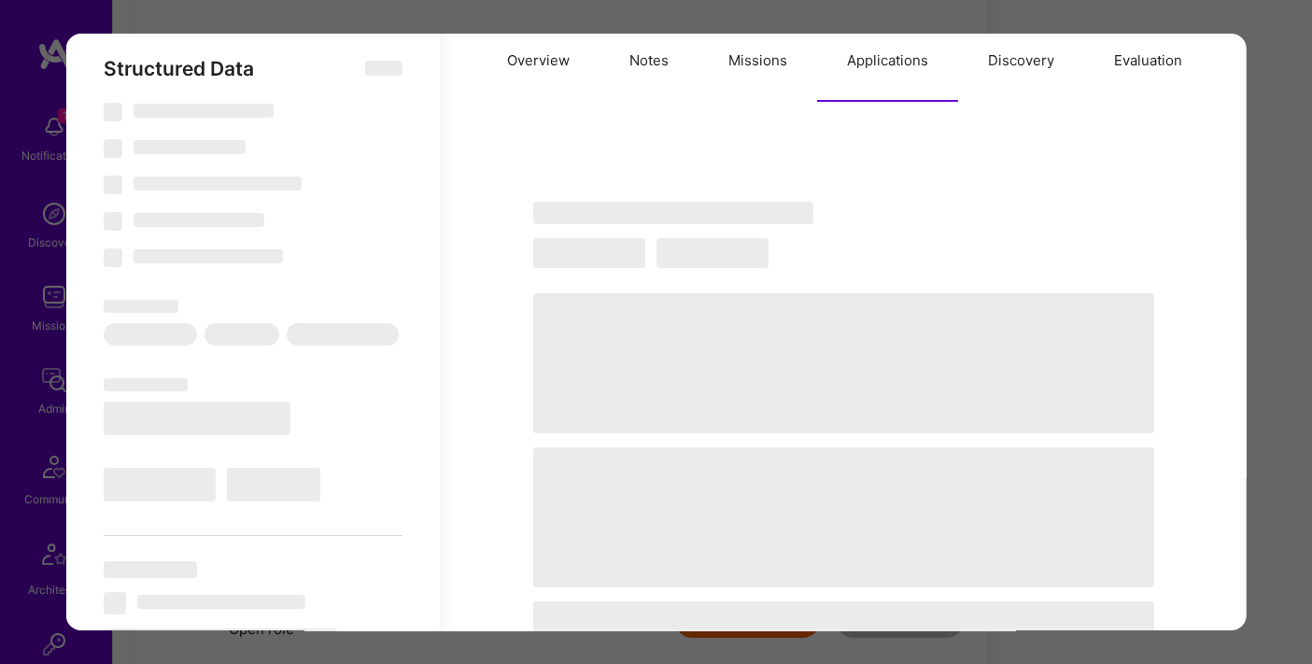
select select "7"
select select "US"
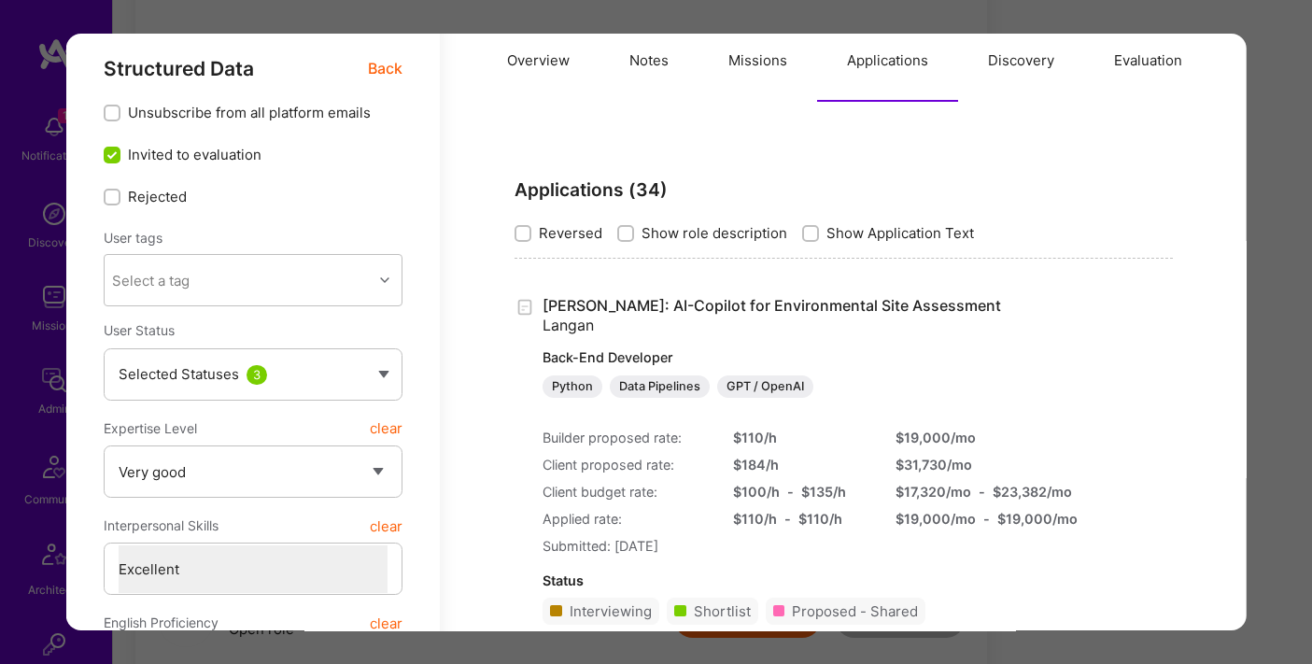
scroll to position [281, 0]
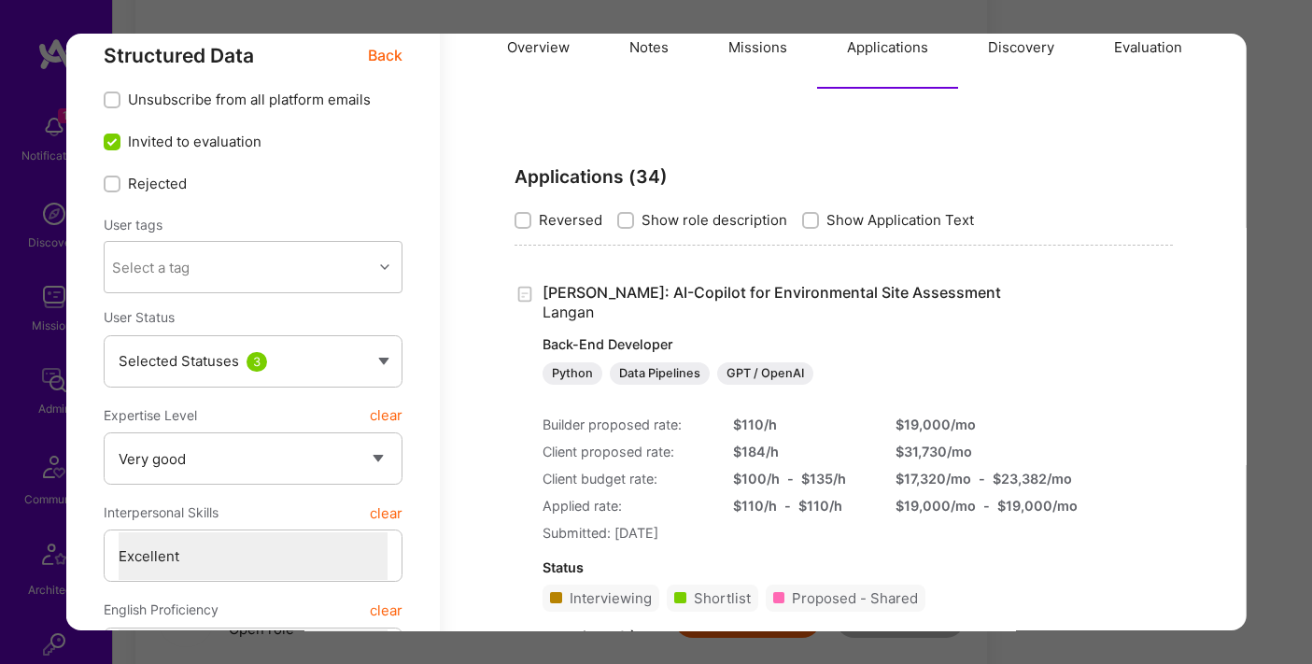
click at [1267, 120] on div "Application 6 of 13 Evaluation scores Expertise level Very good Interpersonal s…" at bounding box center [656, 332] width 1312 height 664
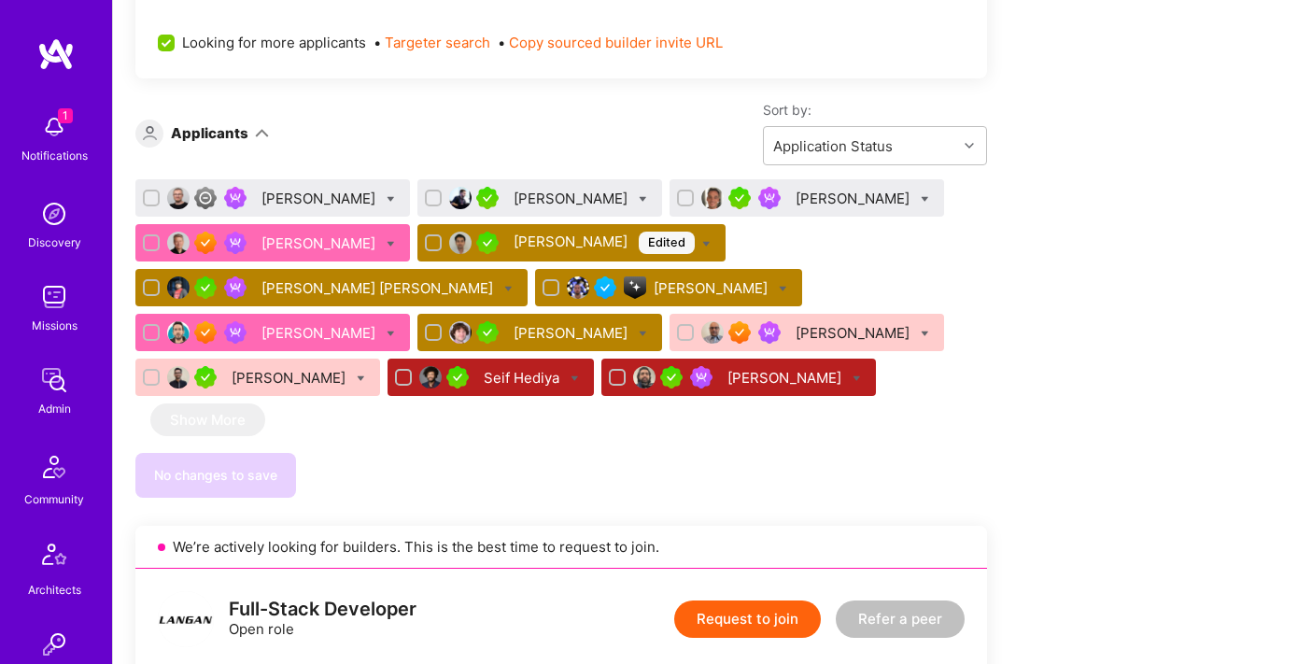
click at [682, 284] on div "[PERSON_NAME]" at bounding box center [713, 288] width 118 height 20
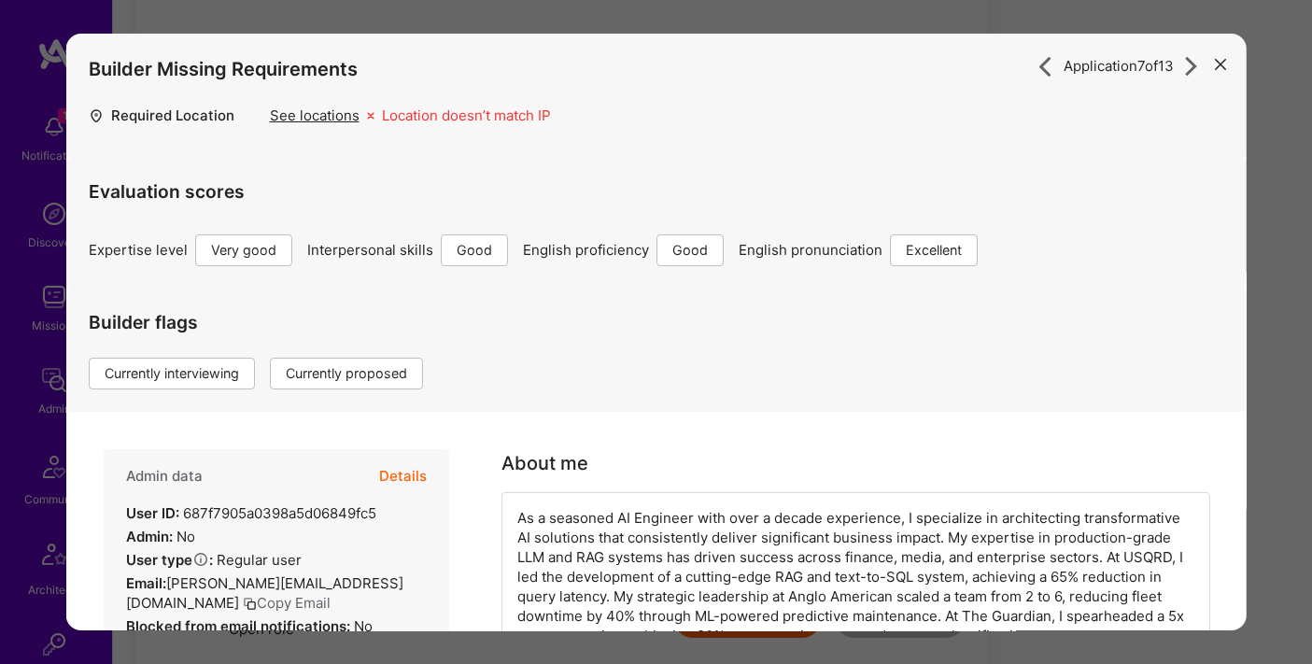
click at [330, 593] on button "Copy Email" at bounding box center [286, 603] width 88 height 20
click at [390, 474] on button "Details" at bounding box center [402, 476] width 48 height 54
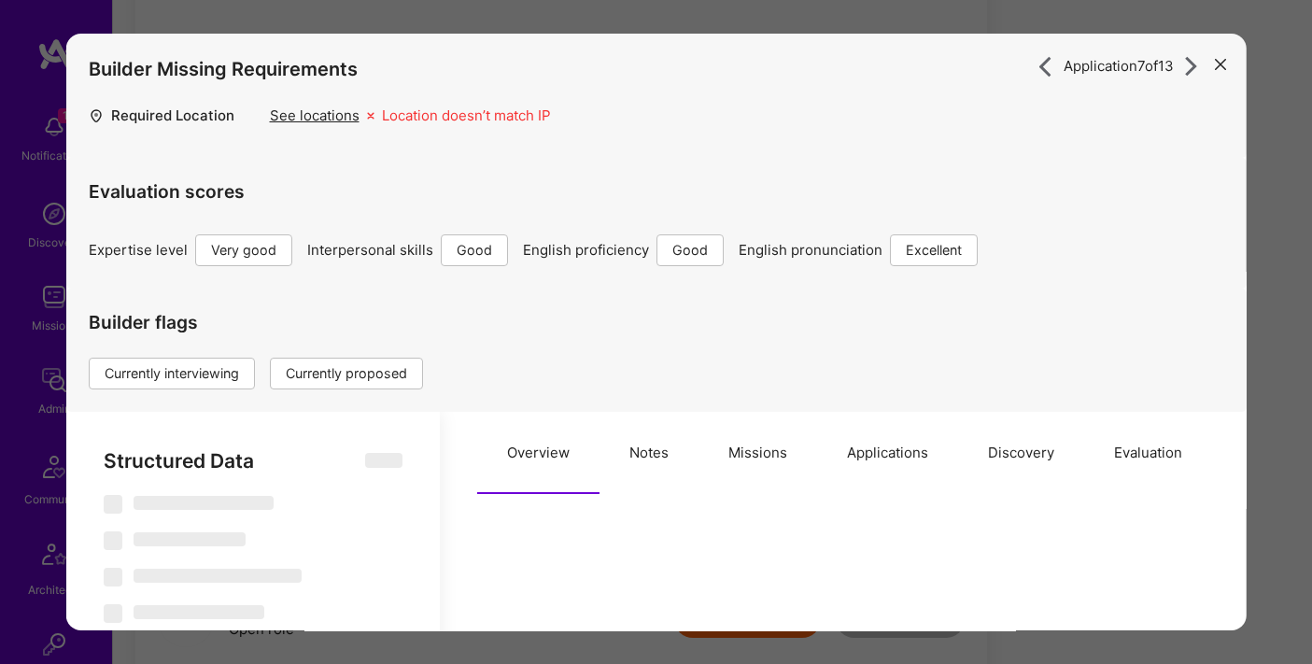
click at [889, 422] on button "Applications" at bounding box center [886, 453] width 141 height 82
type textarea "x"
select select "Right Now"
select select "5"
select select "4"
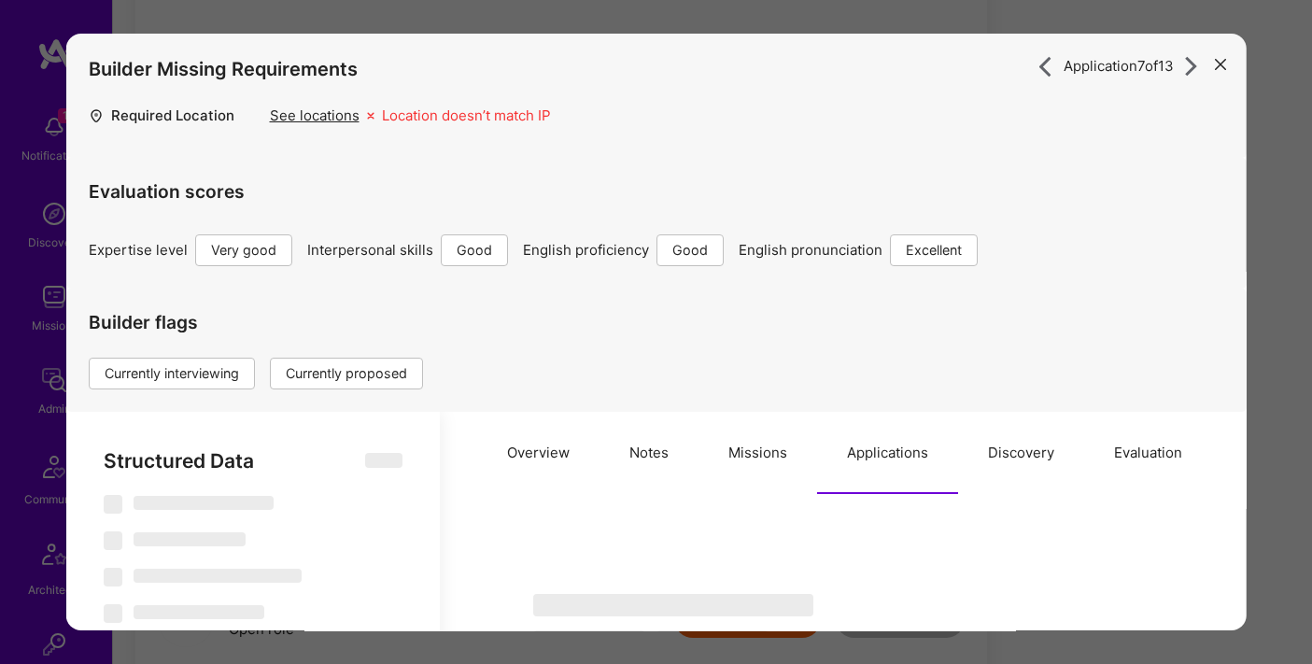
select select "6"
select select "7"
select select "GB"
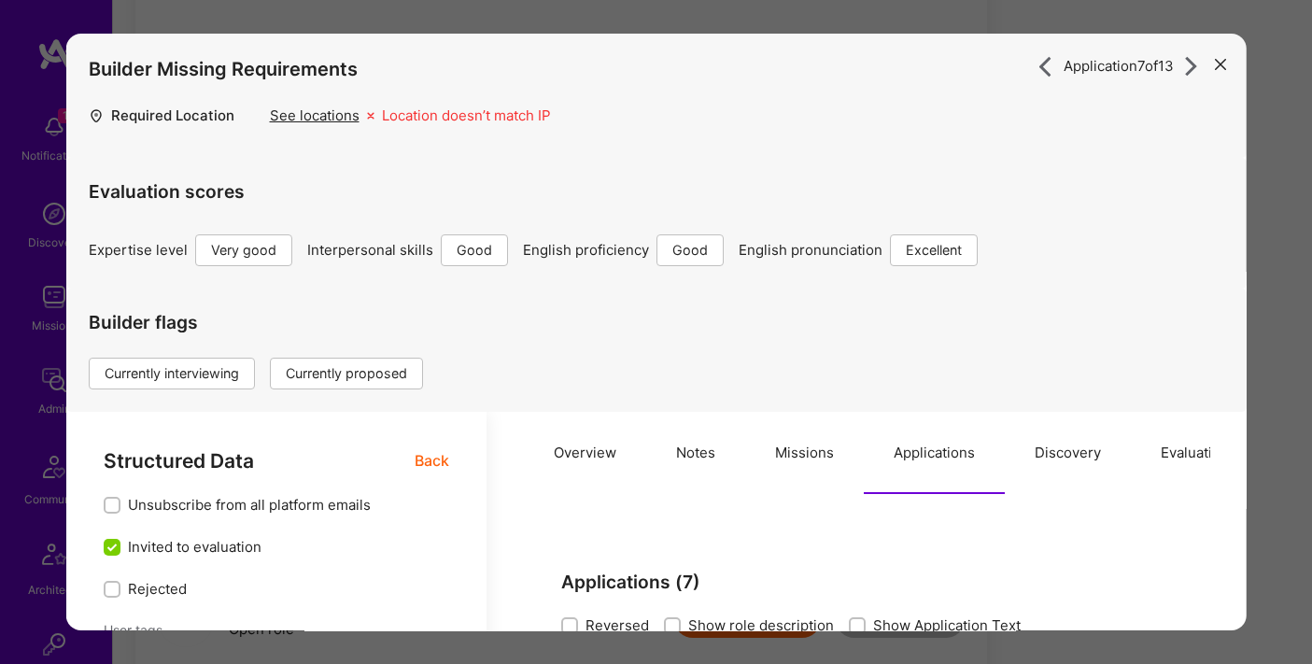
scroll to position [555, 0]
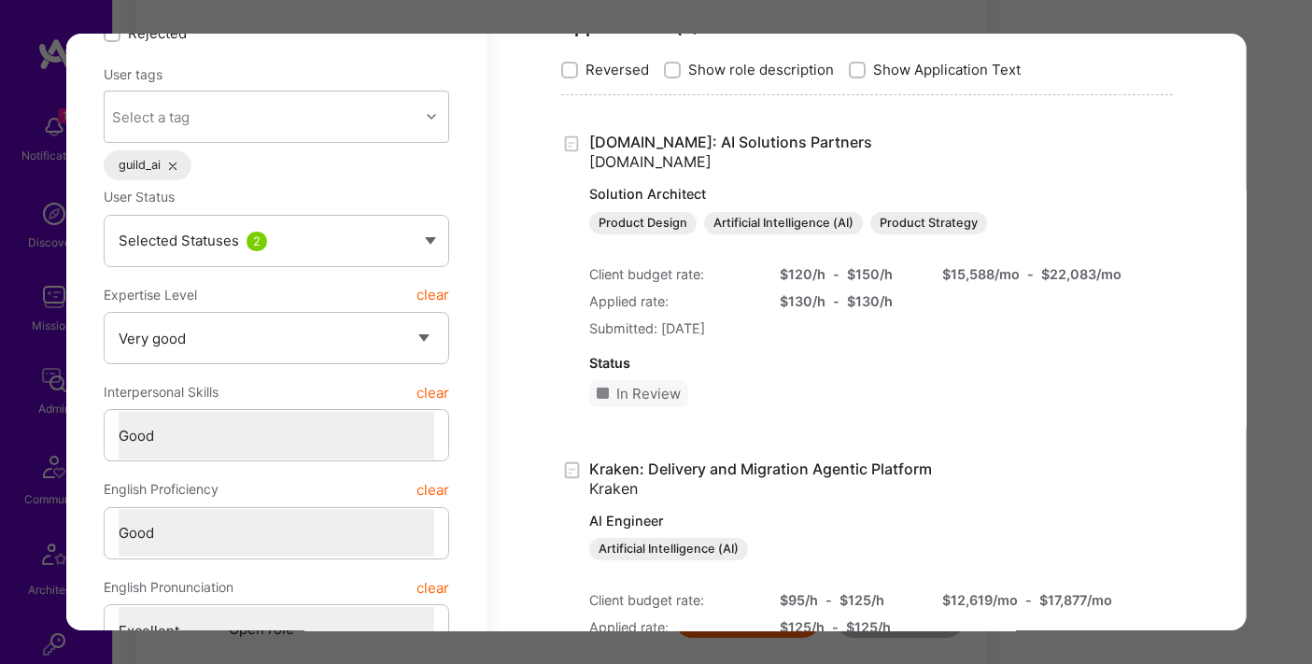
click at [1012, 20] on div "Application 7 of 13 Builder Missing Requirements Required Location See location…" at bounding box center [656, 332] width 1312 height 664
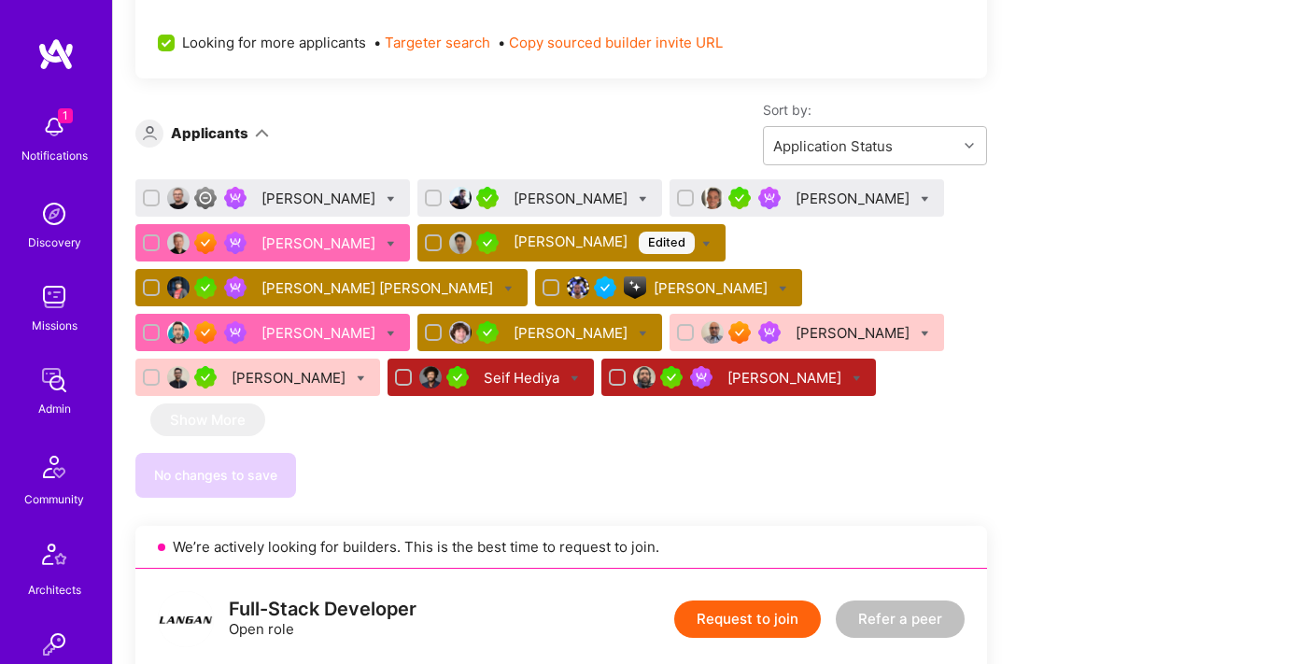
click at [706, 288] on div "[PERSON_NAME]" at bounding box center [713, 288] width 118 height 20
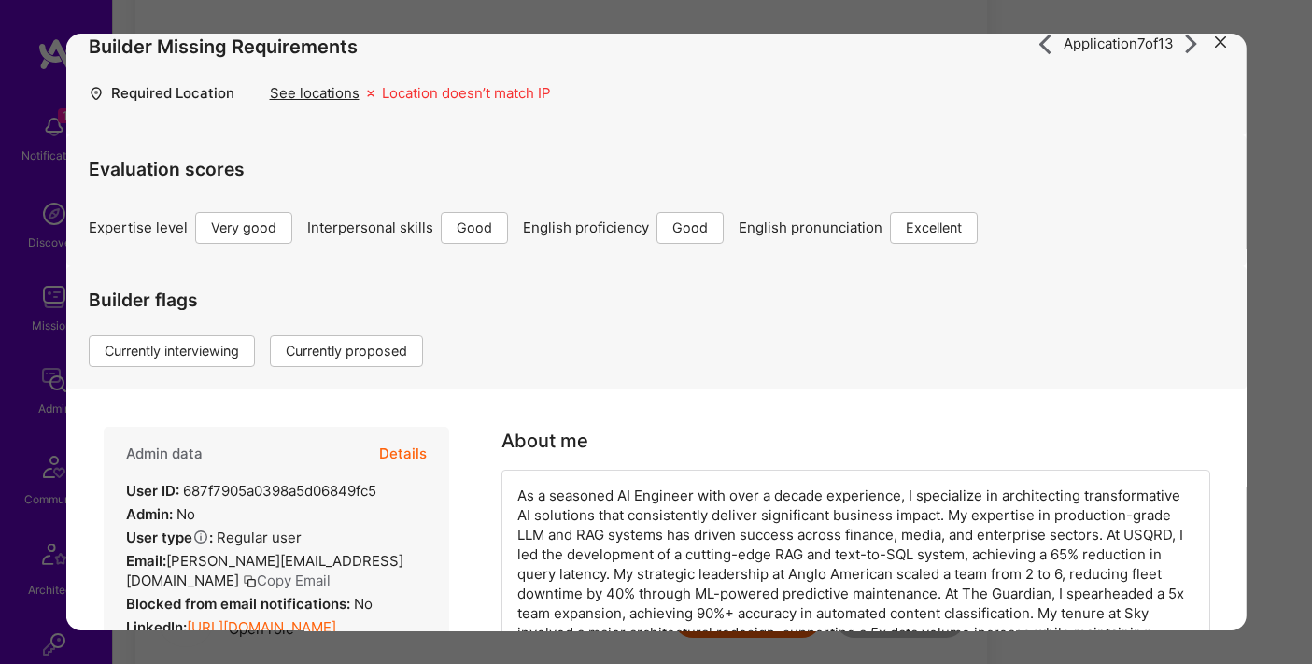
scroll to position [24, 0]
click at [1265, 93] on div "Application 7 of 13 Builder Missing Requirements Required Location See location…" at bounding box center [656, 332] width 1312 height 664
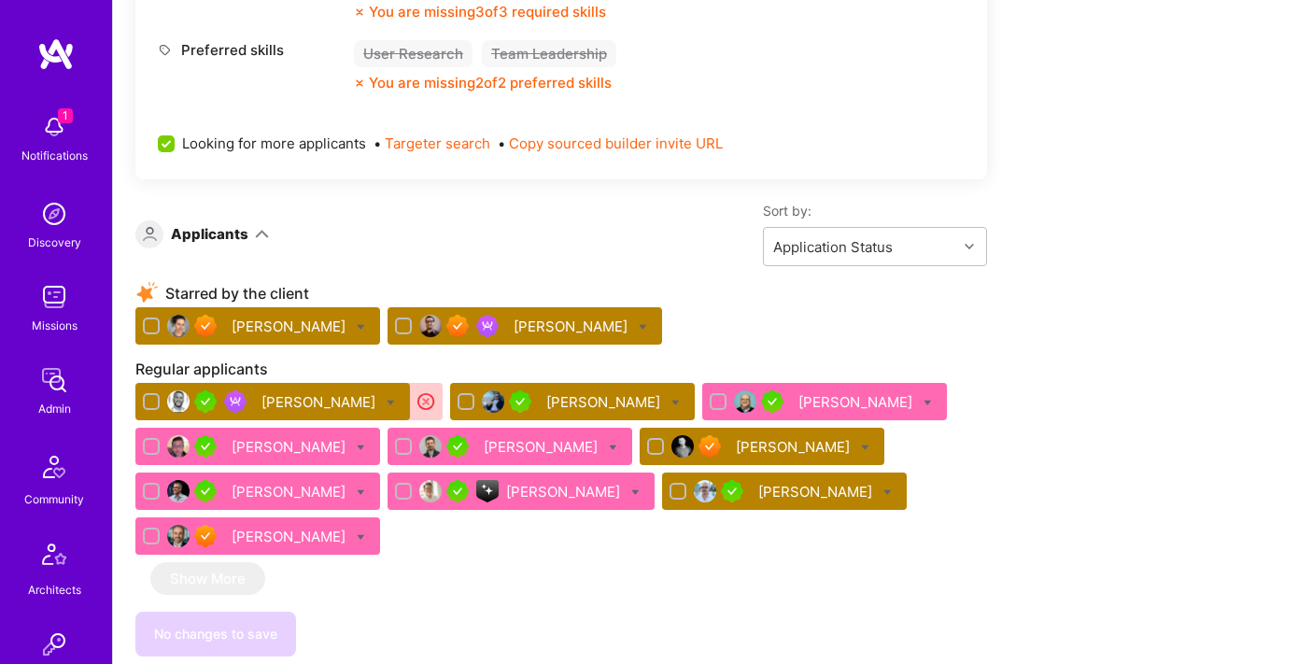
scroll to position [3506, 0]
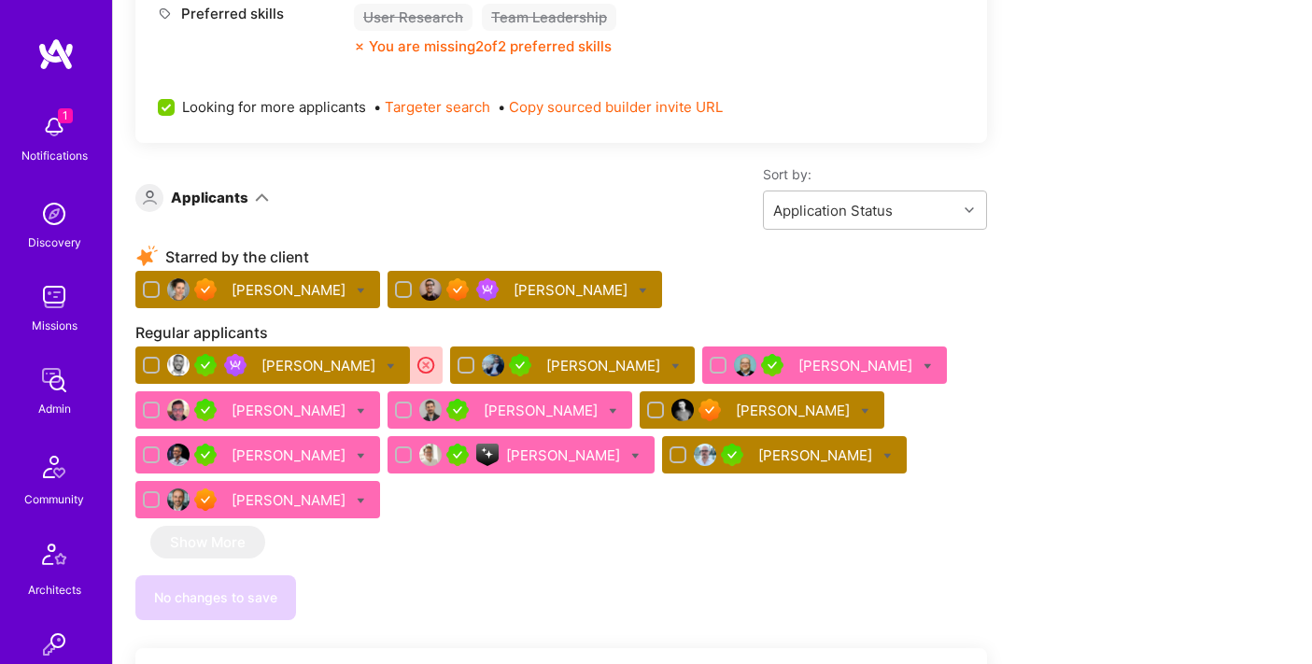
click at [260, 281] on div "[PERSON_NAME]" at bounding box center [291, 290] width 118 height 20
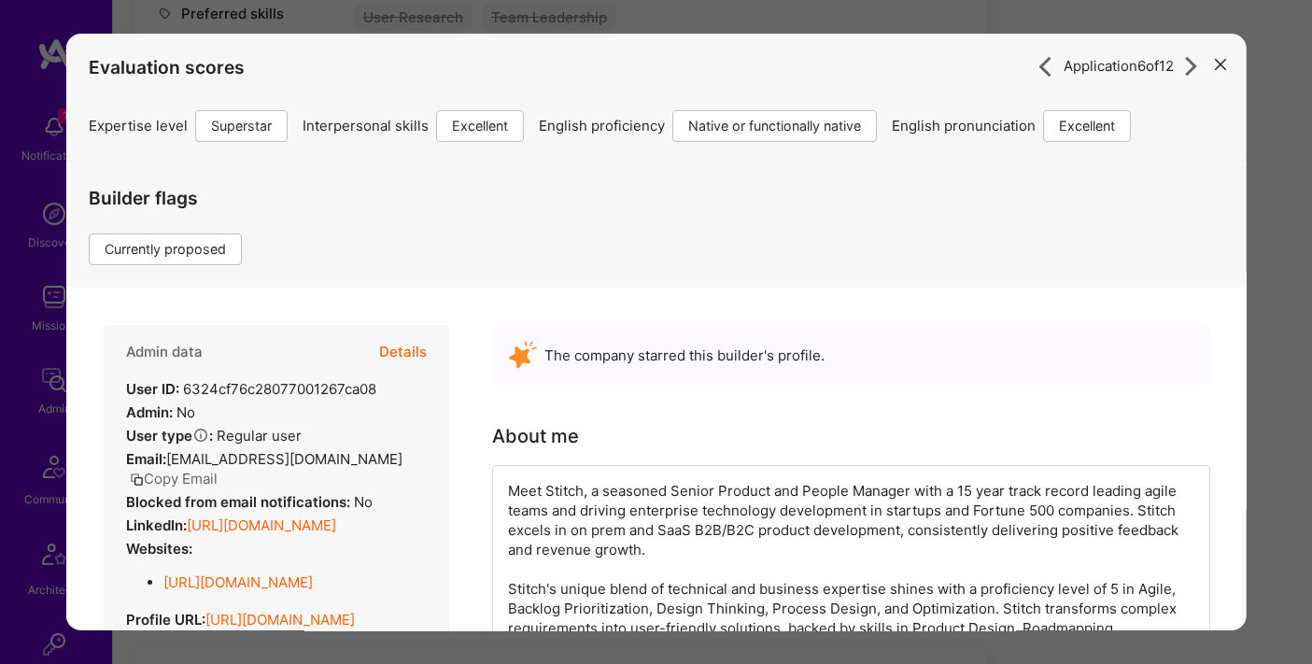
click at [406, 330] on button "Details" at bounding box center [402, 352] width 48 height 54
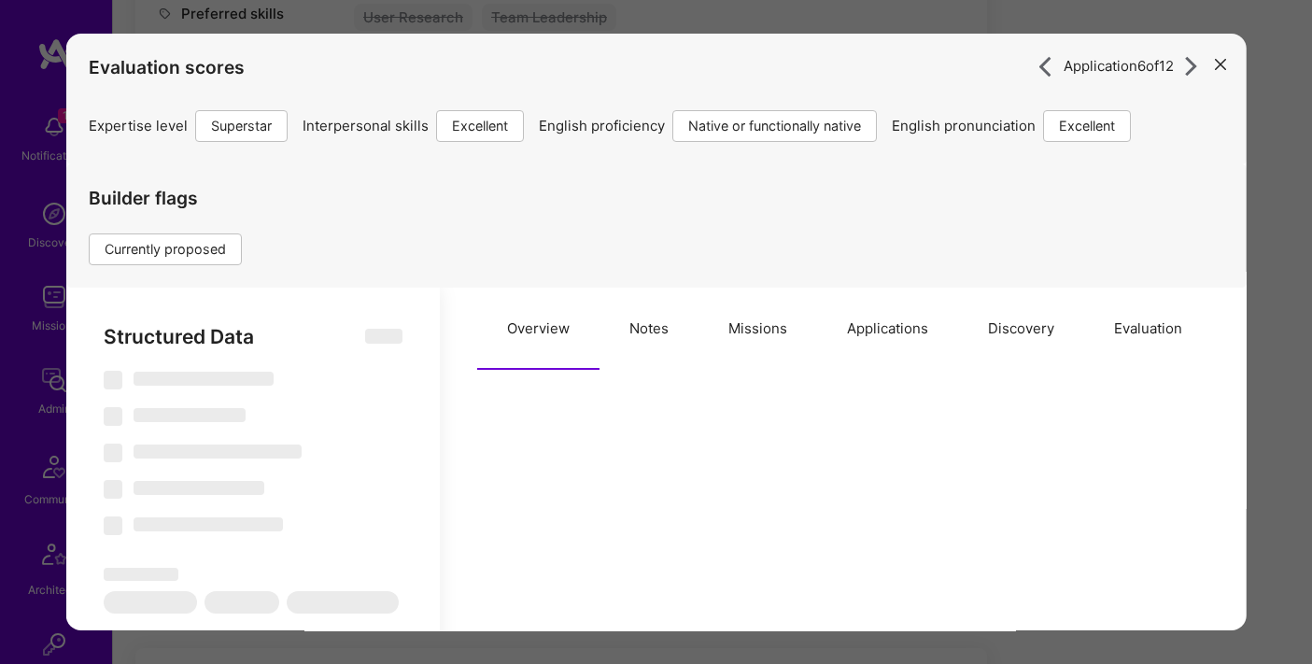
click at [907, 326] on button "Applications" at bounding box center [886, 329] width 141 height 82
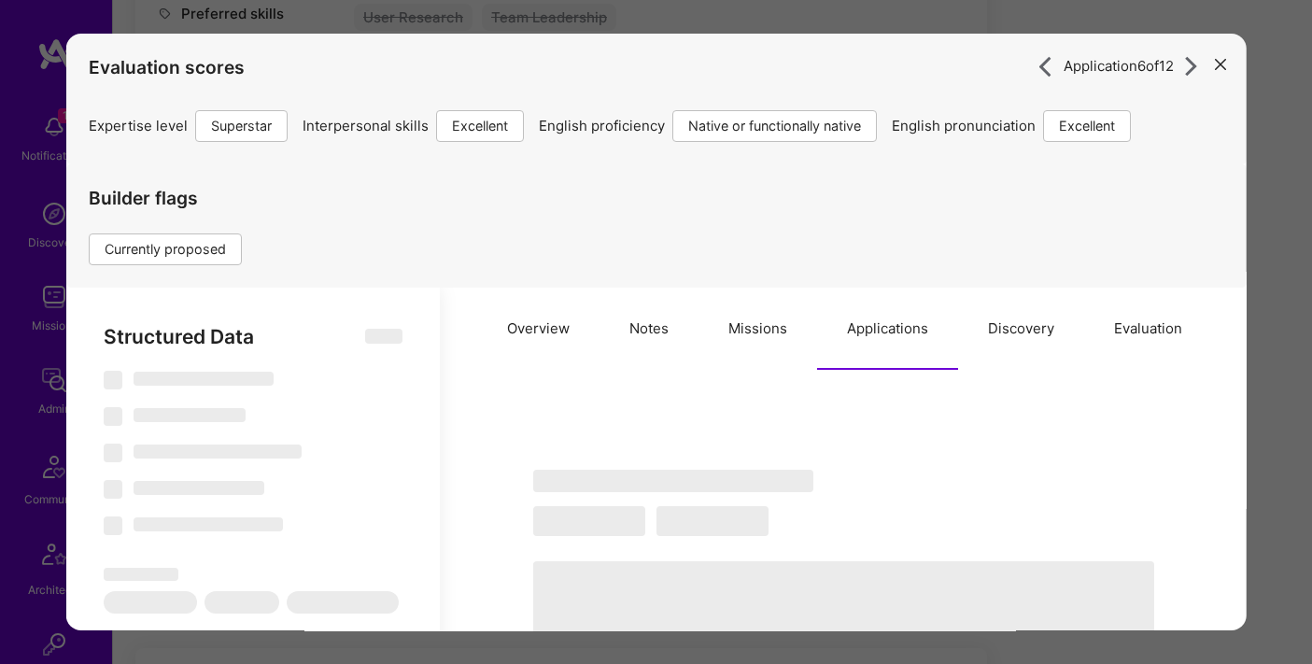
type textarea "x"
select select "Right Now"
select select "7"
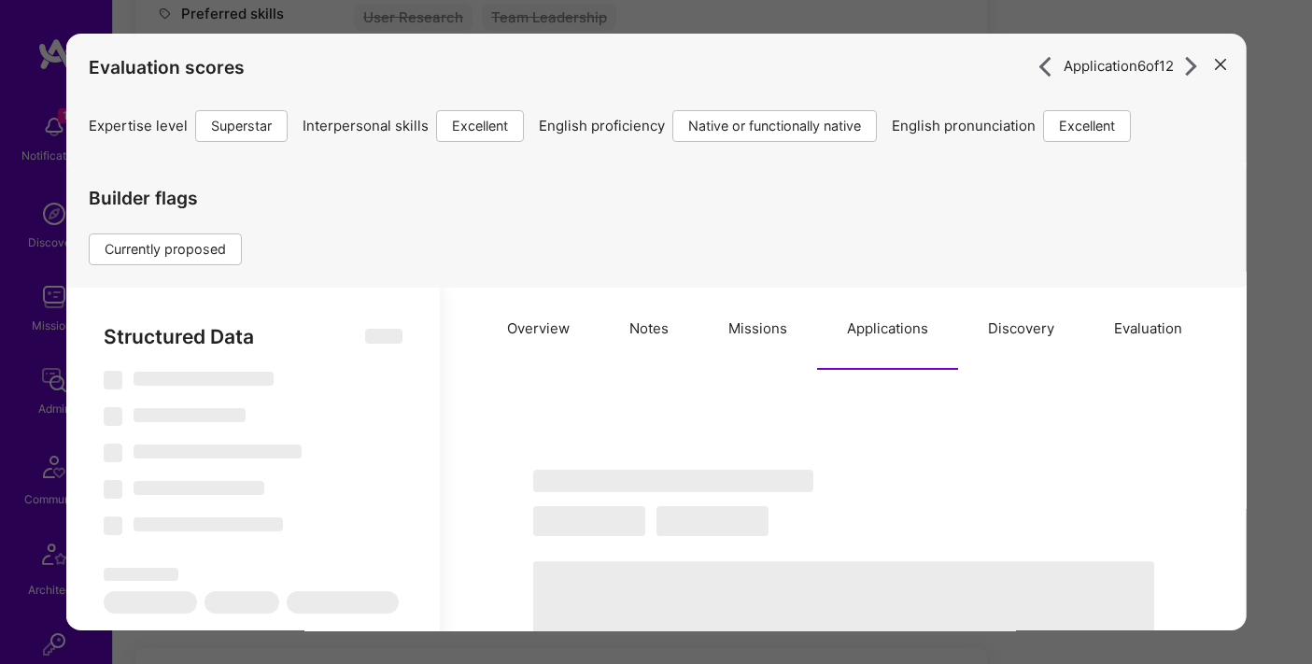
select select "7"
select select "US"
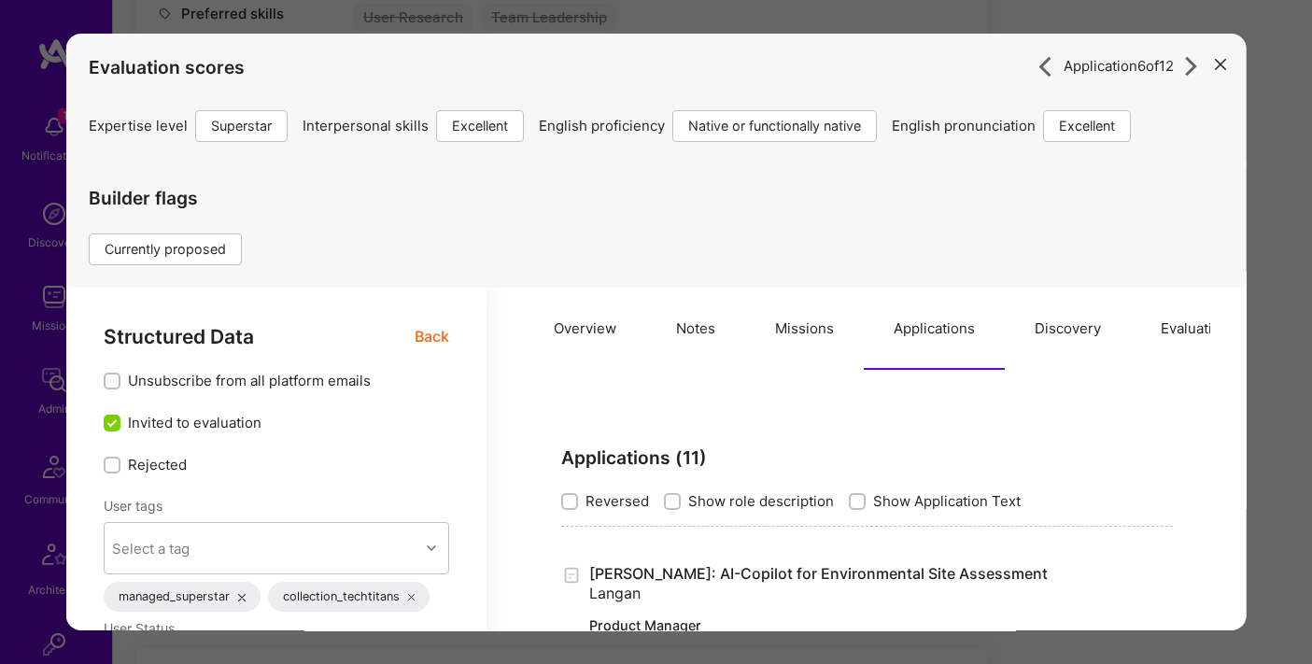
click at [746, 10] on div "Application 6 of 12 Evaluation scores Expertise level Superstar Interpersonal s…" at bounding box center [656, 332] width 1312 height 664
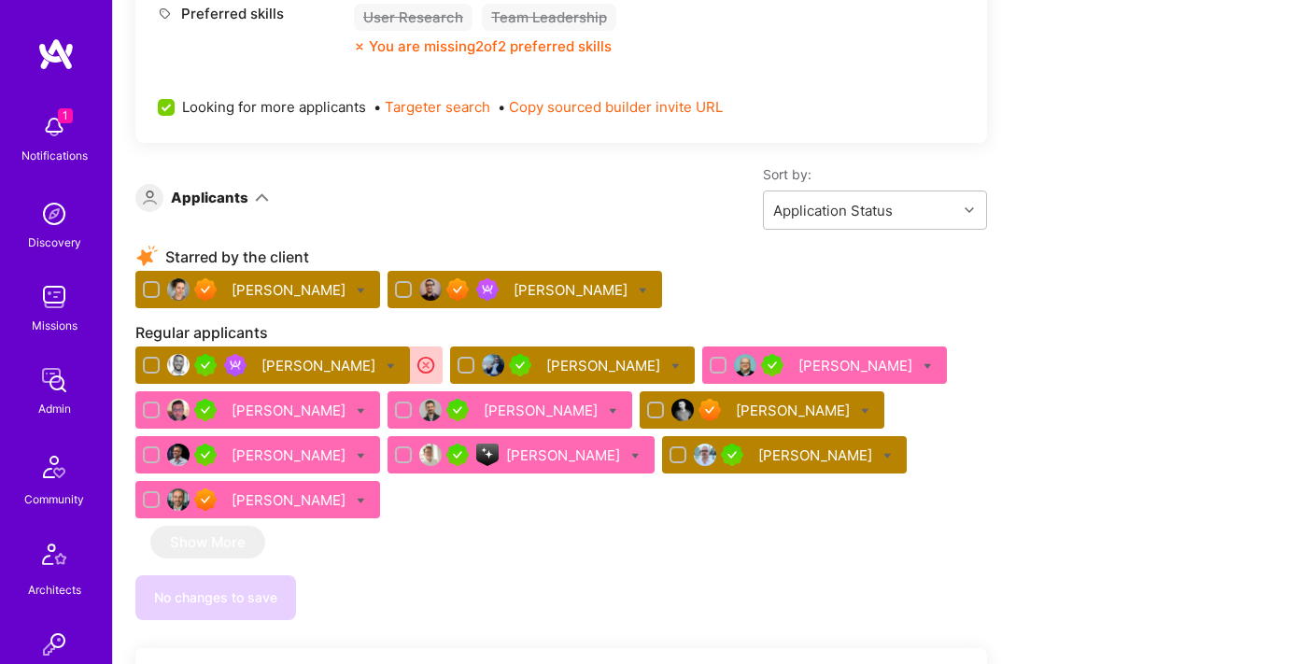
click at [286, 301] on div "[PERSON_NAME]" at bounding box center [257, 289] width 245 height 37
click at [267, 294] on div "[PERSON_NAME]" at bounding box center [291, 290] width 118 height 20
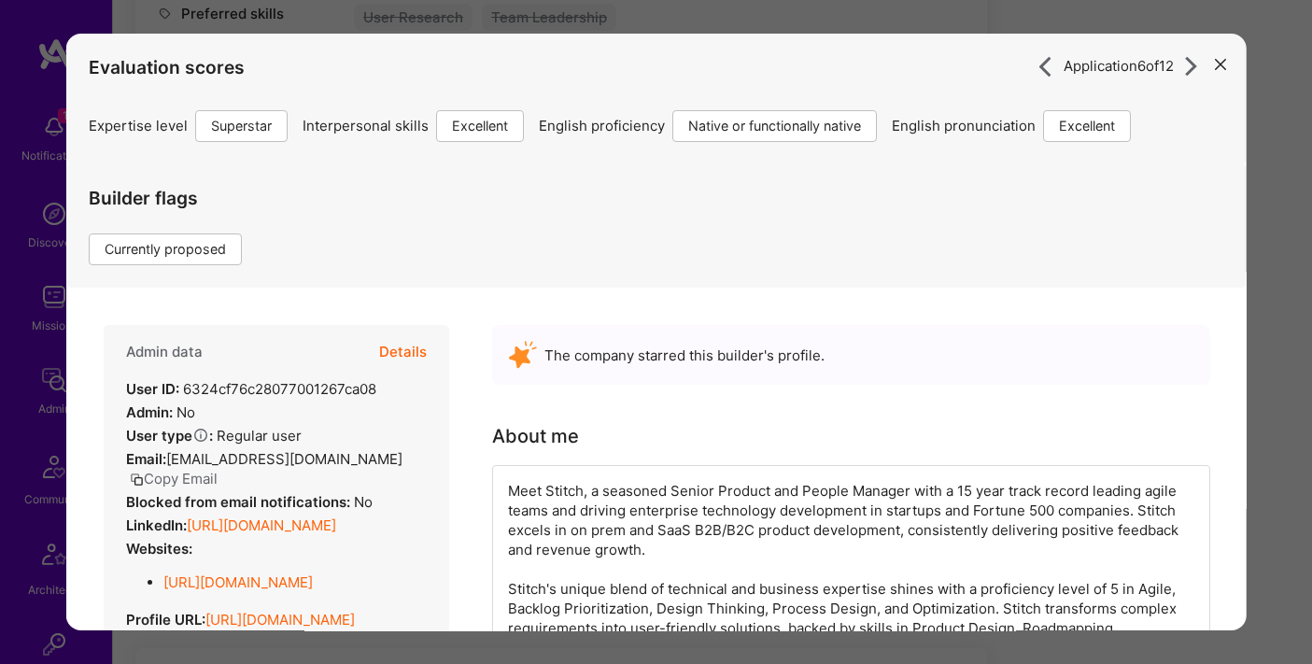
click at [395, 360] on button "Details" at bounding box center [402, 352] width 48 height 54
type textarea "x"
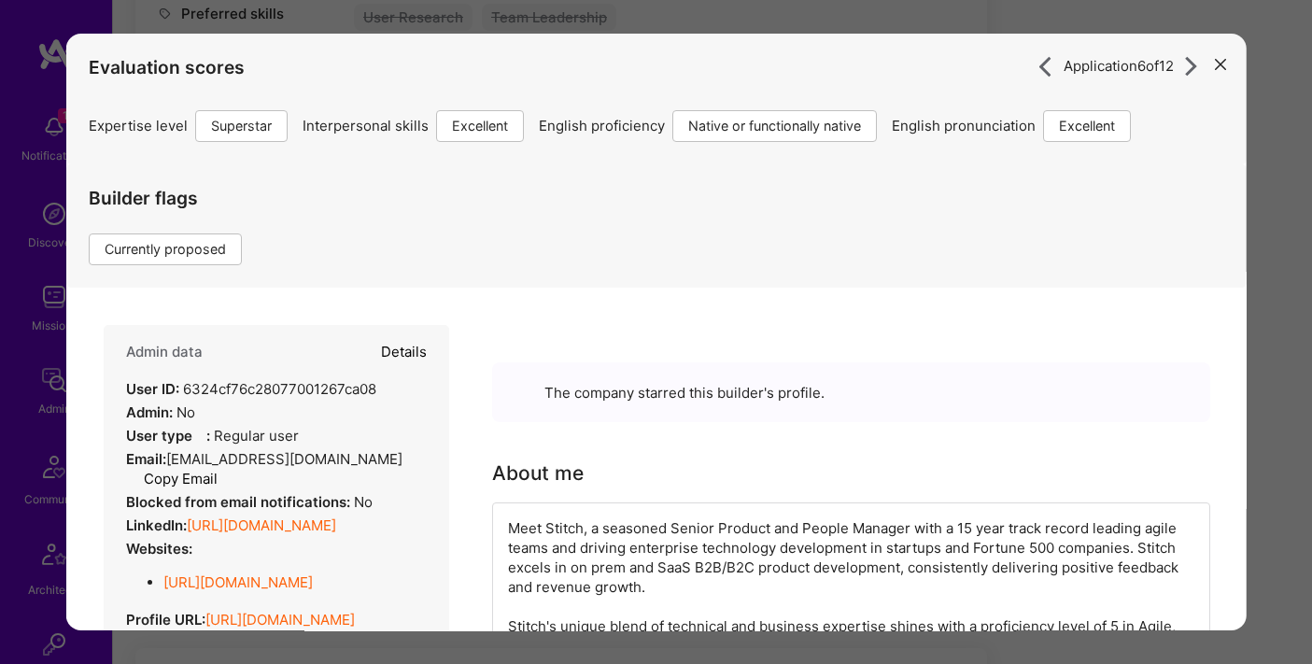
select select "7"
select select "US"
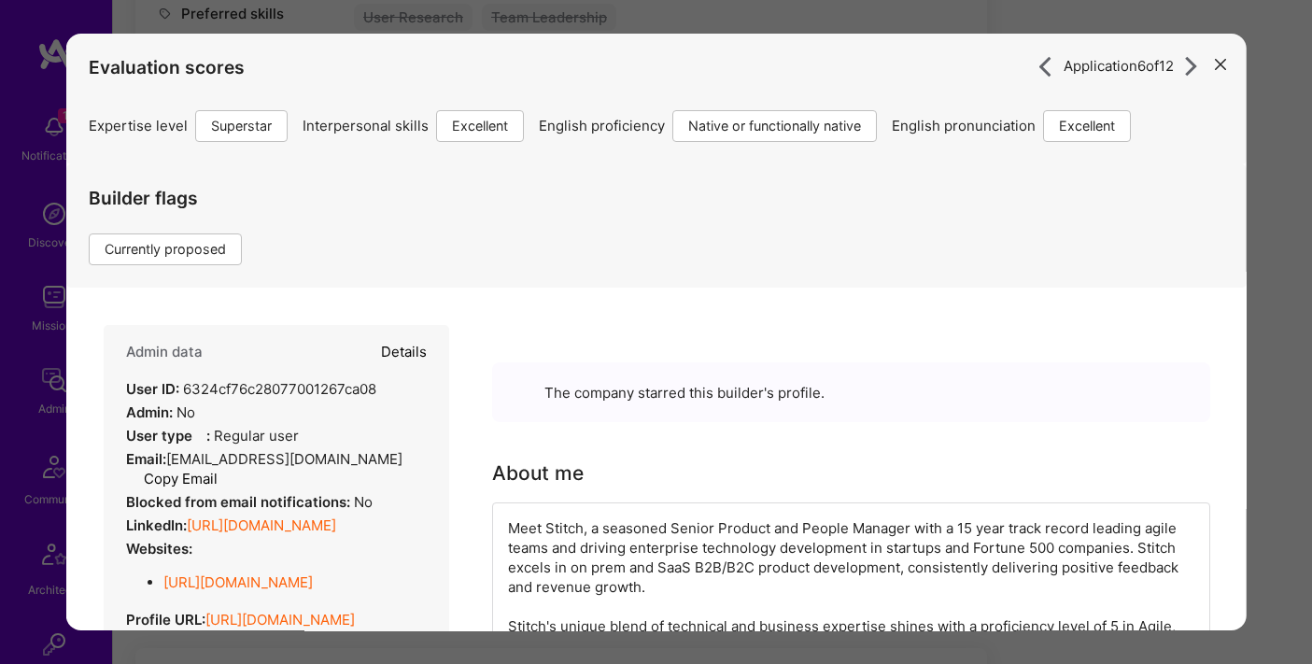
select select "Right Now"
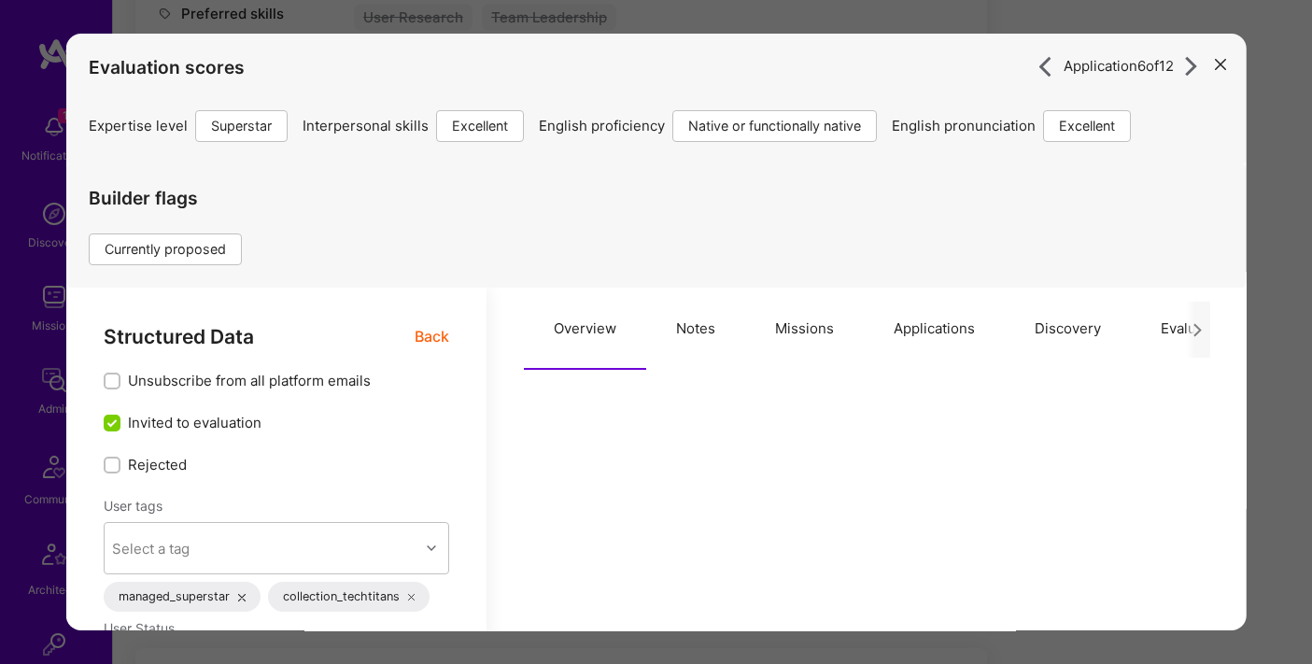
click at [950, 335] on button "Applications" at bounding box center [933, 329] width 141 height 82
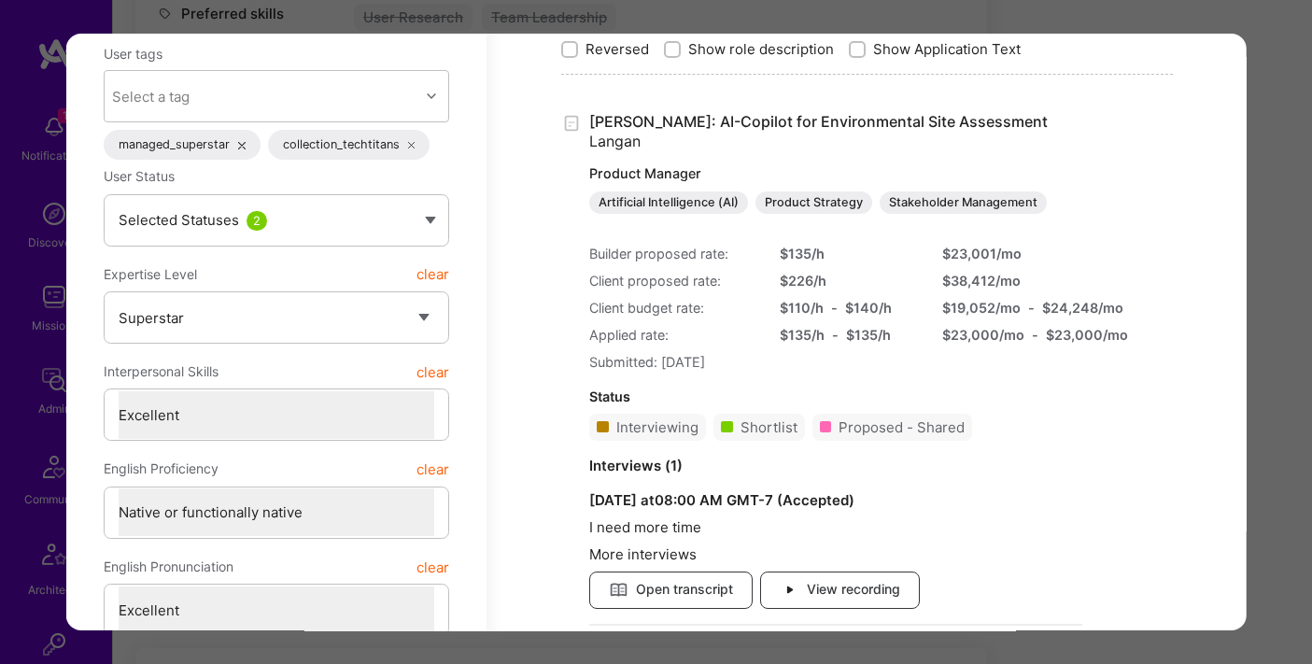
scroll to position [477, 0]
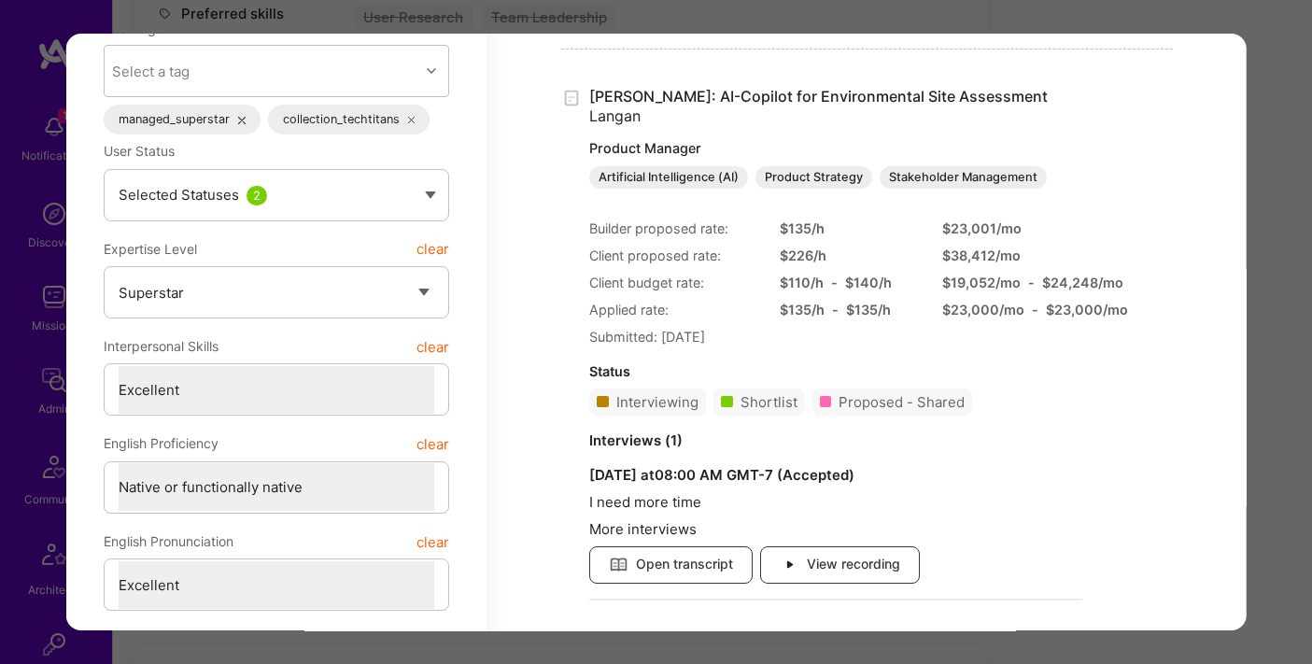
click at [620, 23] on div "Application 6 of 12 Evaluation scores Expertise level Superstar Interpersonal s…" at bounding box center [656, 332] width 1312 height 664
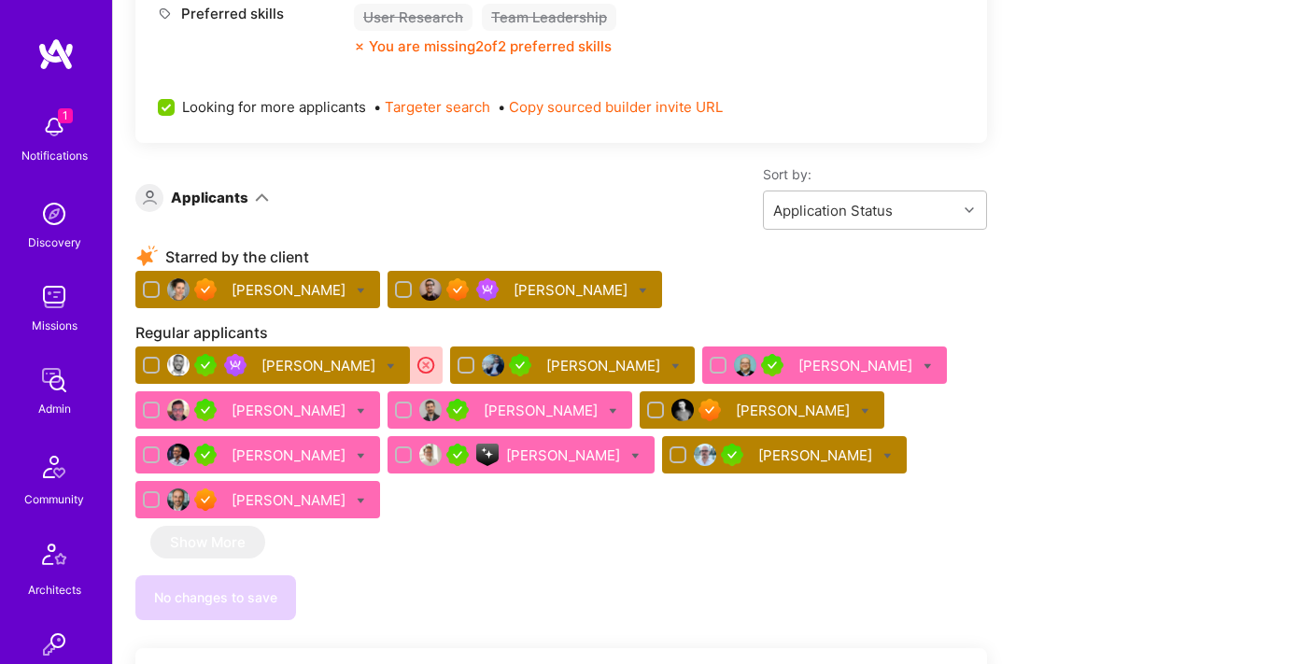
click at [484, 282] on div "[PERSON_NAME]" at bounding box center [524, 289] width 274 height 37
click at [474, 282] on div at bounding box center [476, 289] width 60 height 22
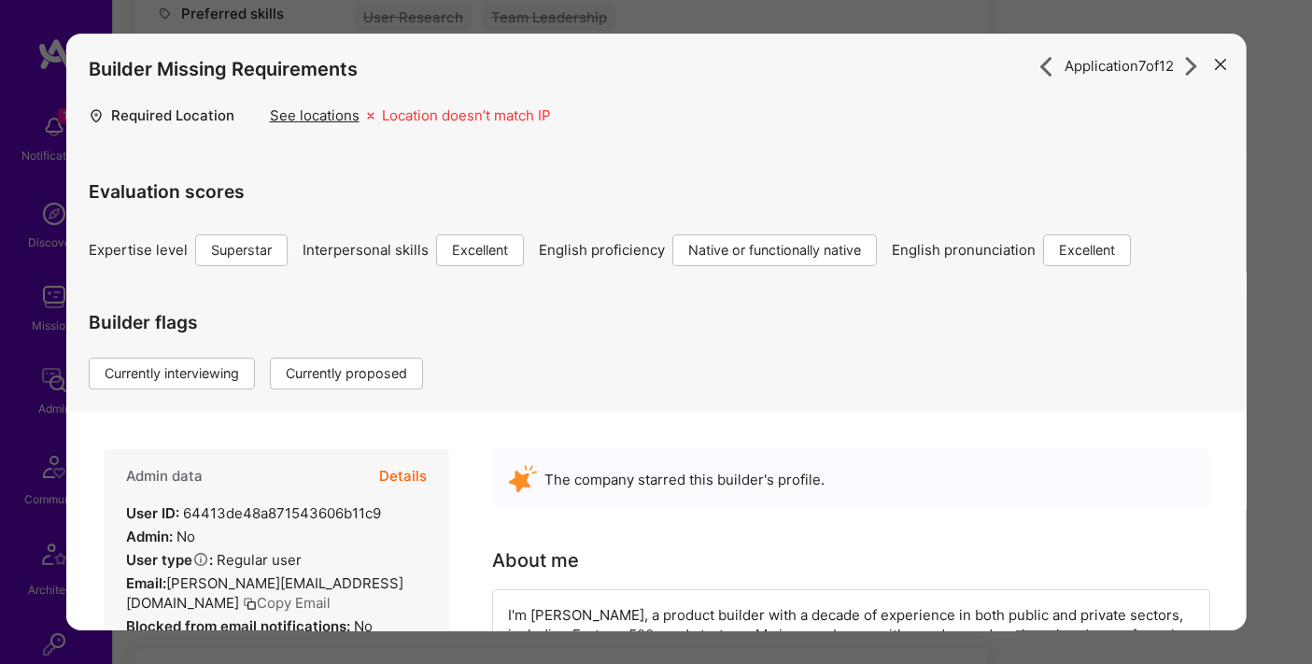
click at [395, 485] on button "Details" at bounding box center [402, 476] width 48 height 54
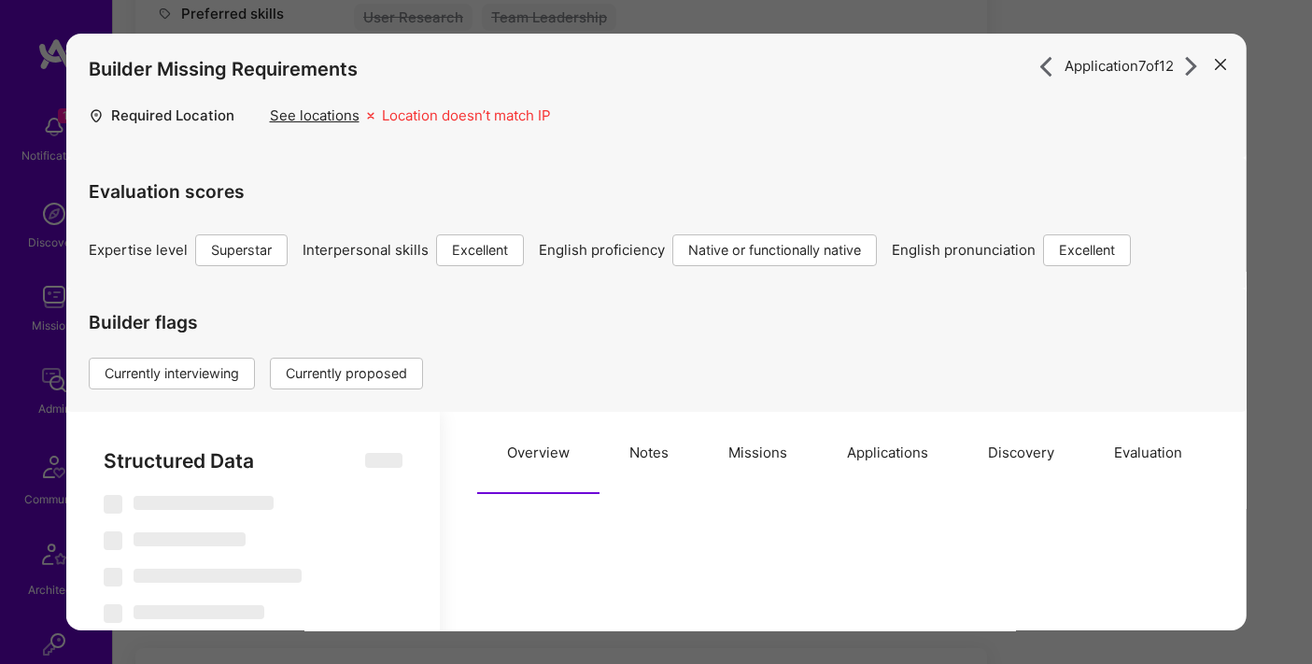
click at [871, 441] on button "Applications" at bounding box center [886, 453] width 141 height 82
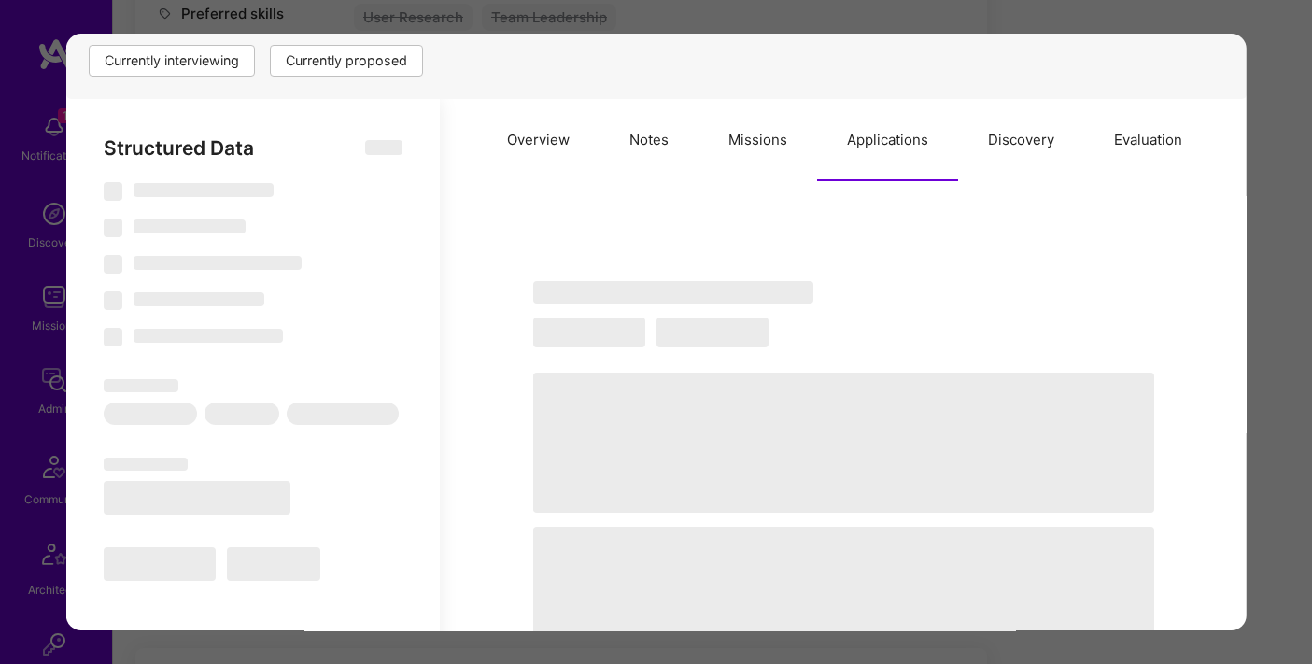
type textarea "x"
select select "Right Now"
select select "7"
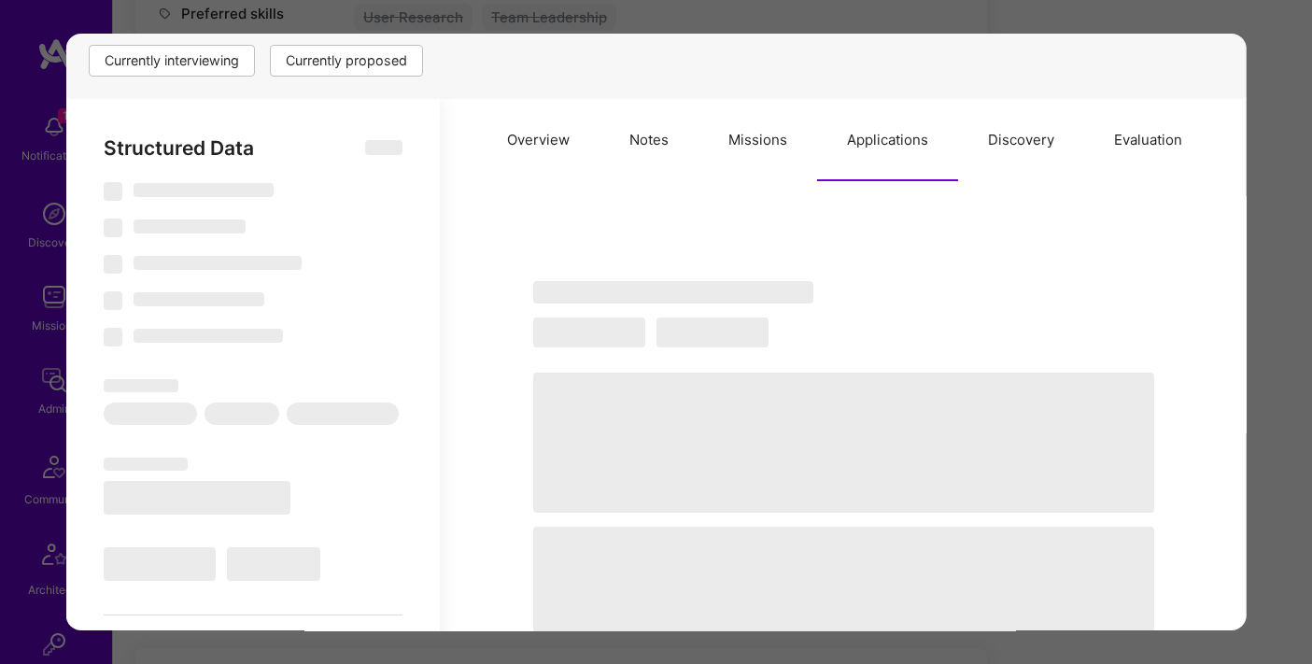
select select "7"
select select "US"
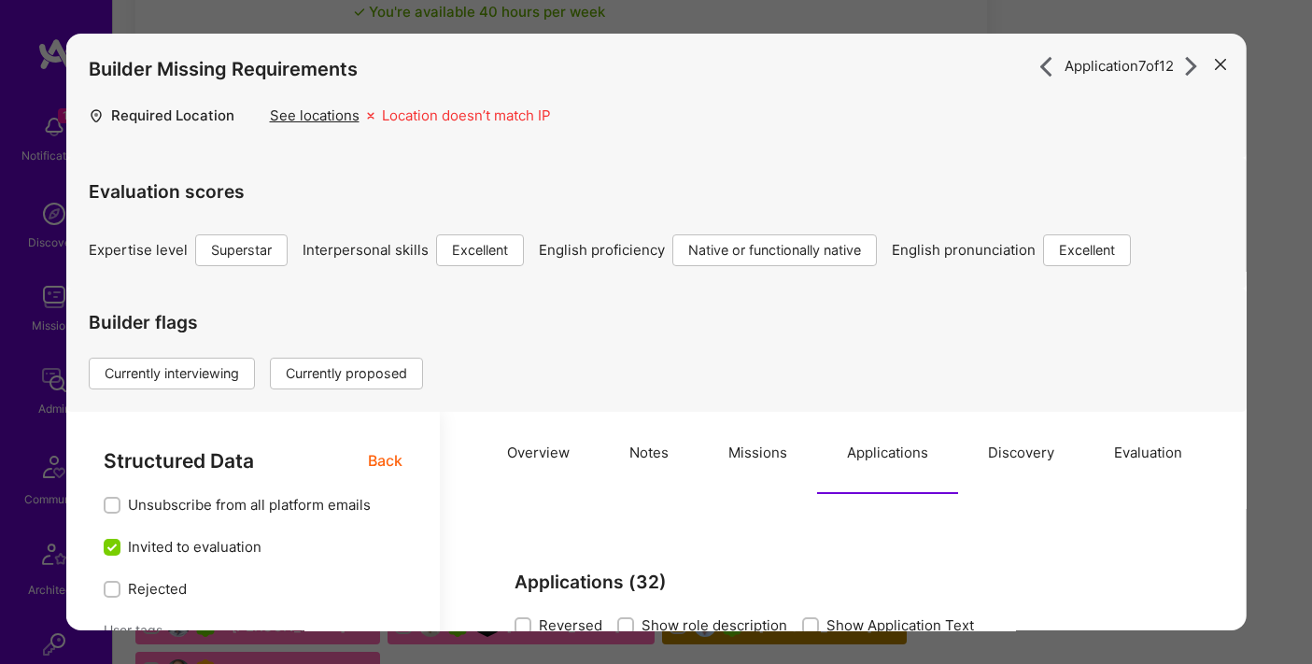
scroll to position [2738, 0]
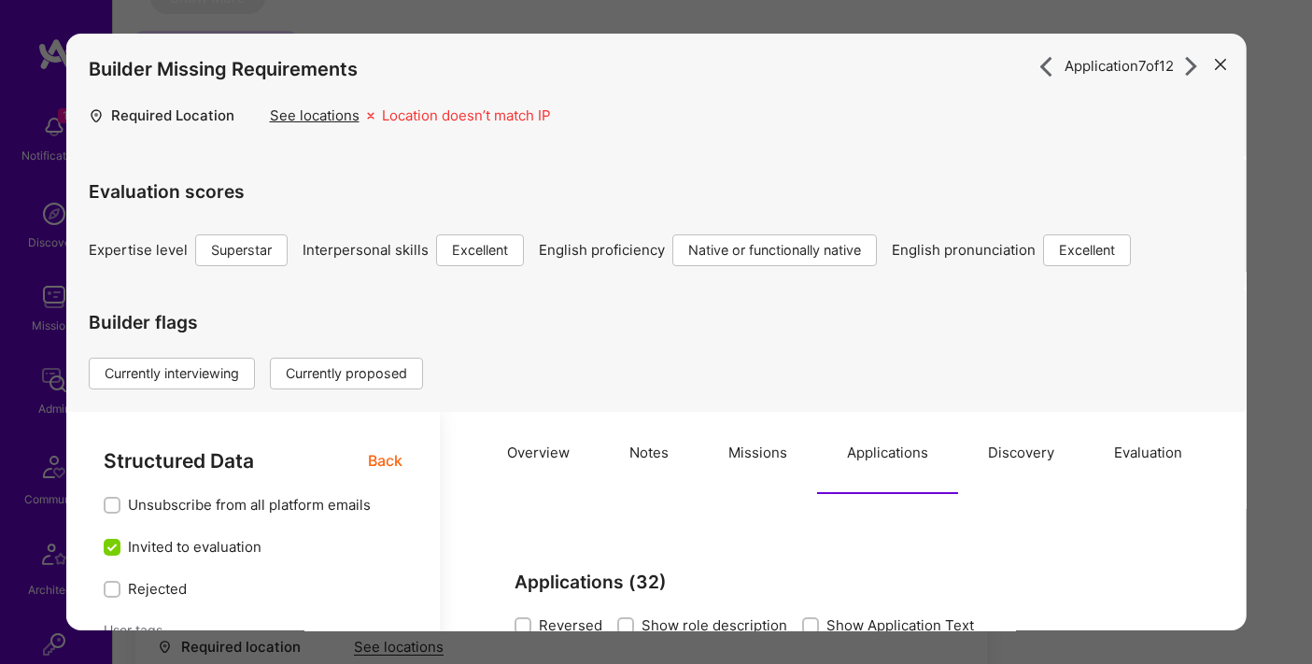
click at [537, 445] on button "Overview" at bounding box center [538, 453] width 122 height 82
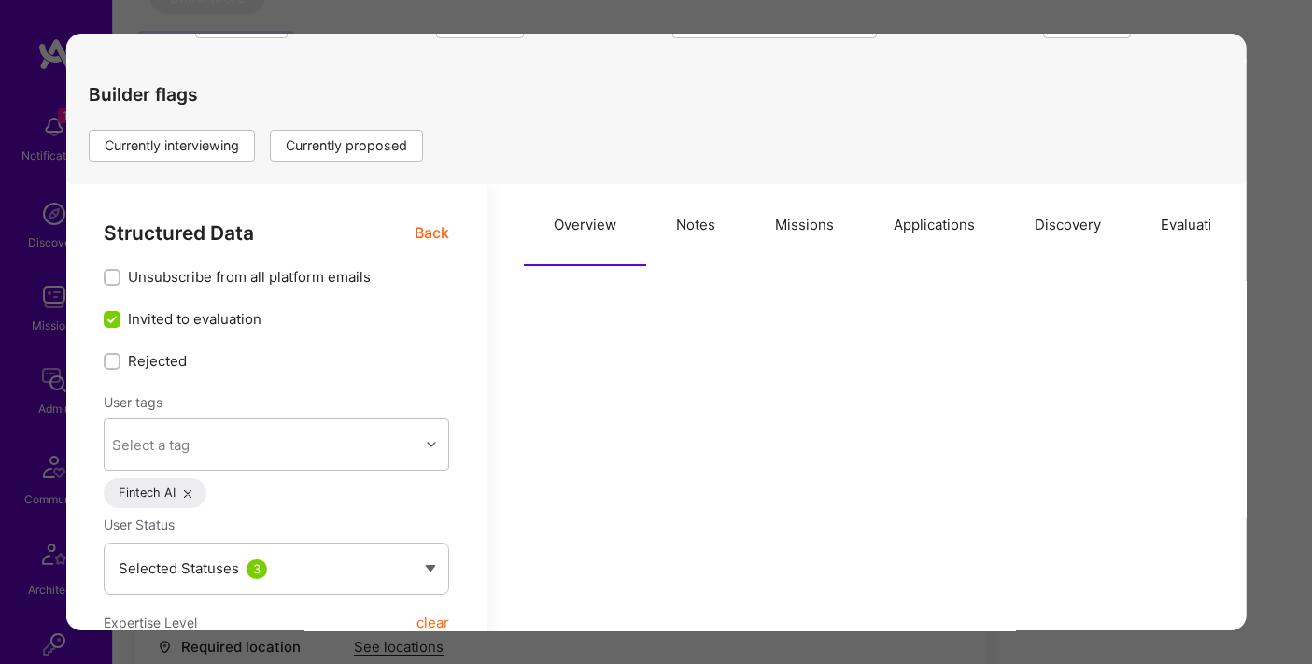
scroll to position [0, 0]
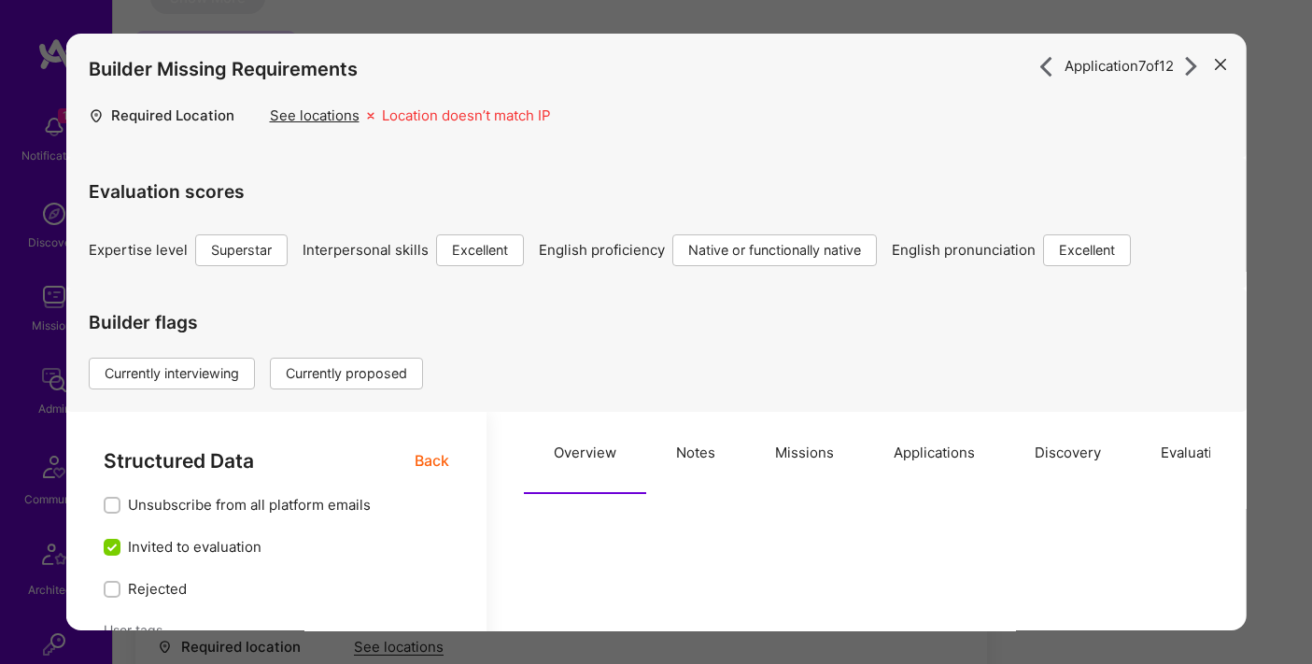
click at [927, 459] on button "Applications" at bounding box center [933, 453] width 141 height 82
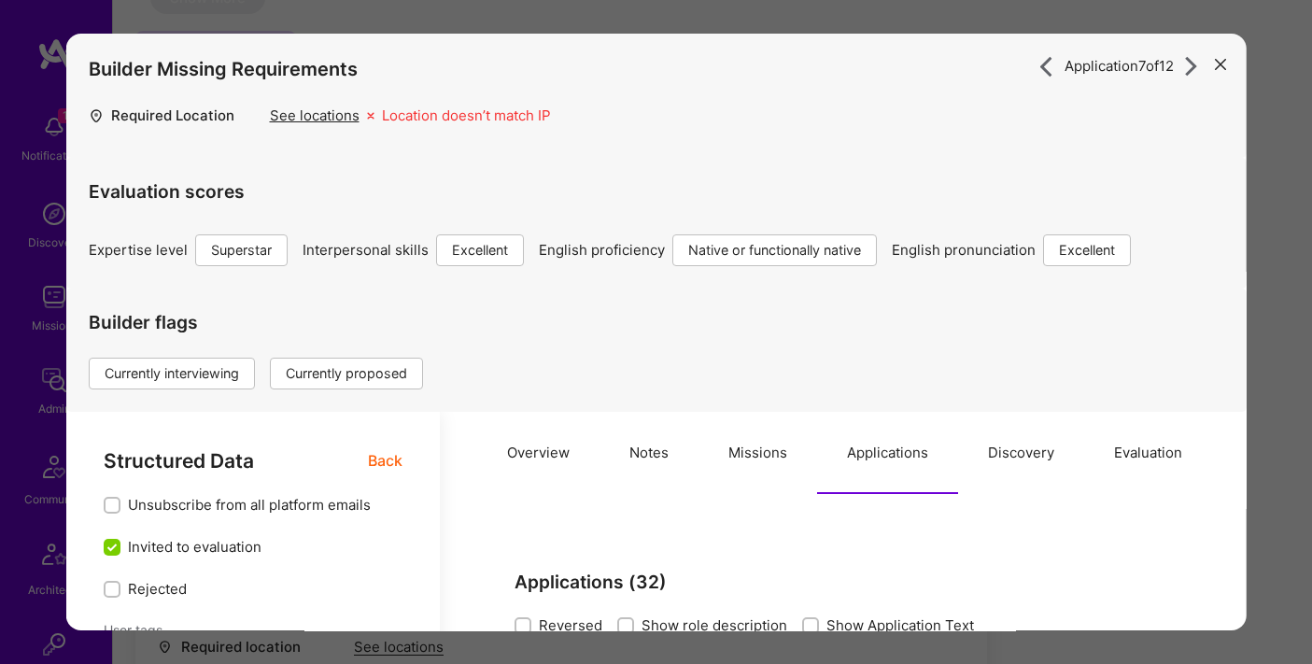
click at [1223, 64] on icon "modal" at bounding box center [1220, 64] width 11 height 11
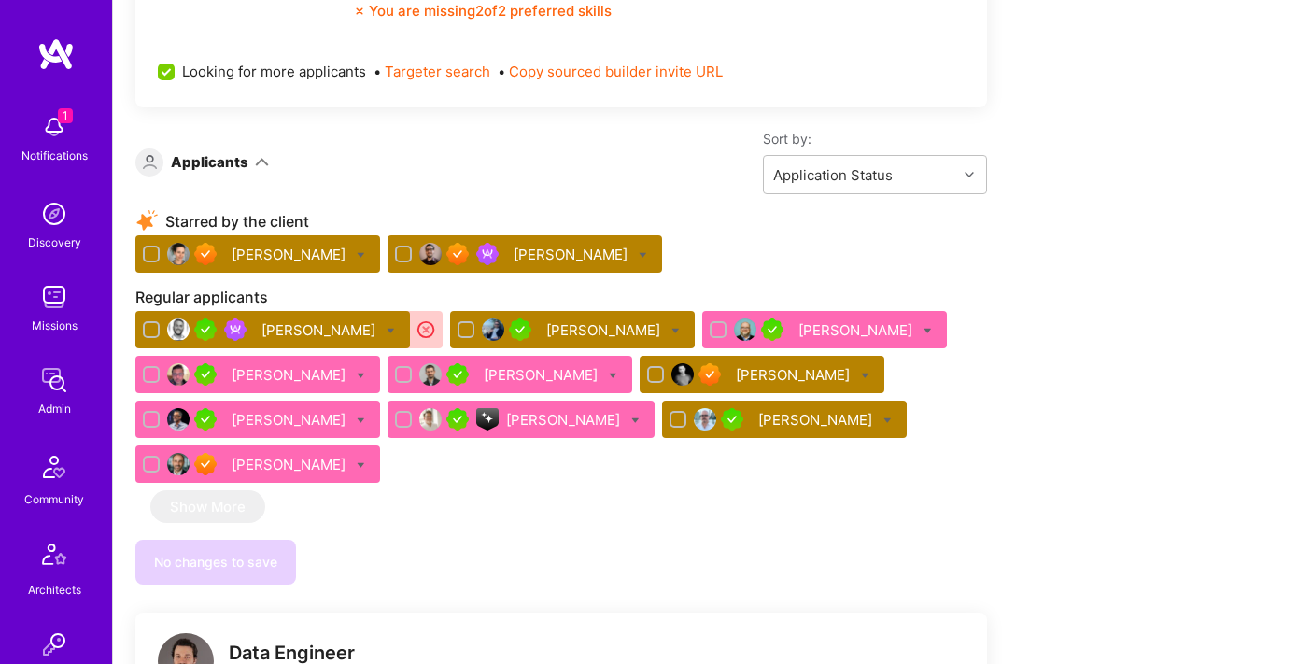
scroll to position [3540, 0]
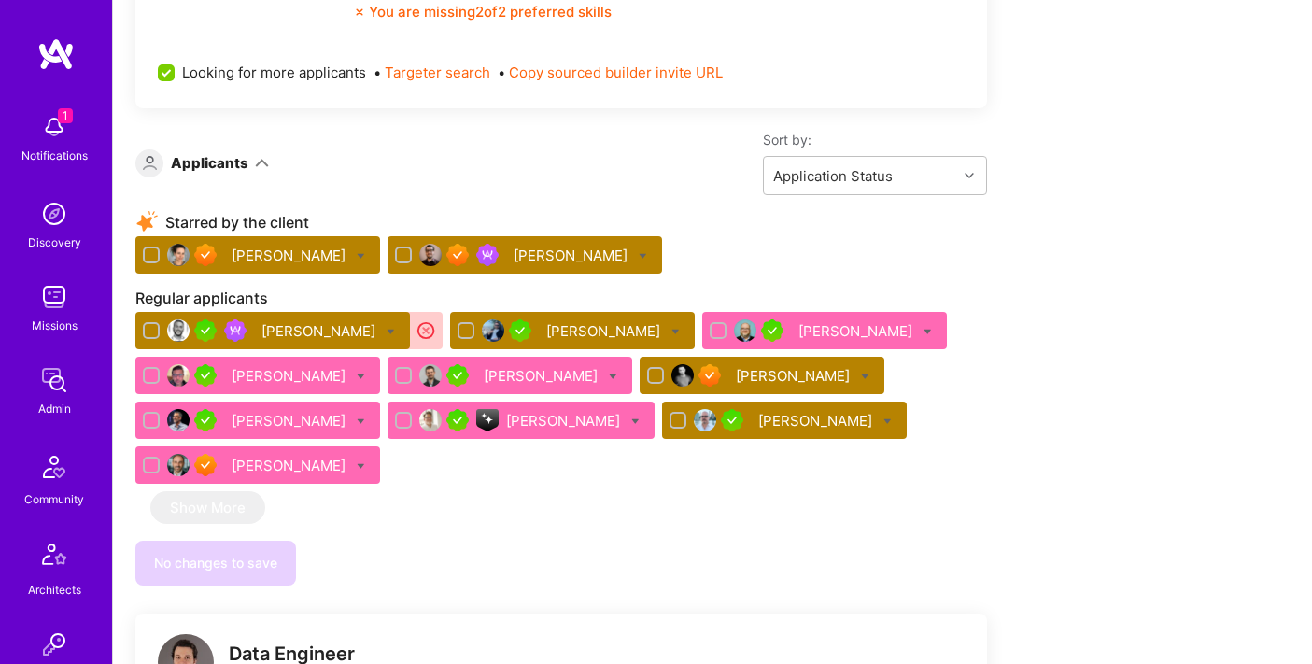
click at [518, 263] on div "[PERSON_NAME]" at bounding box center [572, 256] width 118 height 20
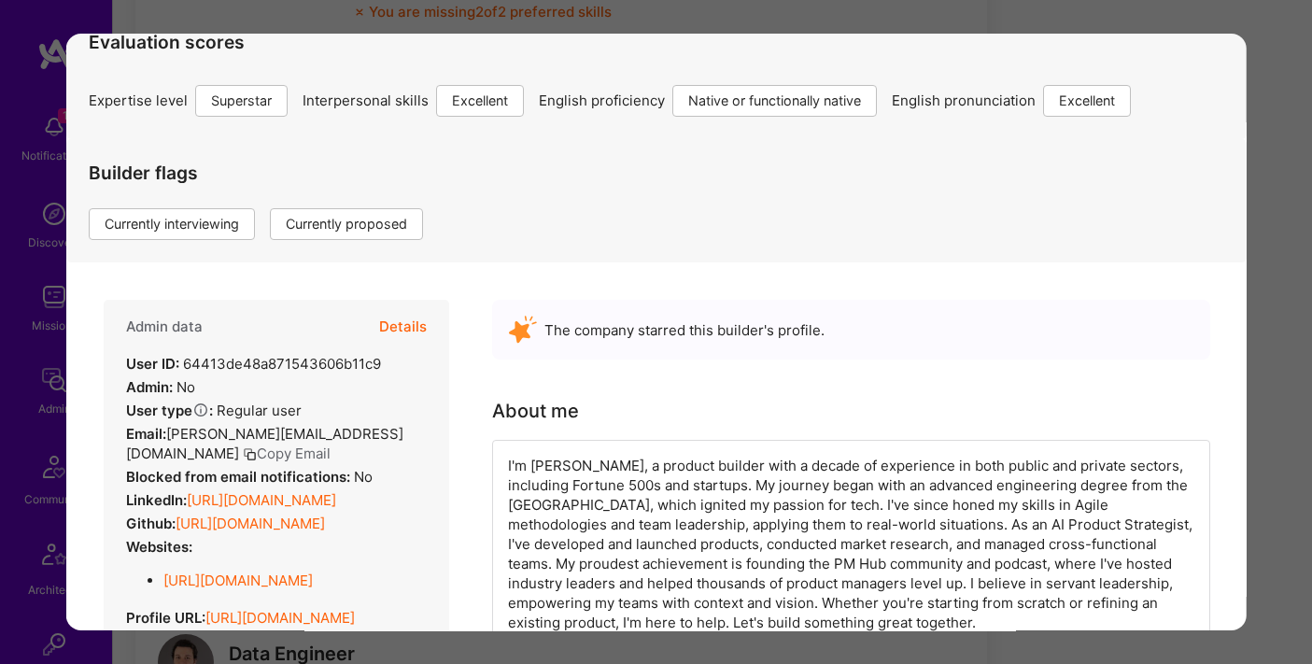
scroll to position [164, 0]
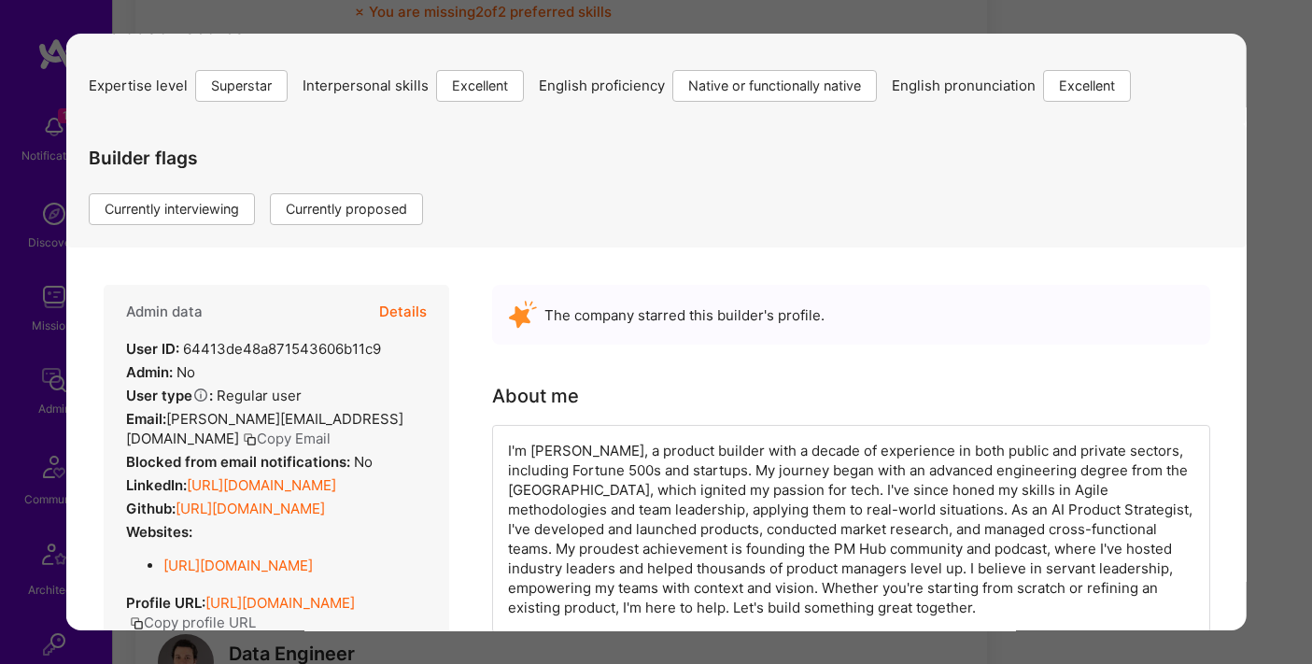
click at [242, 436] on button "Copy Email" at bounding box center [286, 439] width 88 height 20
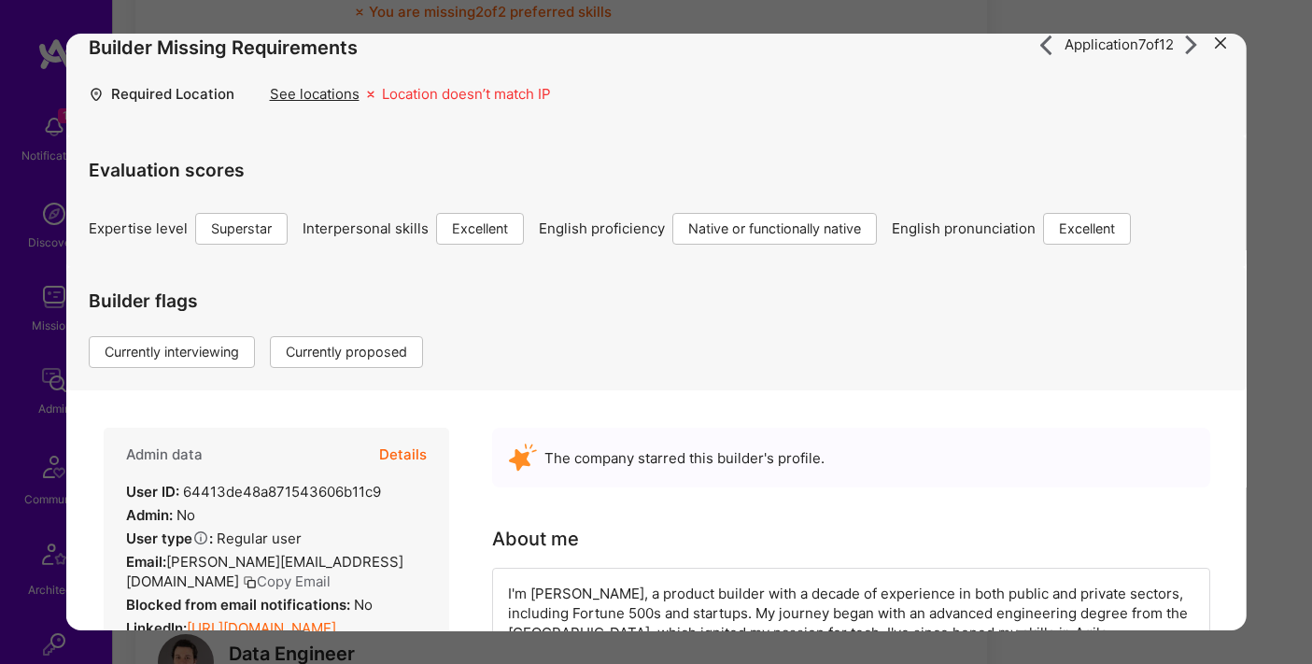
scroll to position [0, 0]
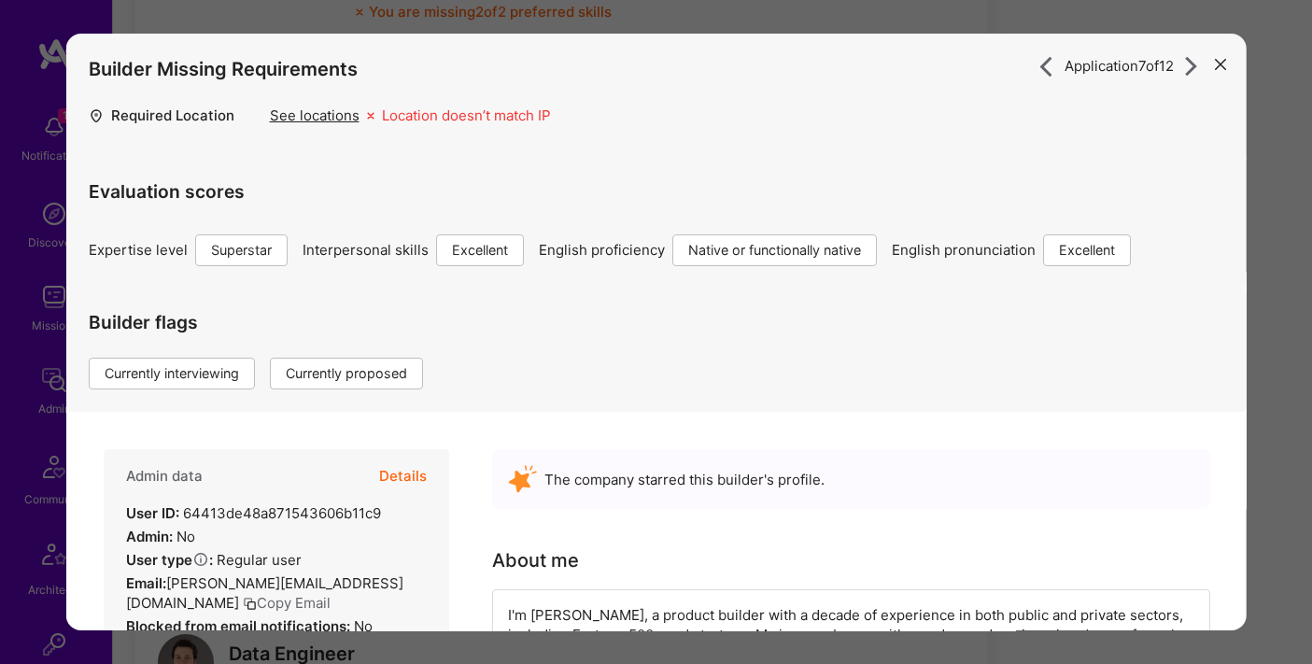
click at [970, 20] on div "Application 7 of 12 Builder Missing Requirements Required Location See location…" at bounding box center [656, 332] width 1312 height 664
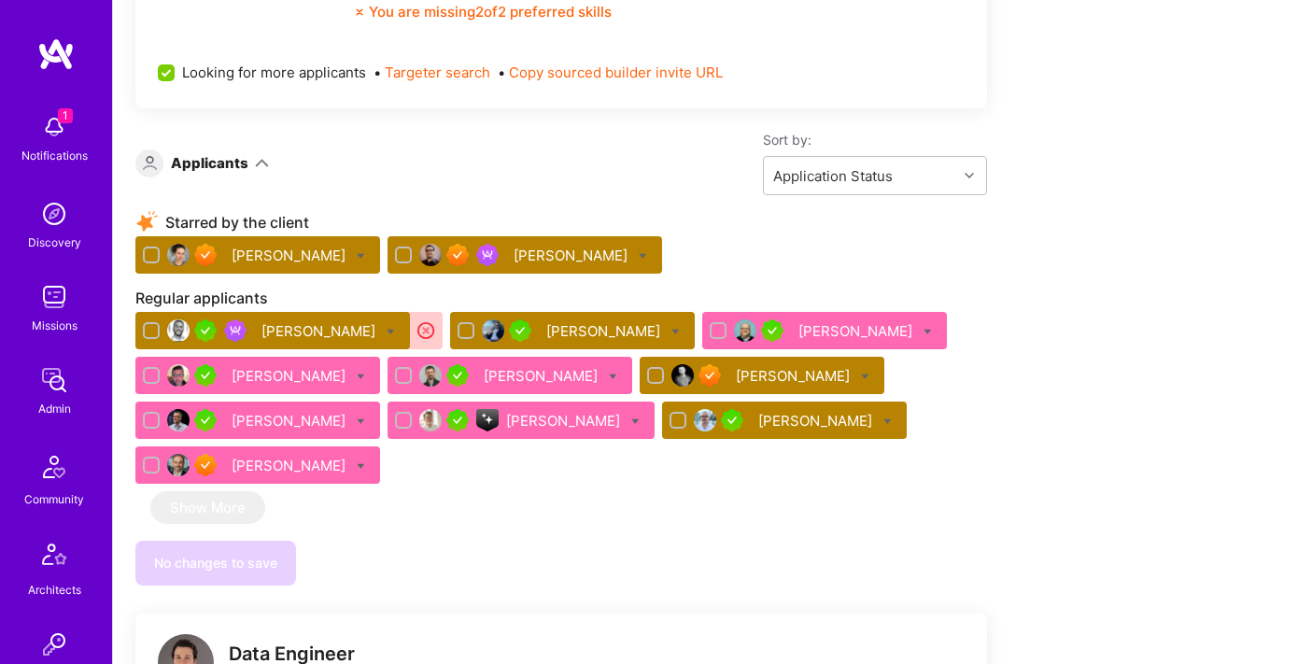
click at [546, 332] on div "[PERSON_NAME]" at bounding box center [605, 331] width 118 height 20
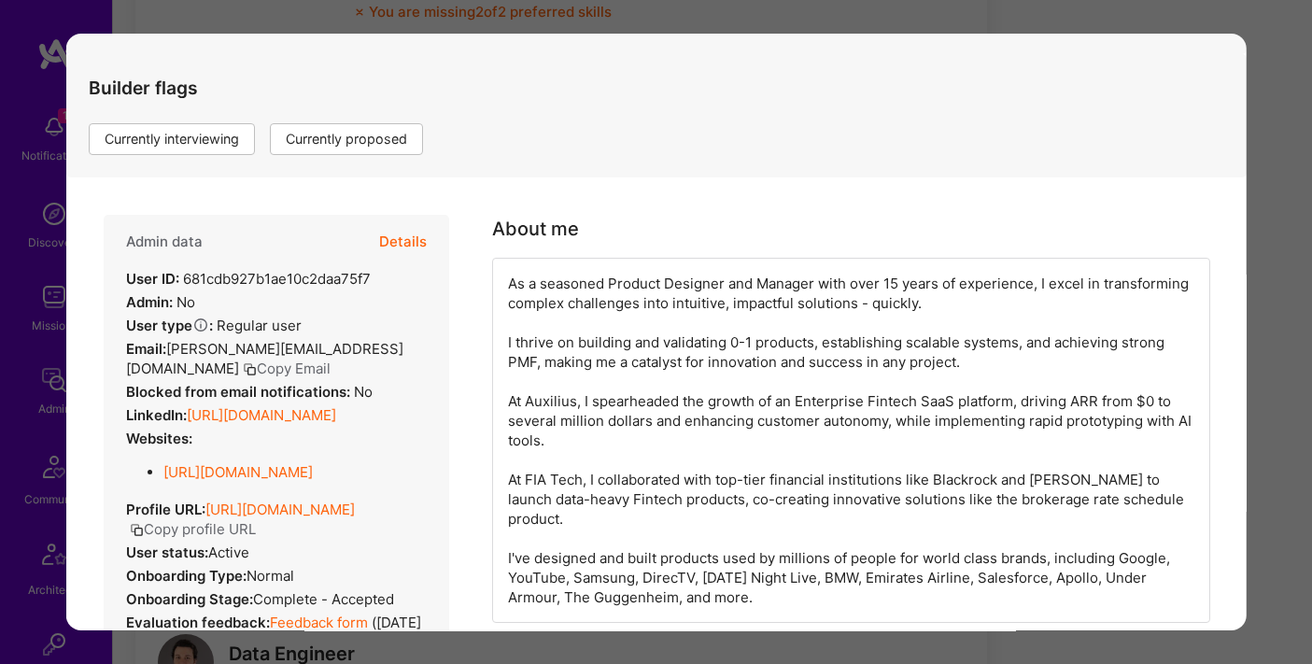
scroll to position [256, 0]
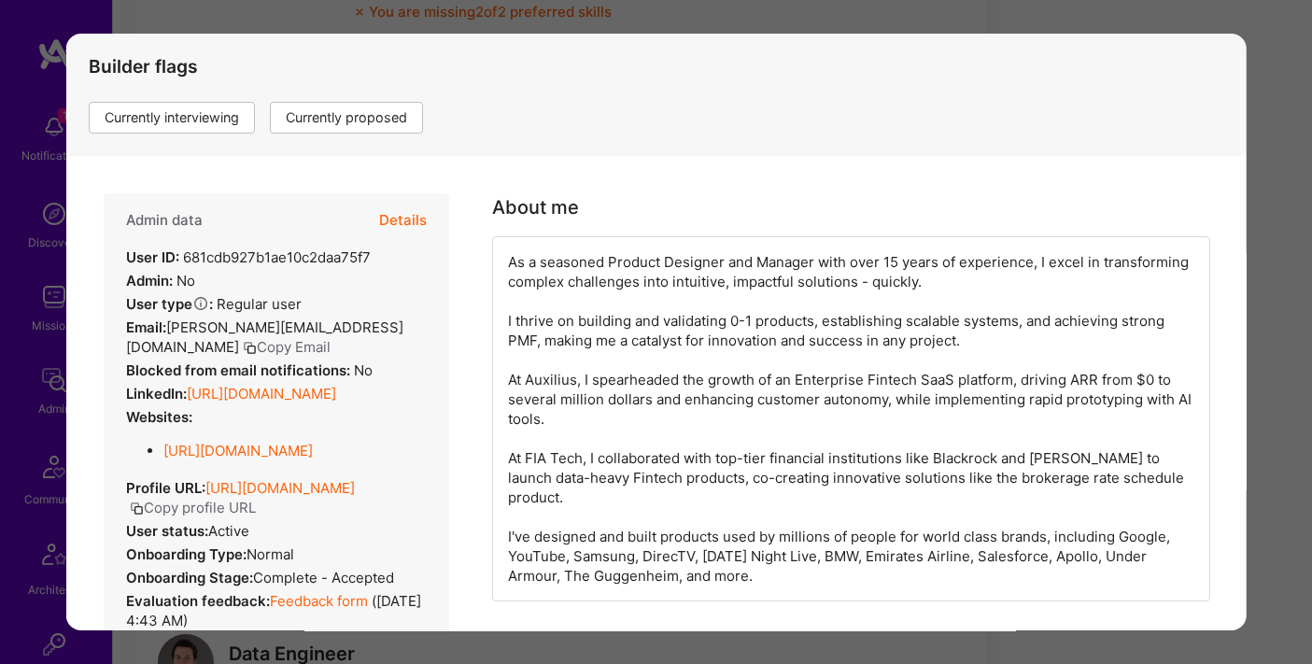
click at [242, 345] on button "Copy Email" at bounding box center [286, 347] width 88 height 20
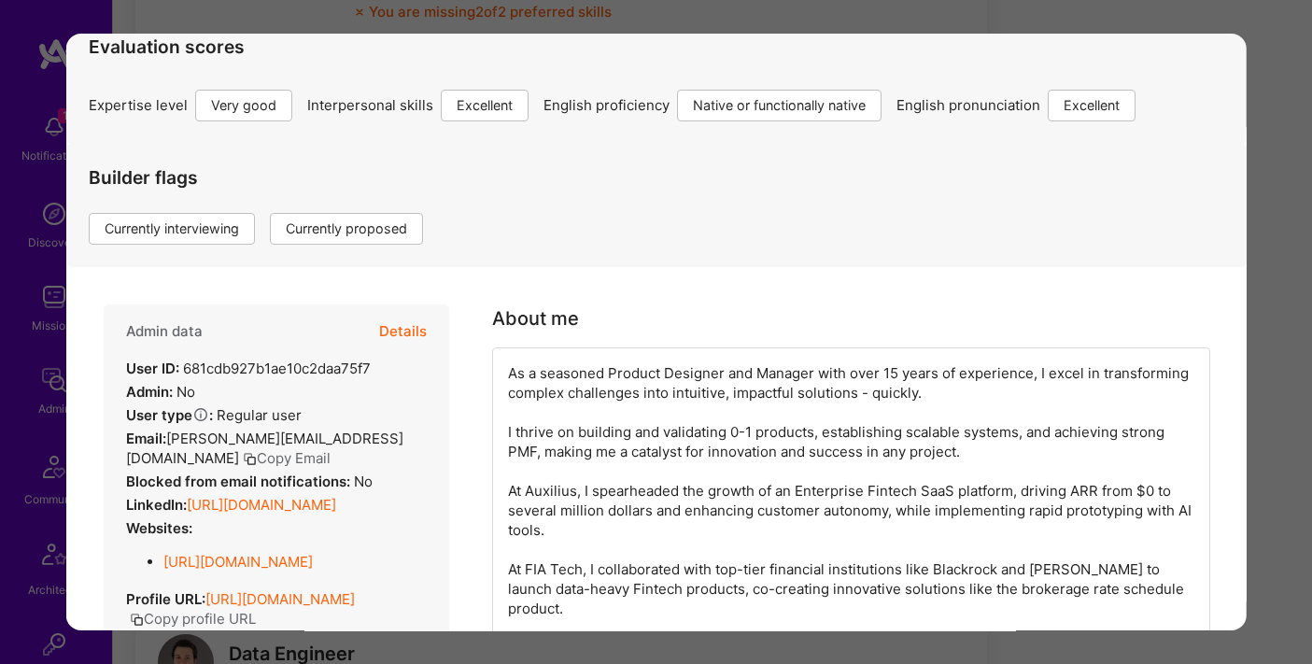
scroll to position [0, 0]
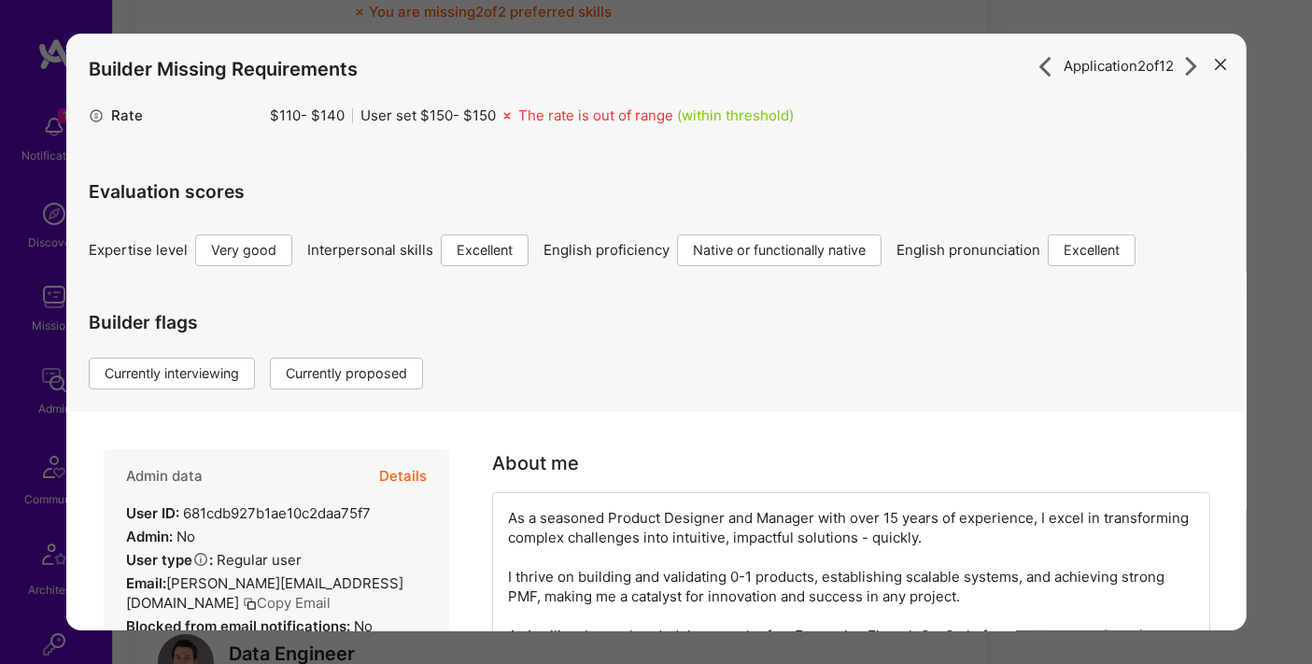
click at [398, 484] on button "Details" at bounding box center [402, 476] width 48 height 54
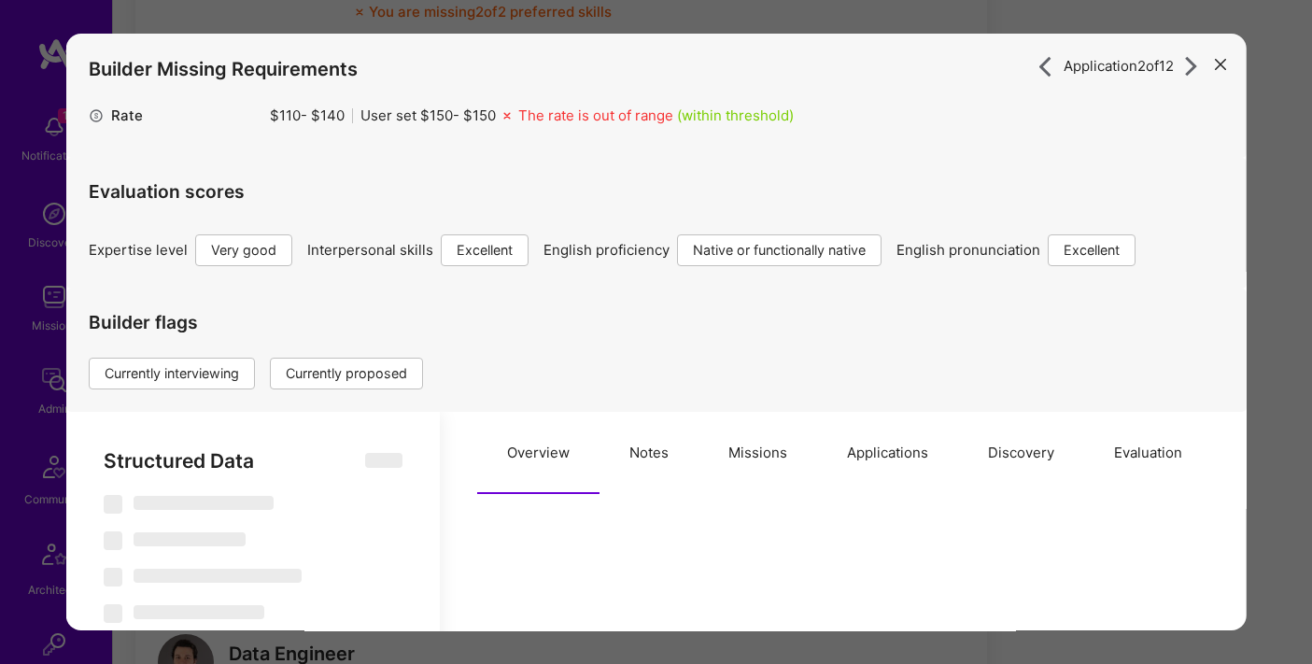
click at [889, 451] on button "Applications" at bounding box center [886, 453] width 141 height 82
type textarea "x"
select select "Right Now"
select select "5"
select select "7"
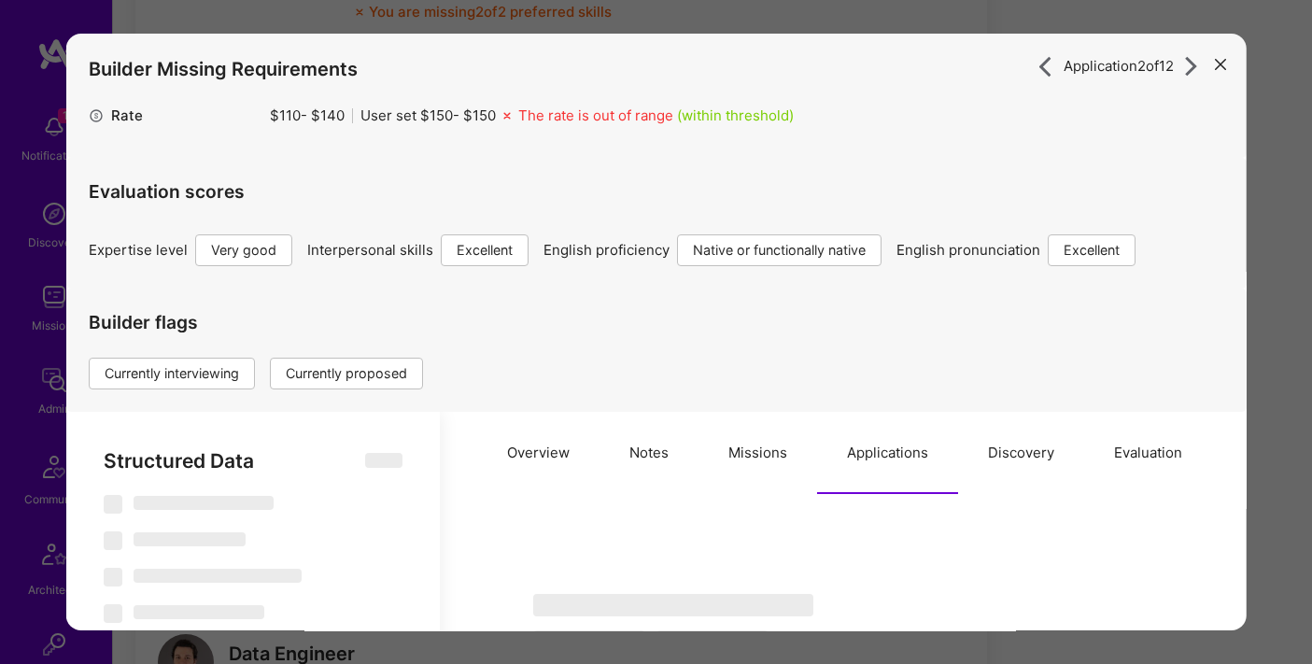
select select "7"
select select "US"
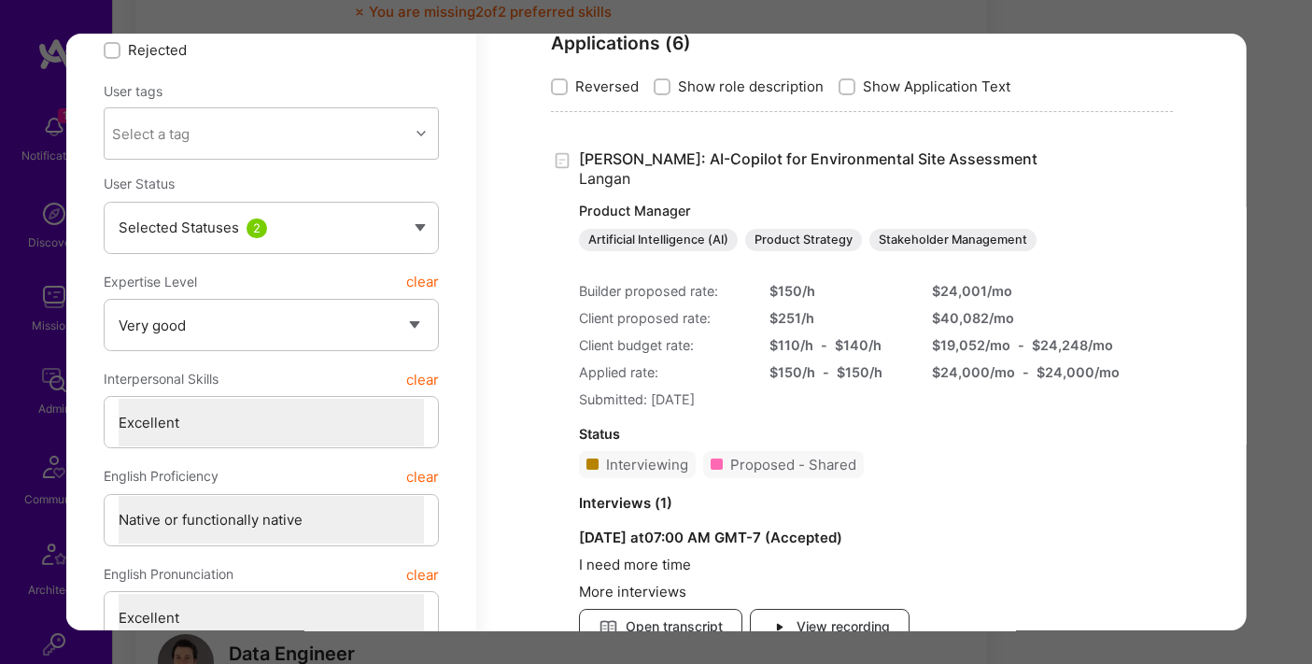
scroll to position [541, 0]
click at [1270, 46] on div "Application 2 of 12 Builder Missing Requirements Rate $ 110 - $ 140 User set $ …" at bounding box center [656, 332] width 1312 height 664
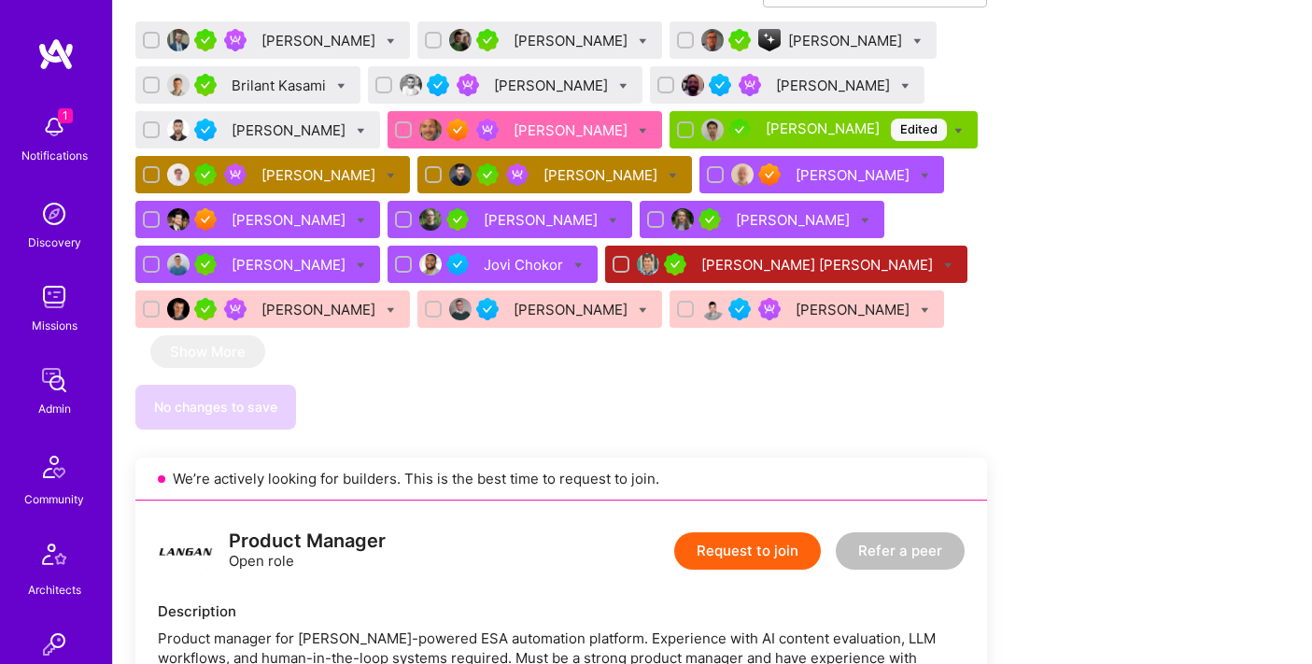
scroll to position [2375, 0]
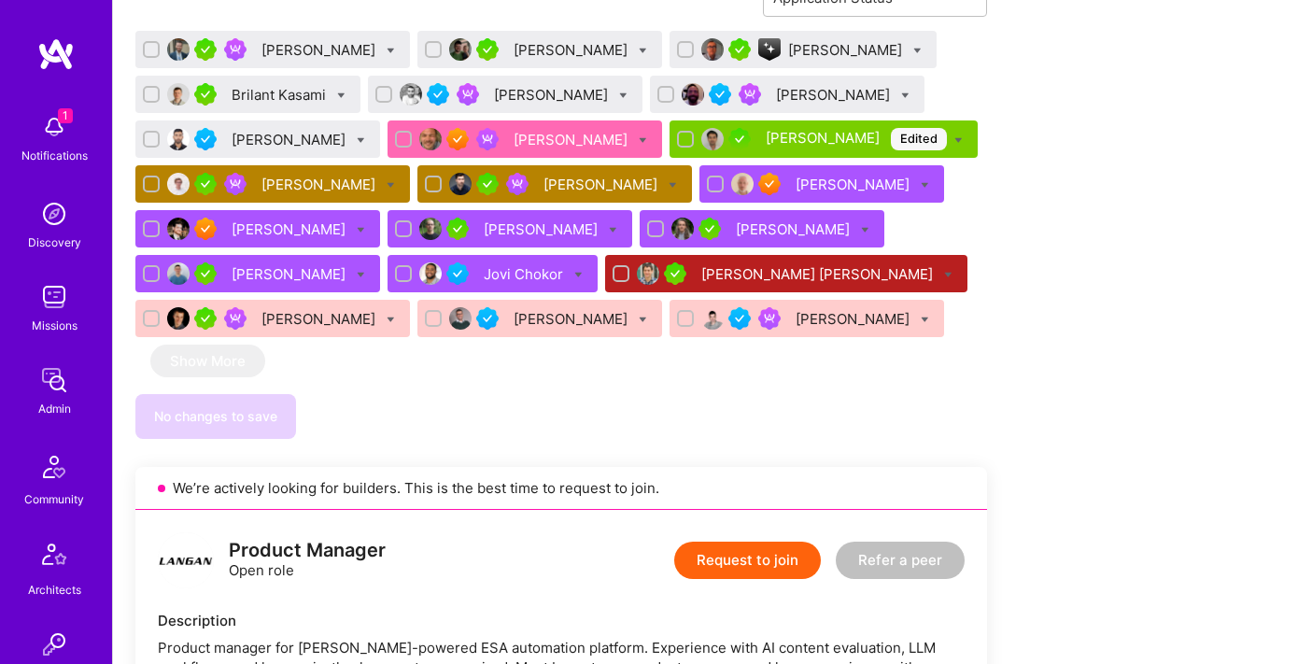
click at [308, 188] on div "[PERSON_NAME]" at bounding box center [320, 185] width 118 height 20
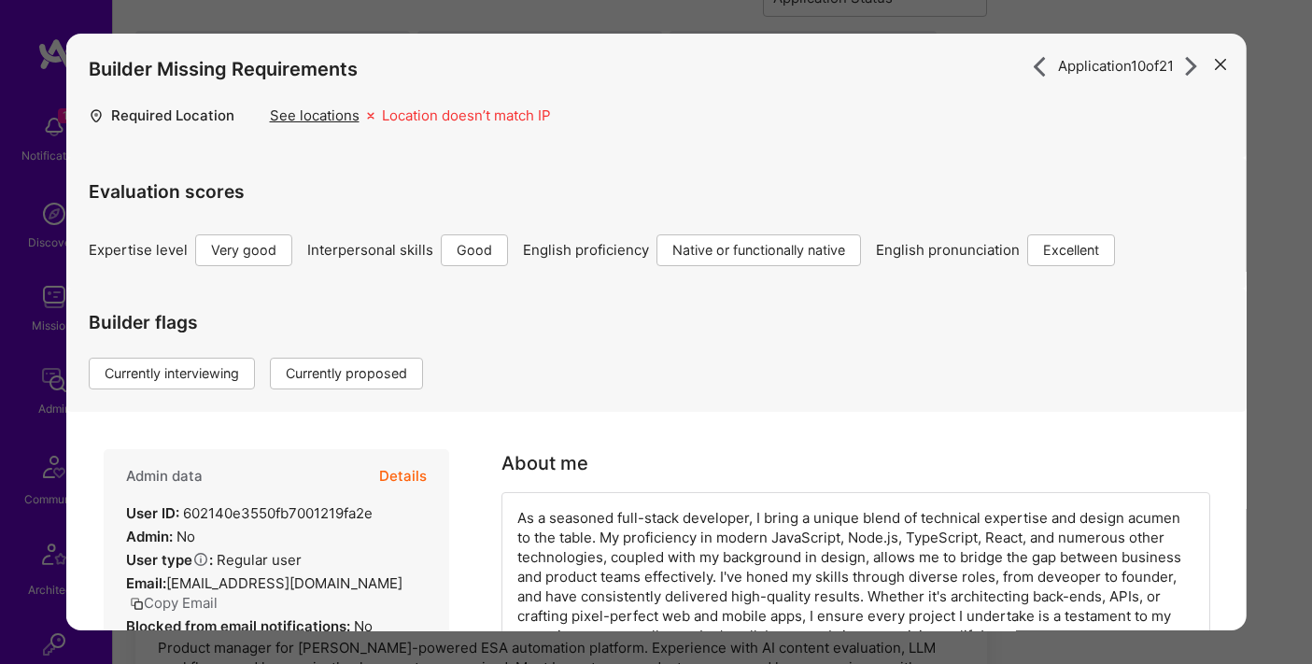
click at [390, 476] on button "Details" at bounding box center [402, 476] width 48 height 54
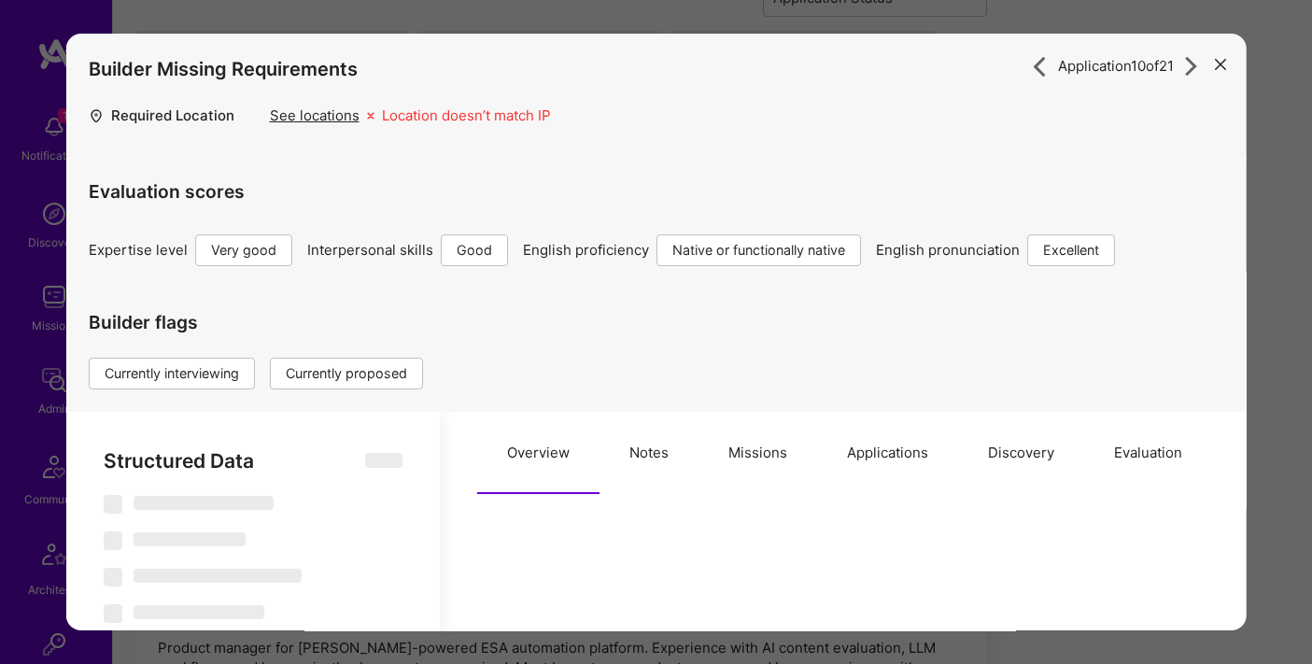
click at [900, 463] on button "Applications" at bounding box center [886, 453] width 141 height 82
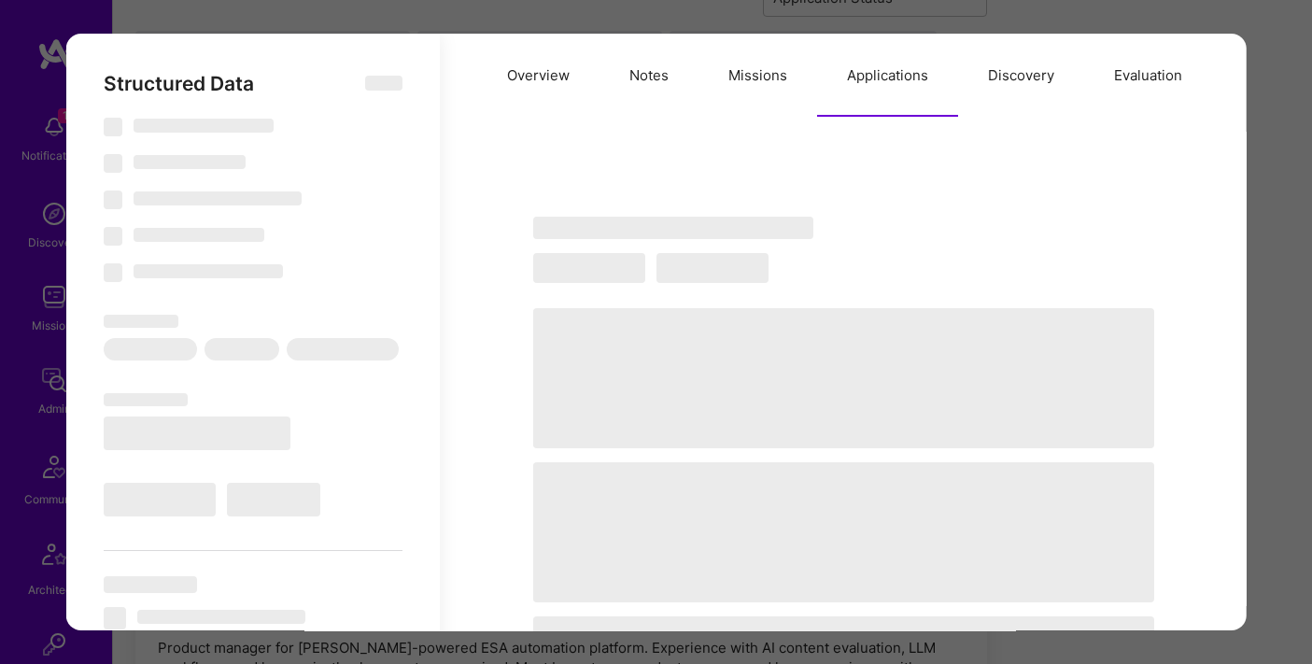
scroll to position [426, 0]
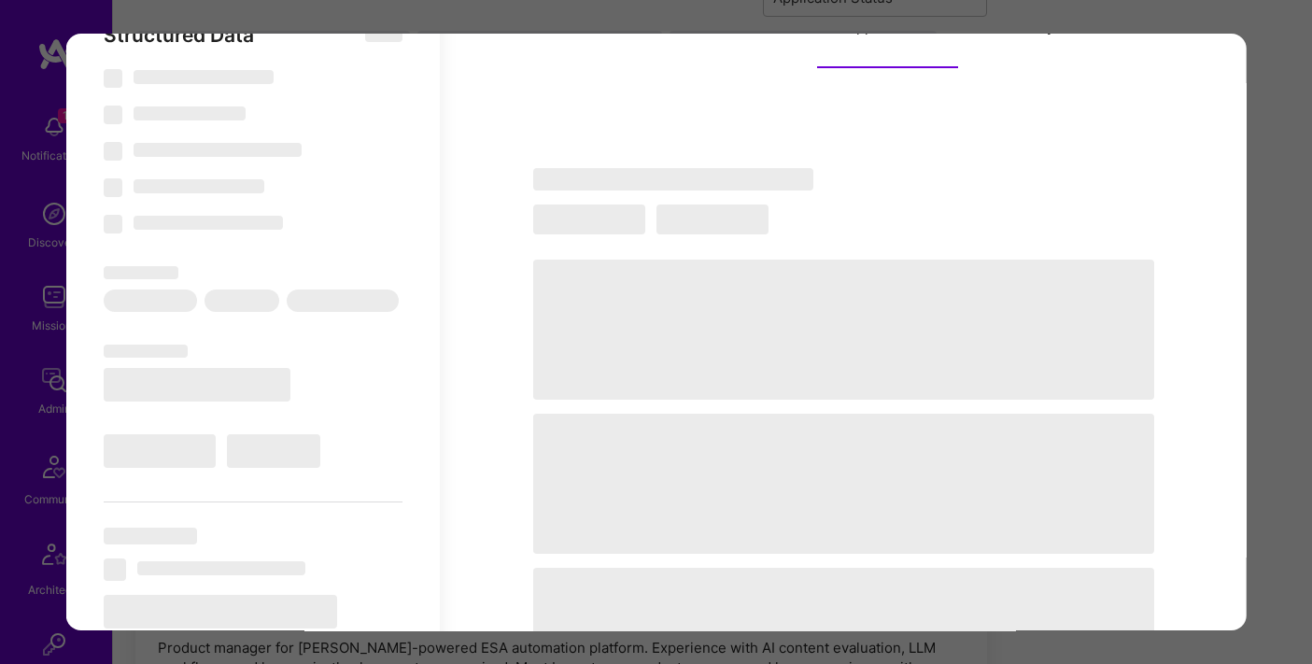
type textarea "x"
select select "Right Now"
select select "5"
select select "4"
select select "7"
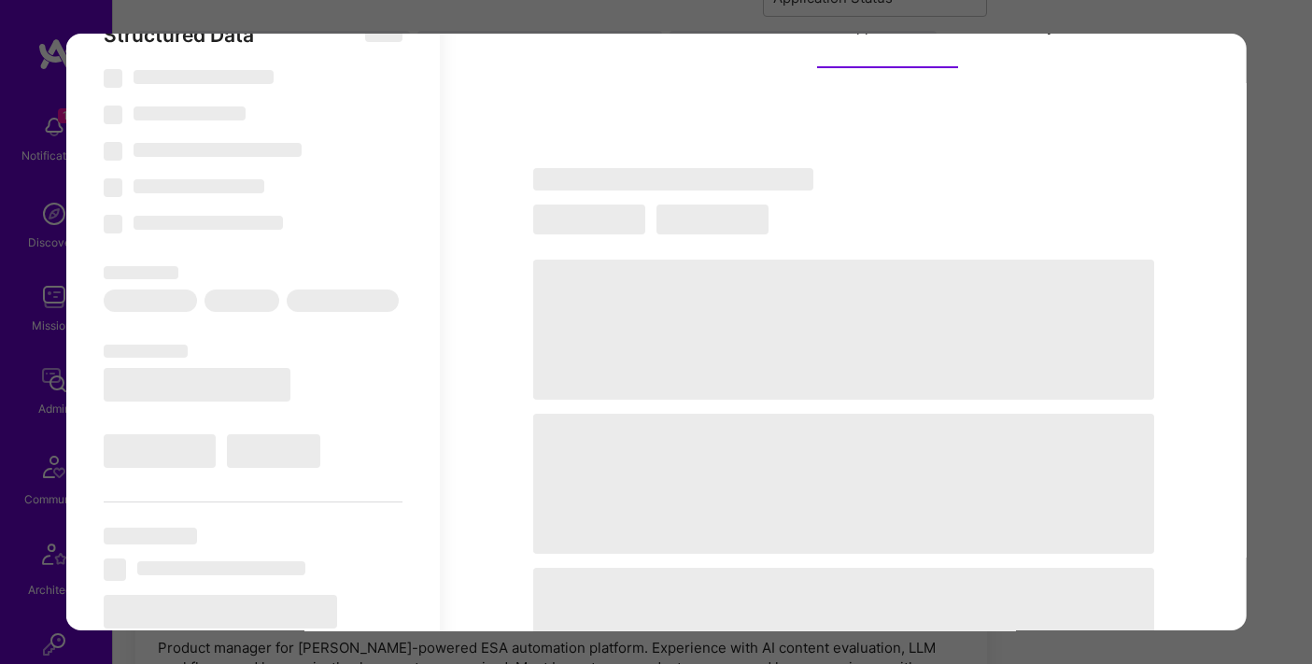
select select "7"
select select "PL"
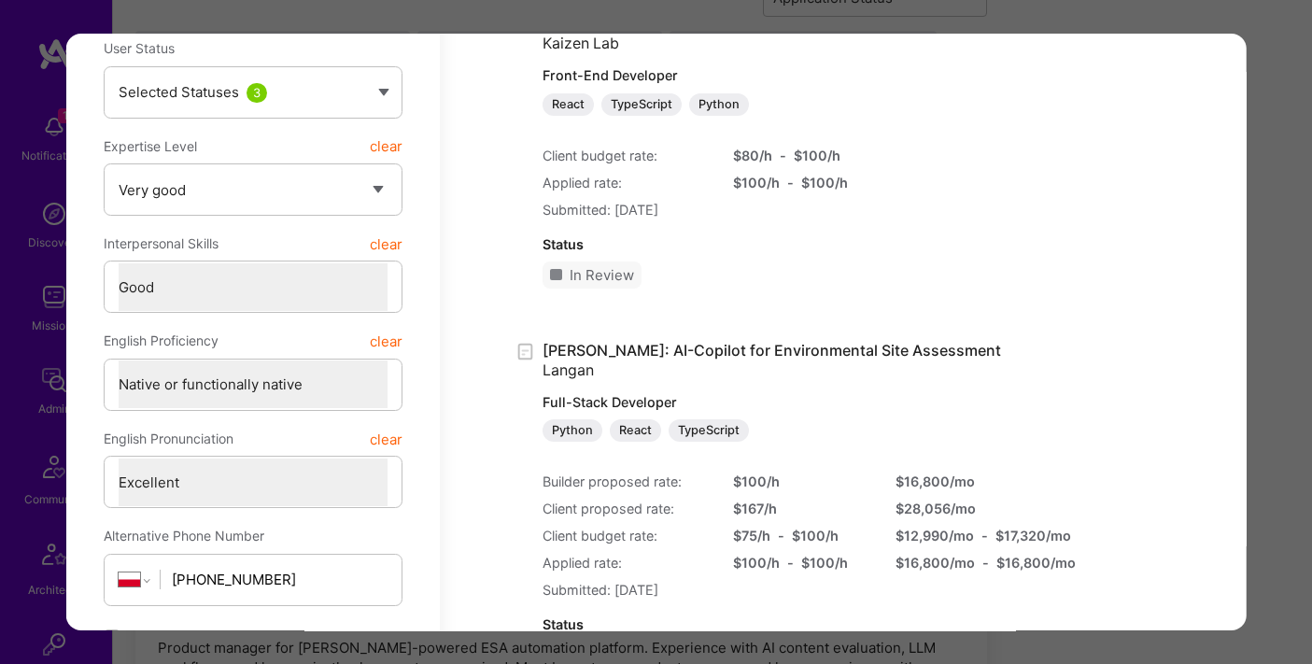
scroll to position [670, 0]
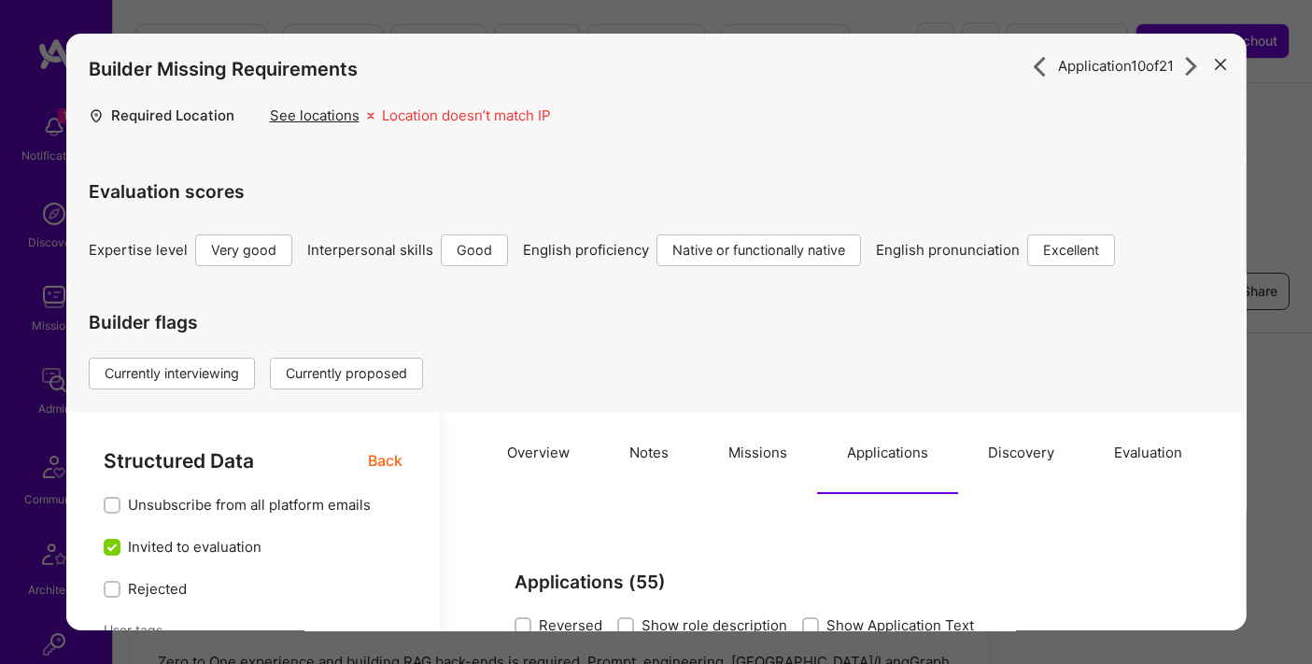
select select "5"
select select "4"
select select "7"
select select "PL"
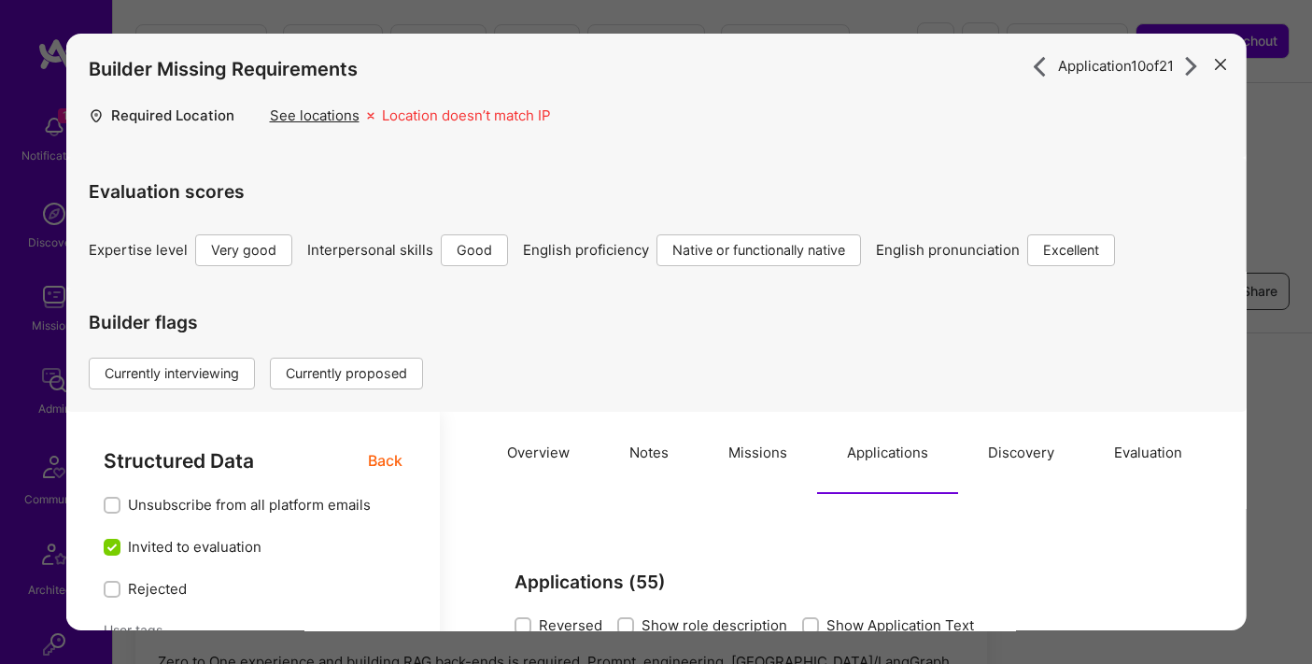
select select "Right Now"
